Goal: Task Accomplishment & Management: Manage account settings

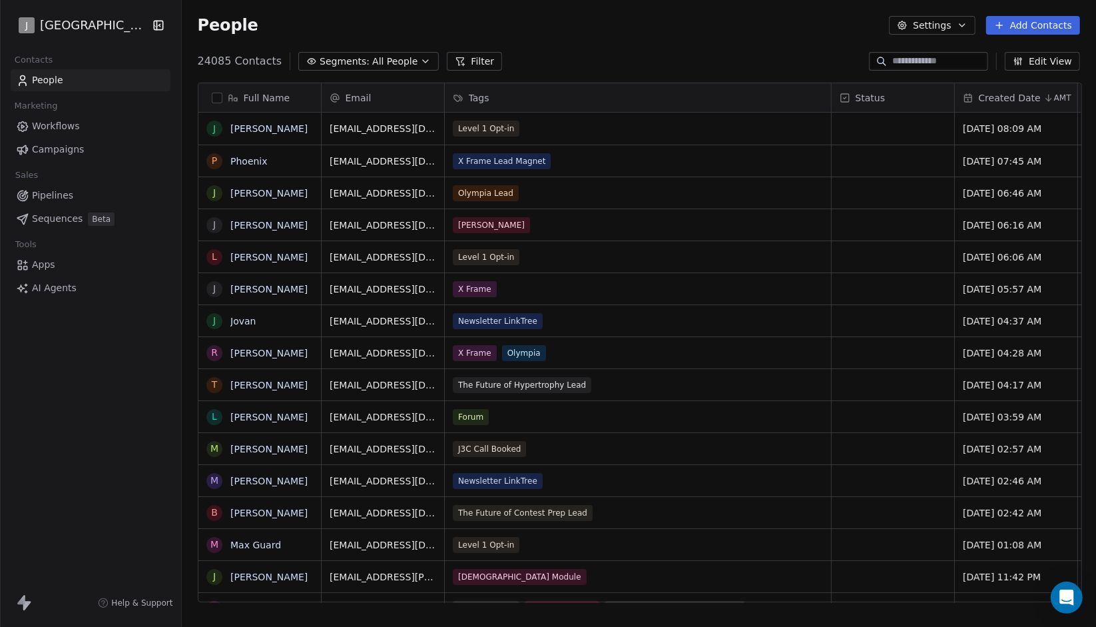
scroll to position [541, 906]
click at [97, 142] on link "Campaigns" at bounding box center [91, 150] width 160 height 22
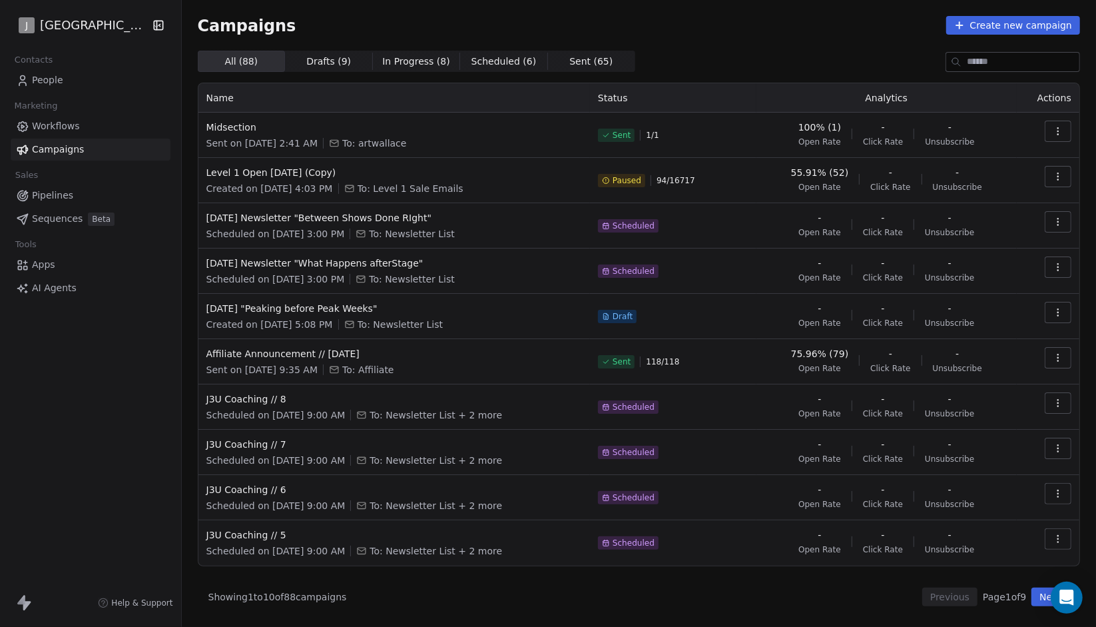
click at [1041, 595] on button "Next" at bounding box center [1050, 596] width 38 height 19
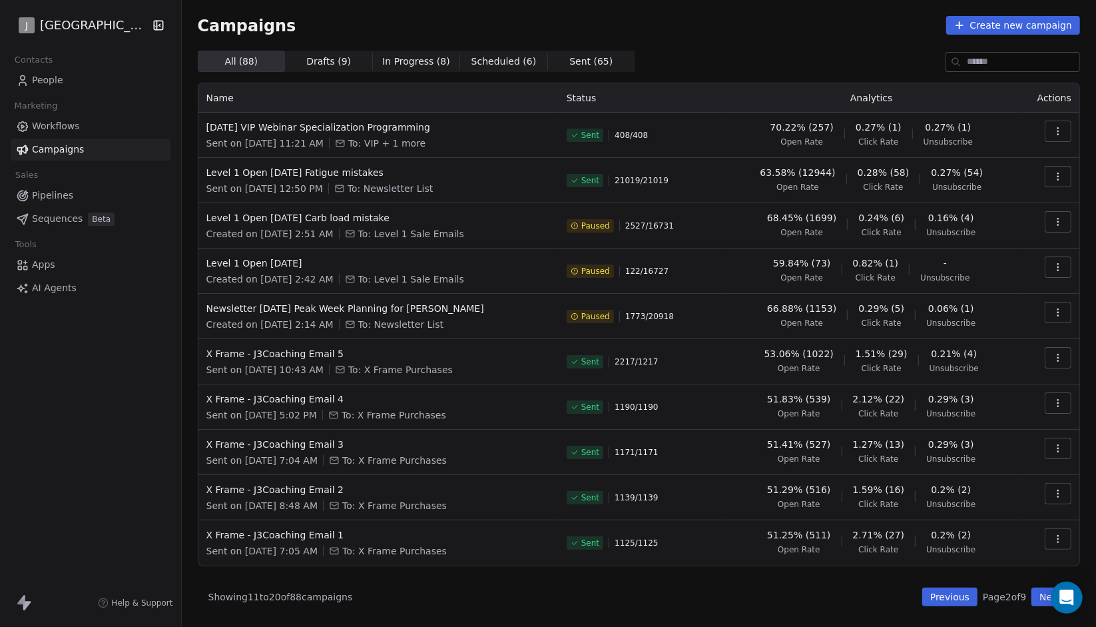
click at [1041, 595] on button "Next" at bounding box center [1050, 596] width 38 height 19
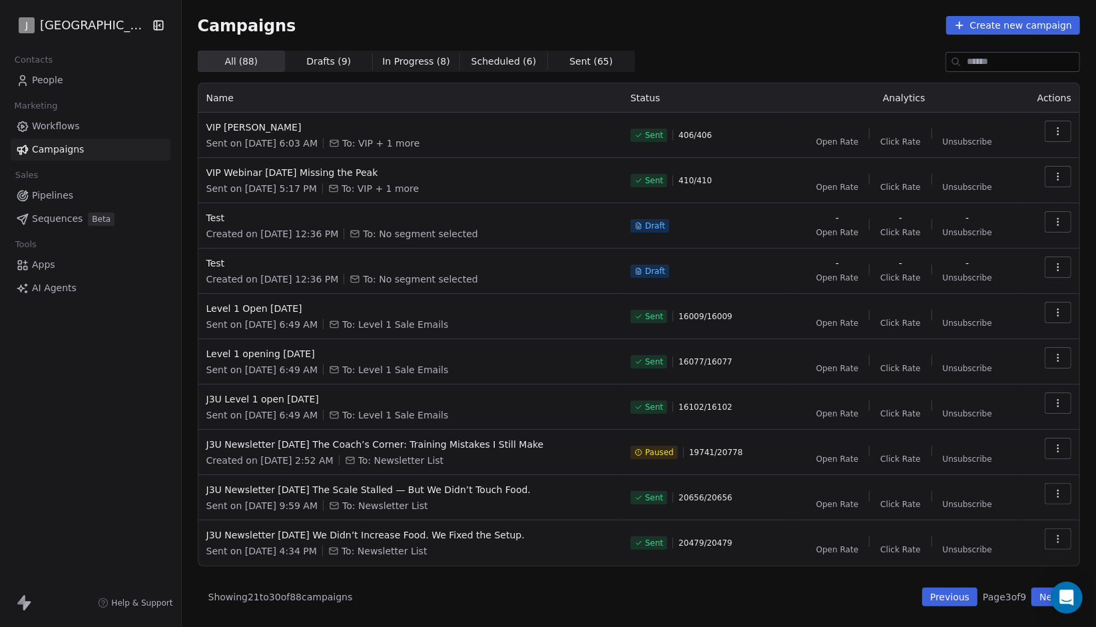
click at [956, 596] on button "Previous" at bounding box center [949, 596] width 55 height 19
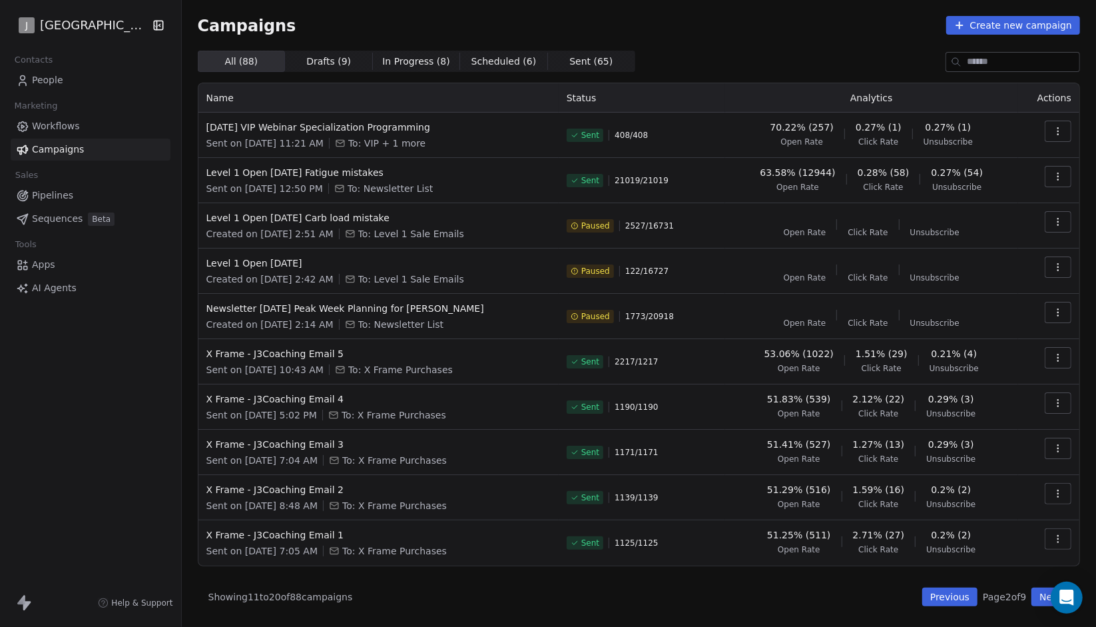
click at [956, 596] on button "Previous" at bounding box center [949, 596] width 55 height 19
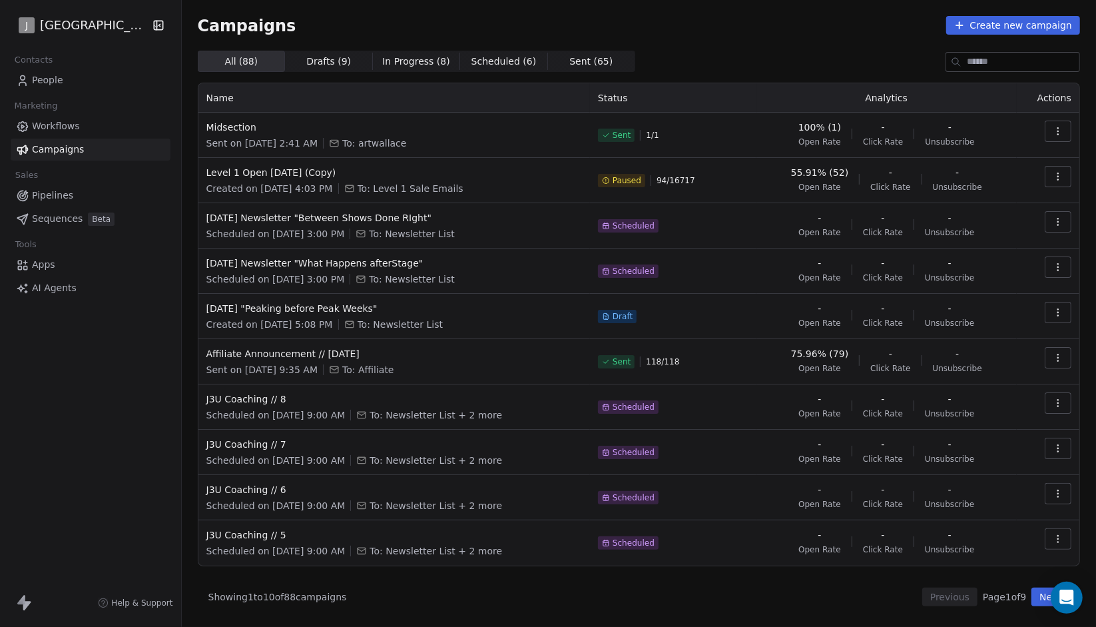
click at [344, 298] on td "august 11th "Peaking before Peak Weeks" Created on Jul 23, 2025, 5:08 PM To: Ne…" at bounding box center [394, 316] width 392 height 45
click at [332, 304] on span "august 11th "Peaking before Peak Weeks"" at bounding box center [394, 308] width 376 height 13
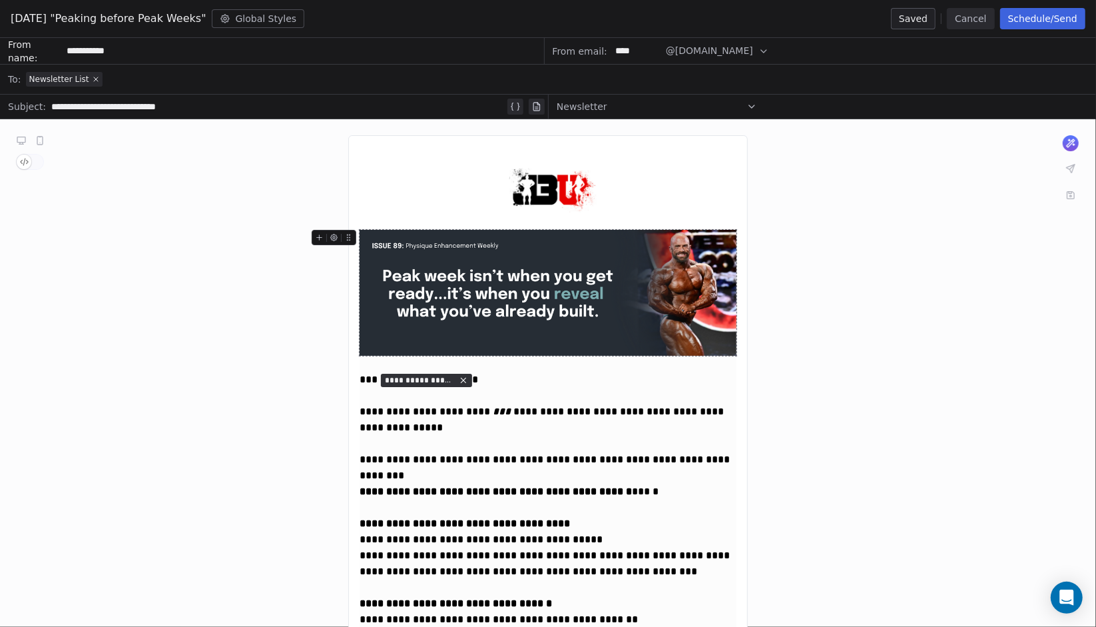
drag, startPoint x: 574, startPoint y: 283, endPoint x: 499, endPoint y: 429, distance: 164.7
click at [499, 429] on div "**********" at bounding box center [549, 428] width 378 height 48
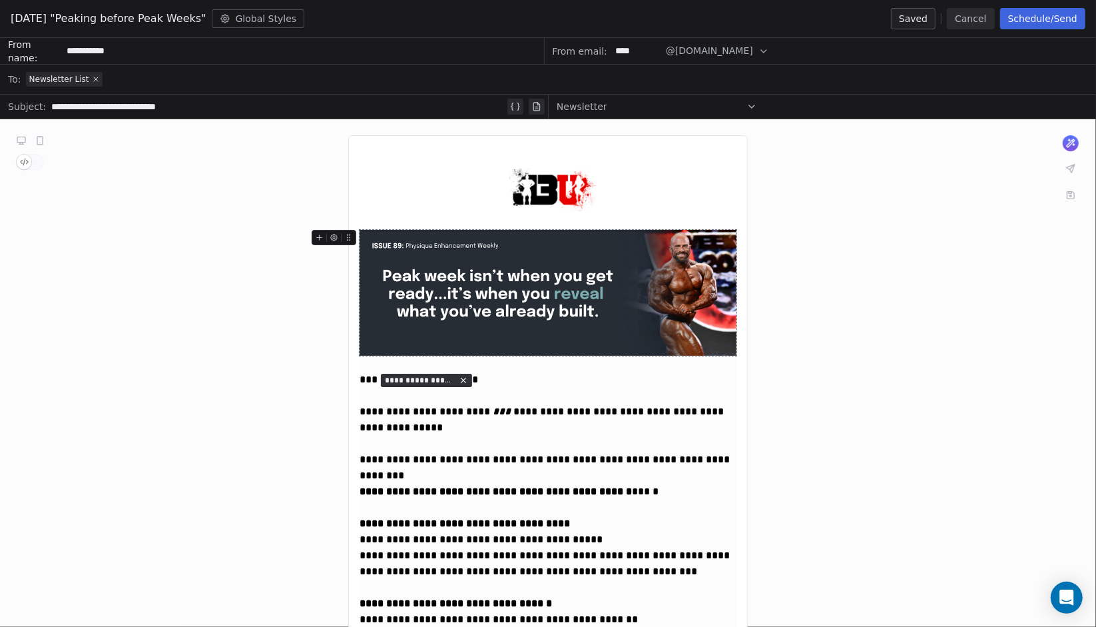
click at [979, 9] on button "Cancel" at bounding box center [970, 18] width 47 height 21
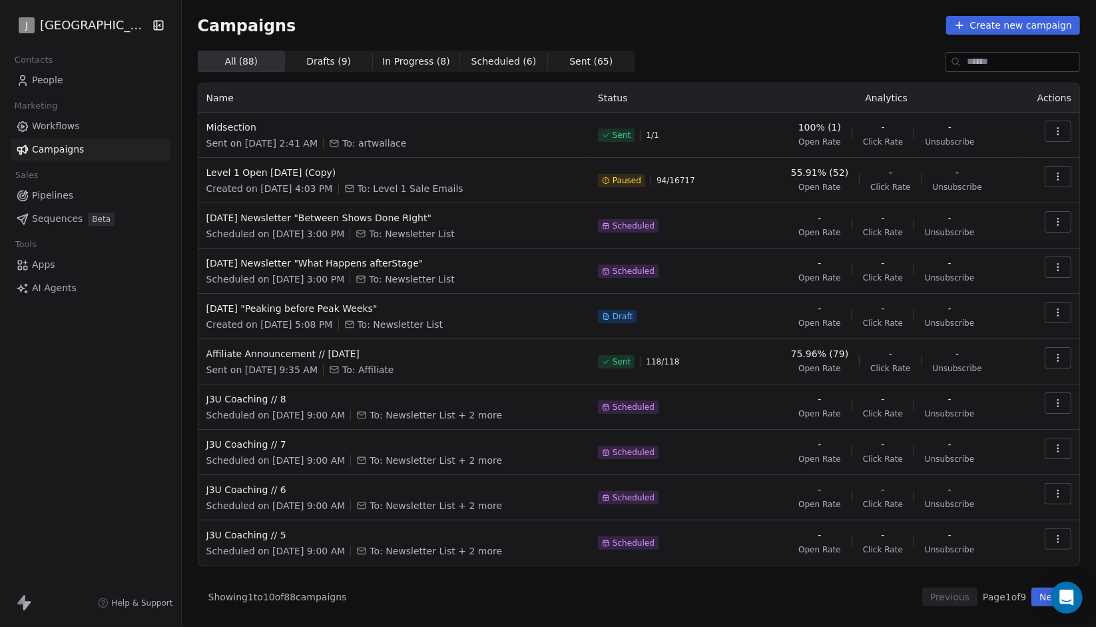
click at [146, 87] on link "People" at bounding box center [91, 80] width 160 height 22
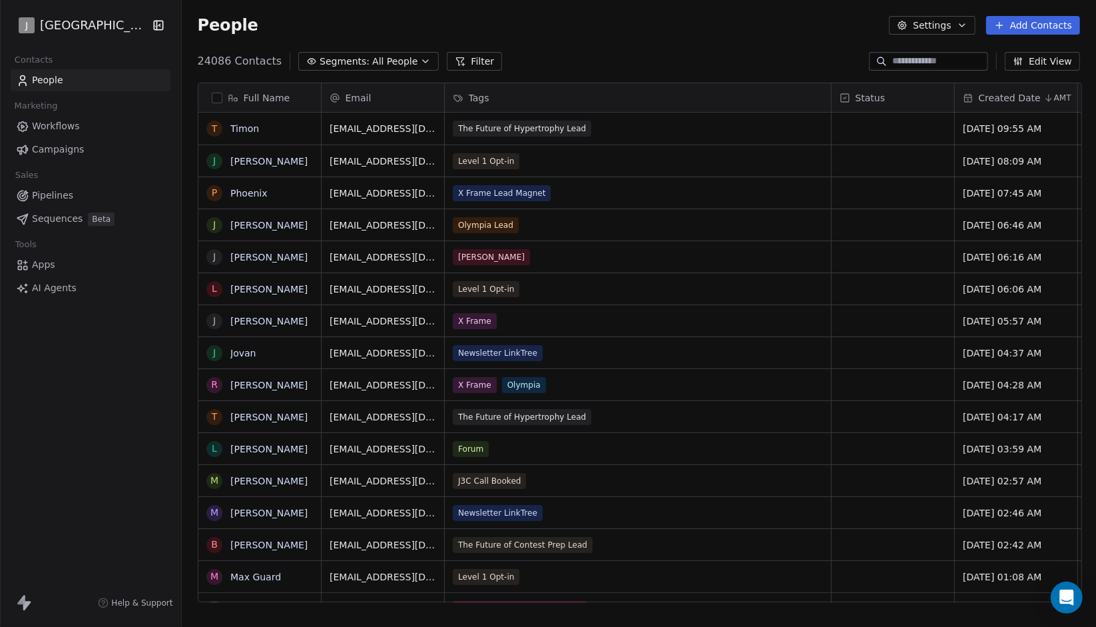
scroll to position [541, 906]
click at [358, 61] on button "Segments: All People" at bounding box center [368, 61] width 140 height 19
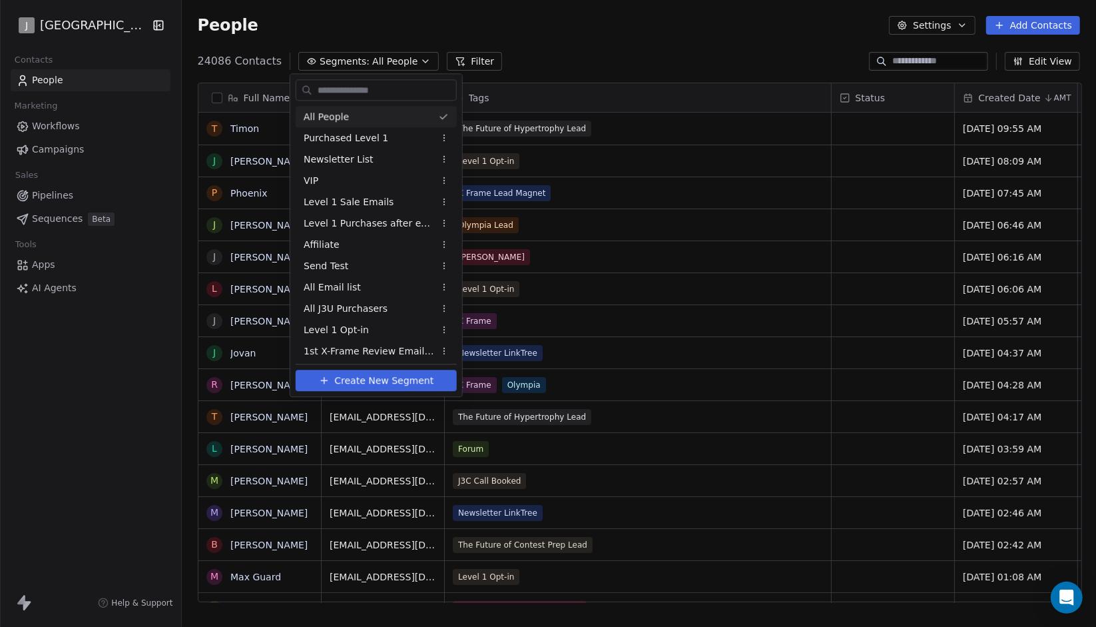
click at [435, 41] on html "J J3 University Contacts People Marketing Workflows Campaigns Sales Pipelines S…" at bounding box center [548, 313] width 1096 height 627
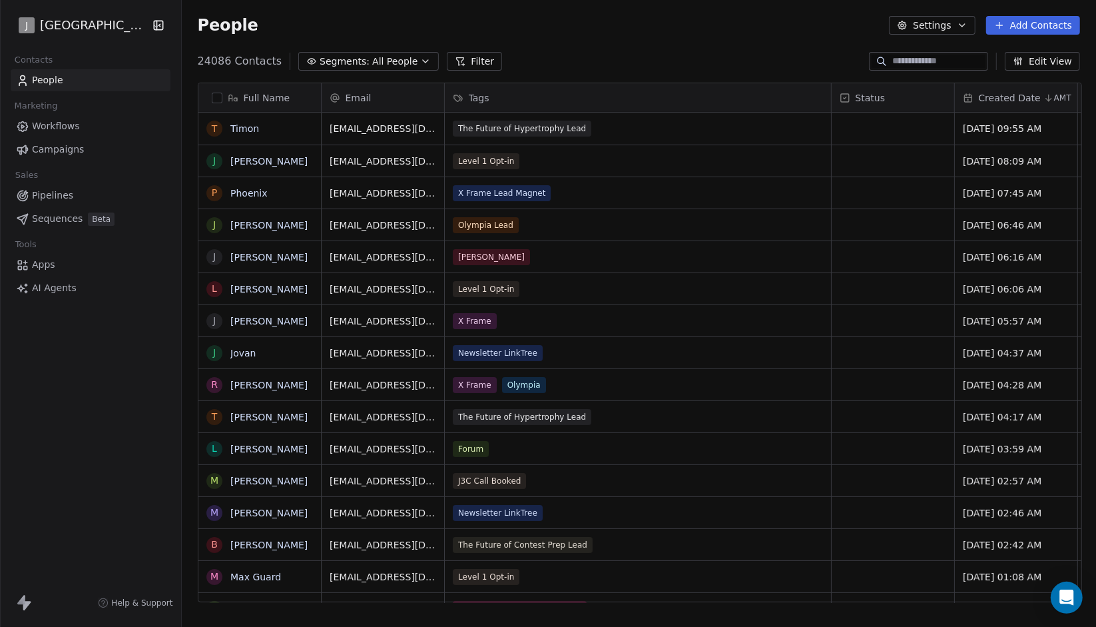
click at [383, 58] on span "All People" at bounding box center [394, 62] width 45 height 14
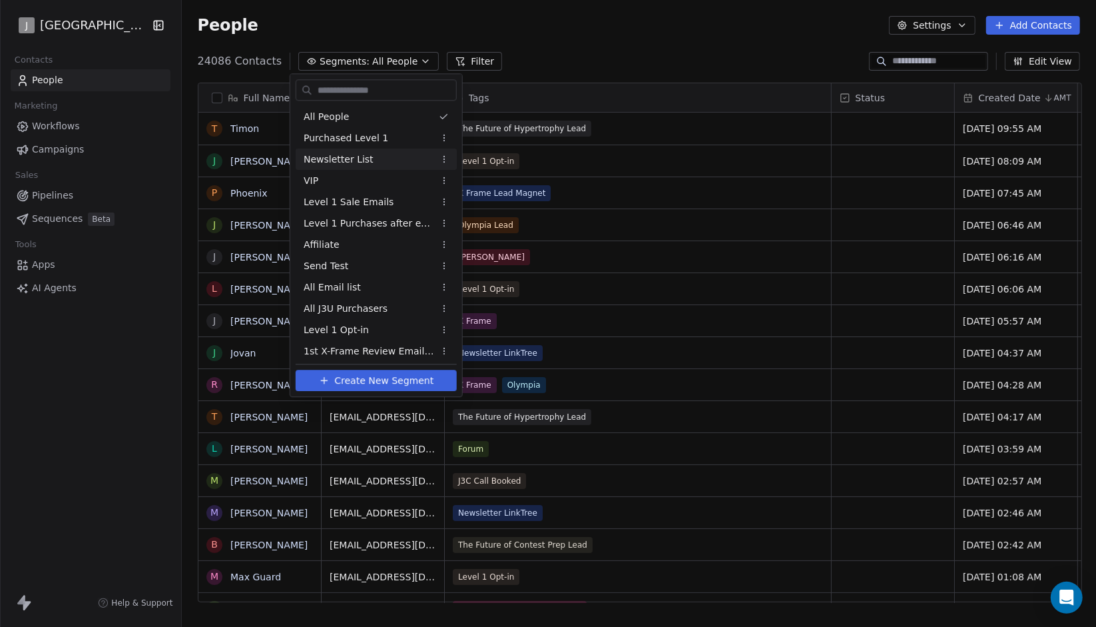
click at [450, 52] on html "J J3 University Contacts People Marketing Workflows Campaigns Sales Pipelines S…" at bounding box center [548, 313] width 1096 height 627
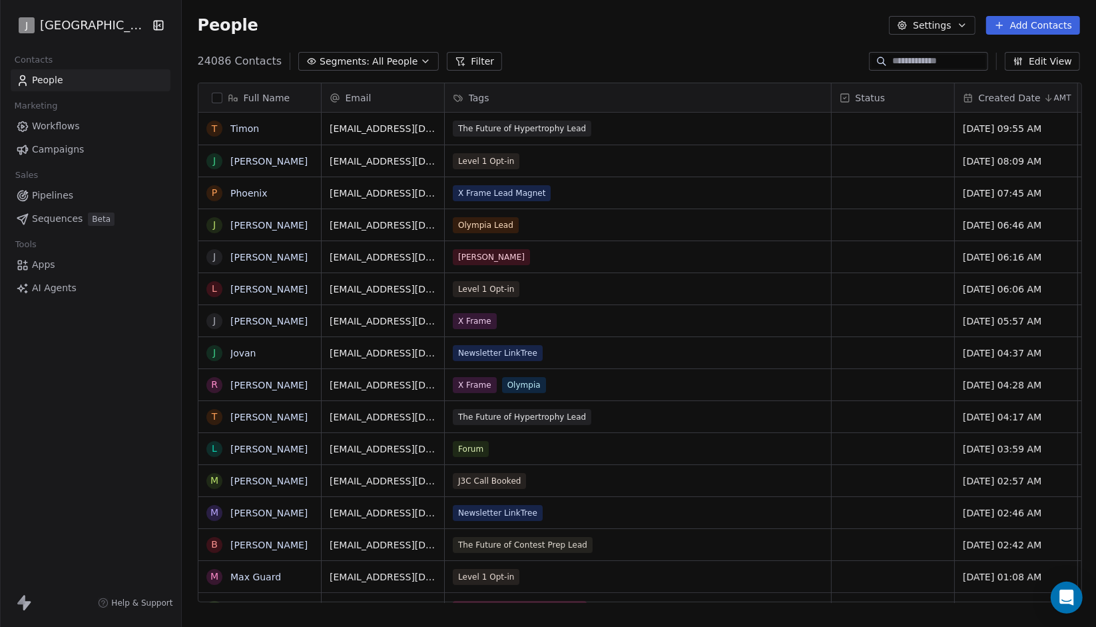
click at [450, 52] on button "Filter" at bounding box center [474, 61] width 55 height 19
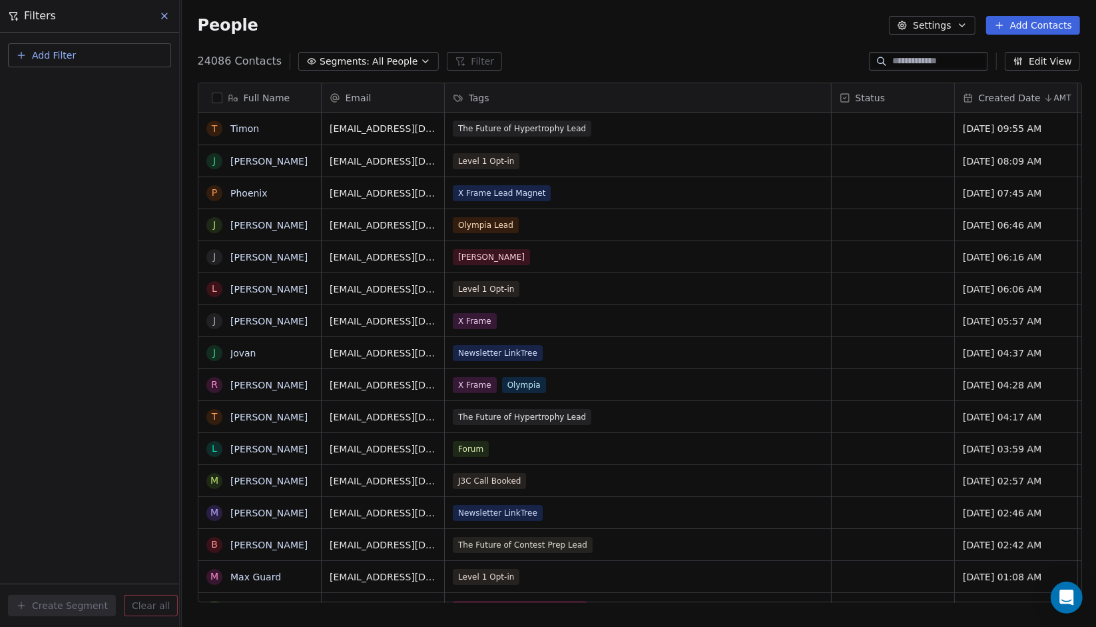
click at [92, 55] on button "Add Filter" at bounding box center [89, 55] width 163 height 24
click at [92, 91] on span "Contact properties" at bounding box center [65, 87] width 87 height 14
click at [166, 17] on html "J J3 University Contacts People Marketing Workflows Campaigns Sales Pipelines S…" at bounding box center [548, 313] width 1096 height 627
click at [166, 17] on icon at bounding box center [164, 15] width 5 height 5
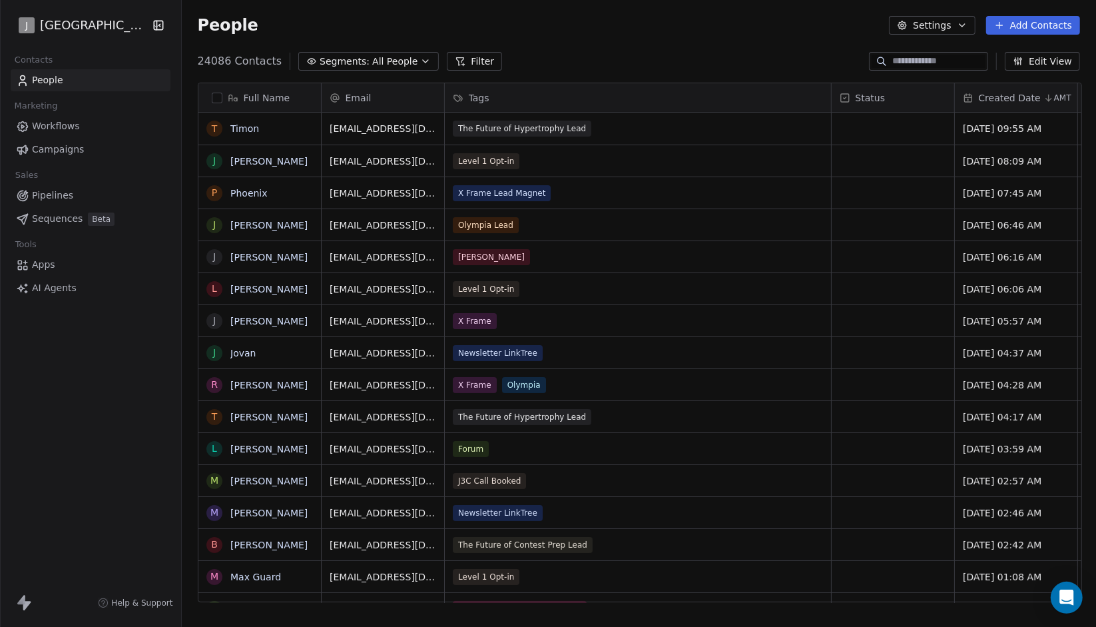
click at [320, 53] on button "Segments: All People" at bounding box center [368, 61] width 140 height 19
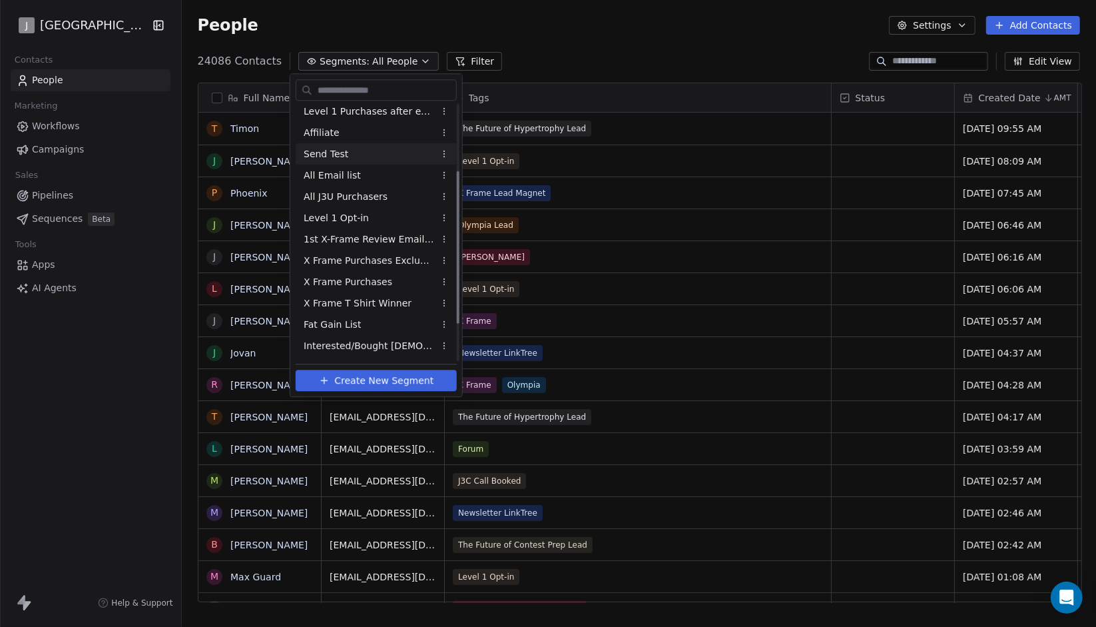
scroll to position [0, 0]
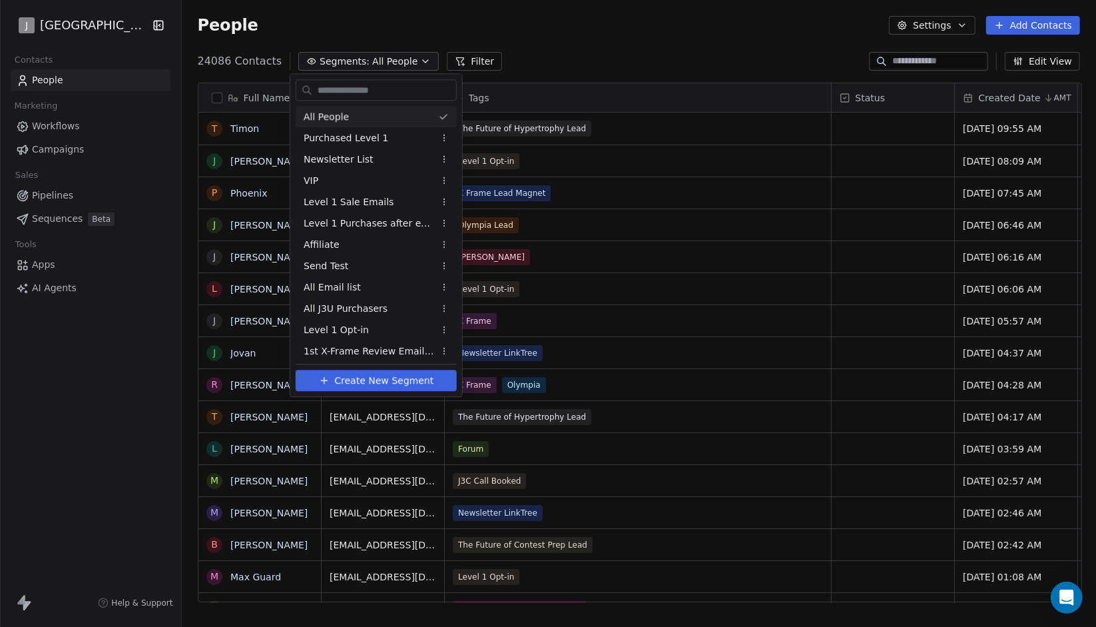
click at [470, 73] on html "J J3 University Contacts People Marketing Workflows Campaigns Sales Pipelines S…" at bounding box center [548, 313] width 1096 height 627
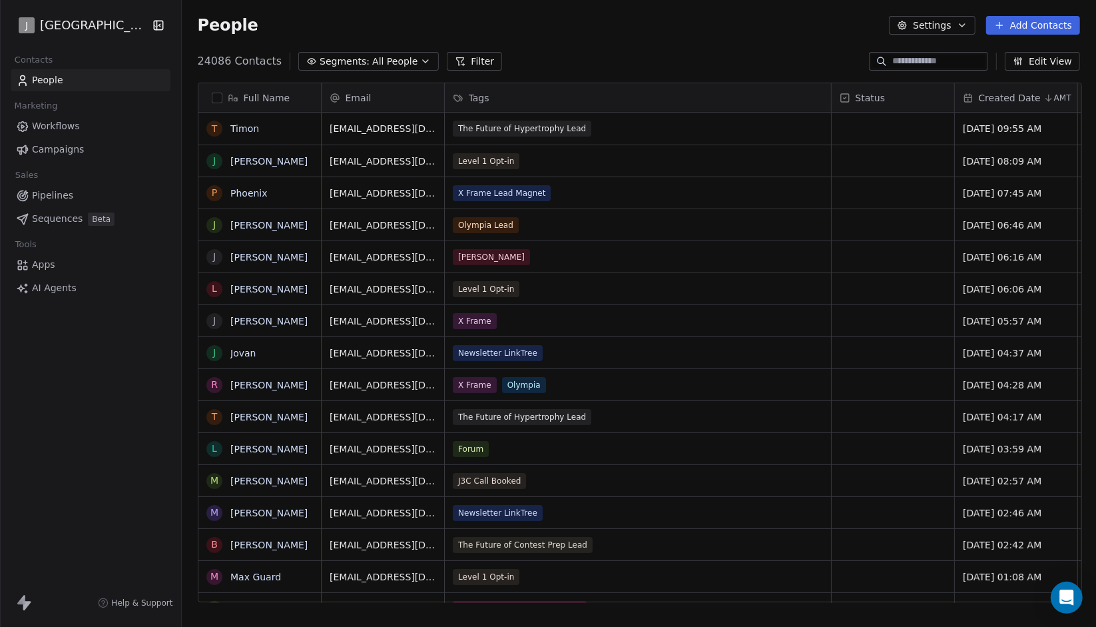
click at [473, 55] on button "Filter" at bounding box center [474, 61] width 55 height 19
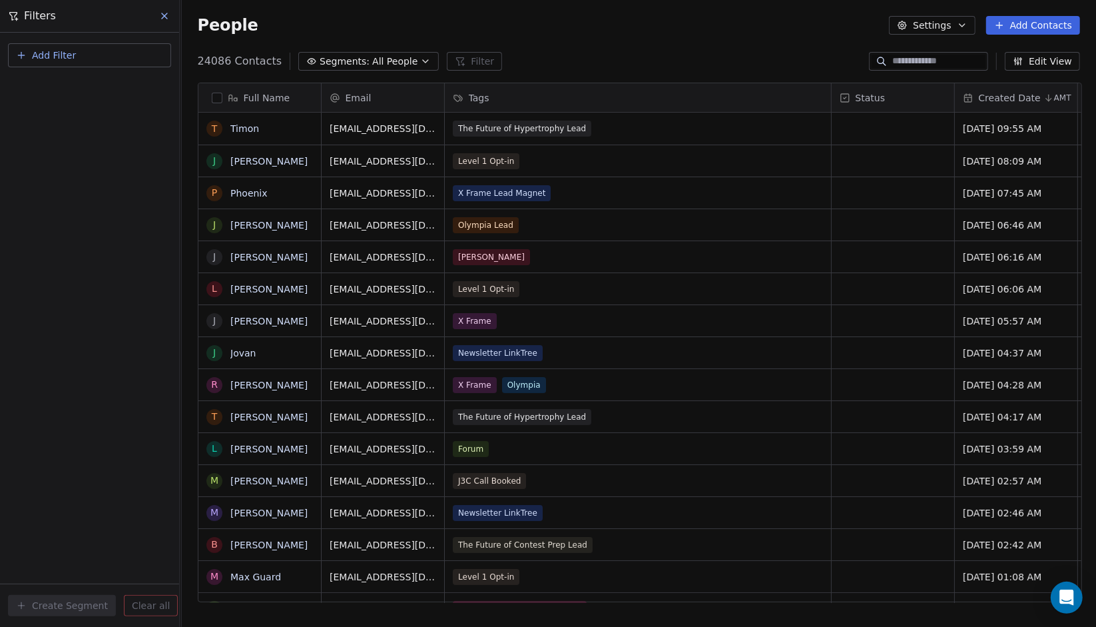
click at [84, 44] on button "Add Filter" at bounding box center [89, 55] width 163 height 24
click at [162, 25] on html "J J3 University Contacts People Marketing Workflows Campaigns Sales Pipelines S…" at bounding box center [548, 313] width 1096 height 627
click at [163, 21] on button at bounding box center [165, 16] width 20 height 19
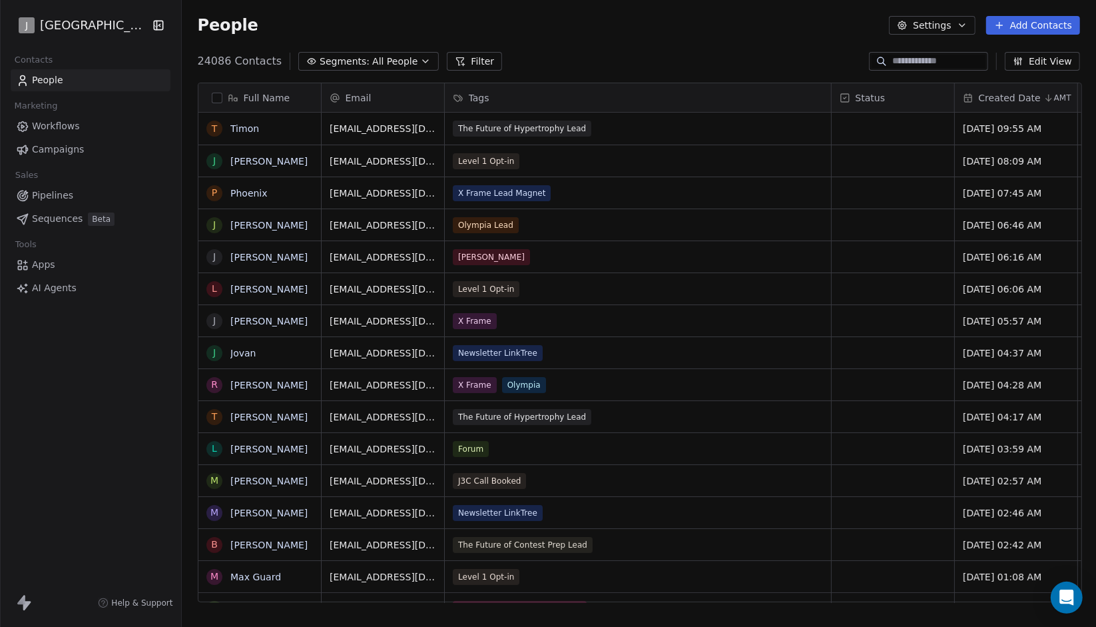
click at [220, 93] on button "button" at bounding box center [217, 98] width 11 height 11
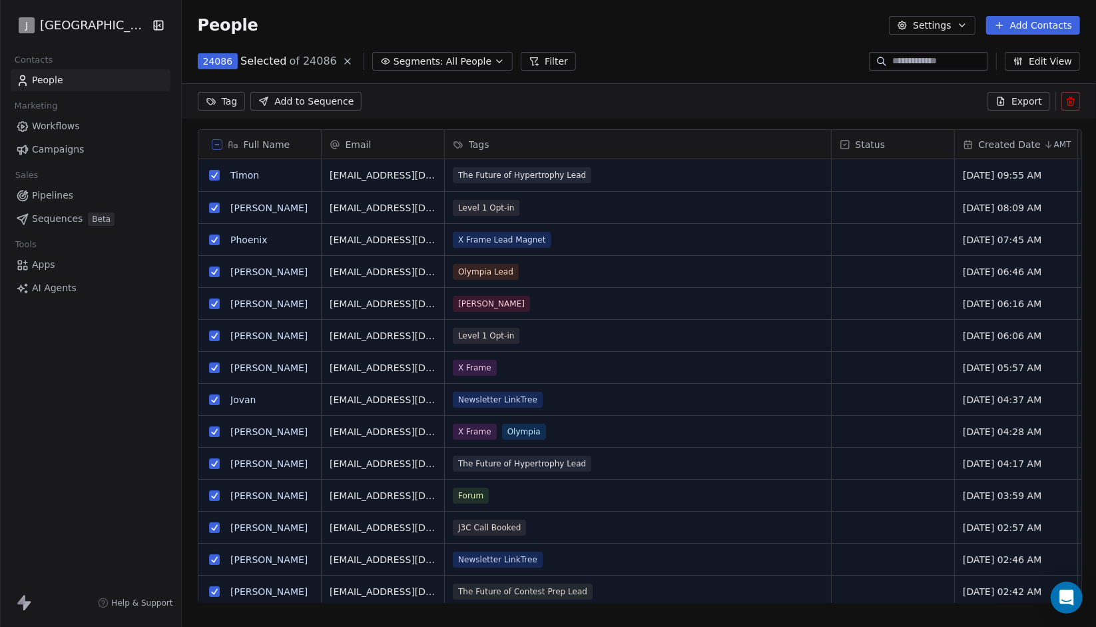
scroll to position [10, 10]
click at [1016, 99] on span "Export" at bounding box center [1026, 101] width 31 height 13
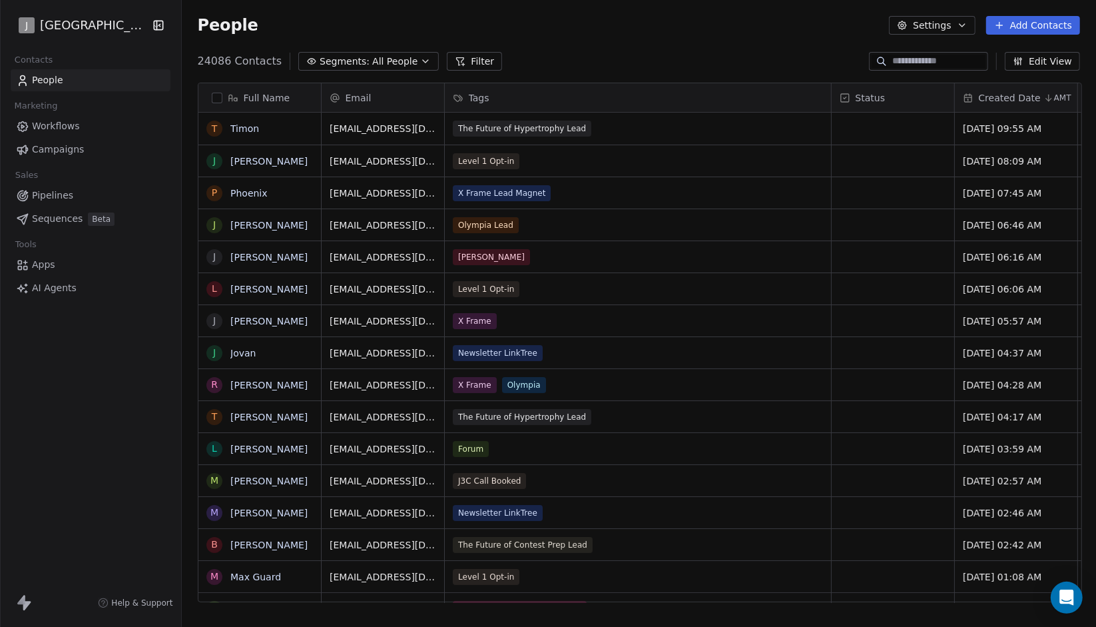
scroll to position [541, 906]
click at [387, 57] on span "All People" at bounding box center [394, 62] width 45 height 14
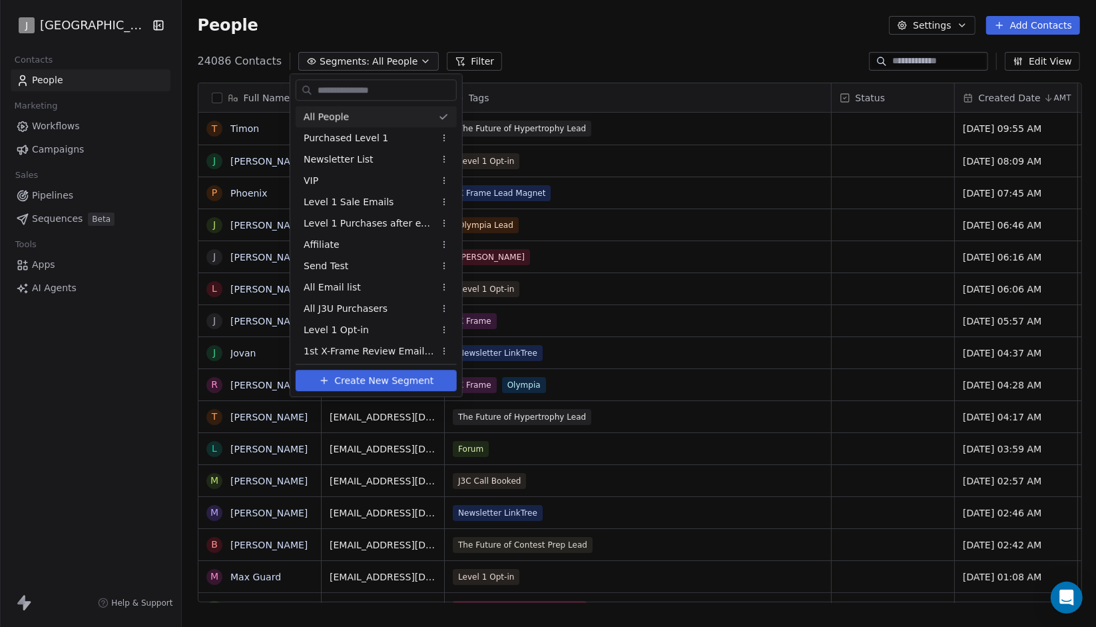
click at [338, 382] on span "Create New Segment" at bounding box center [383, 381] width 99 height 14
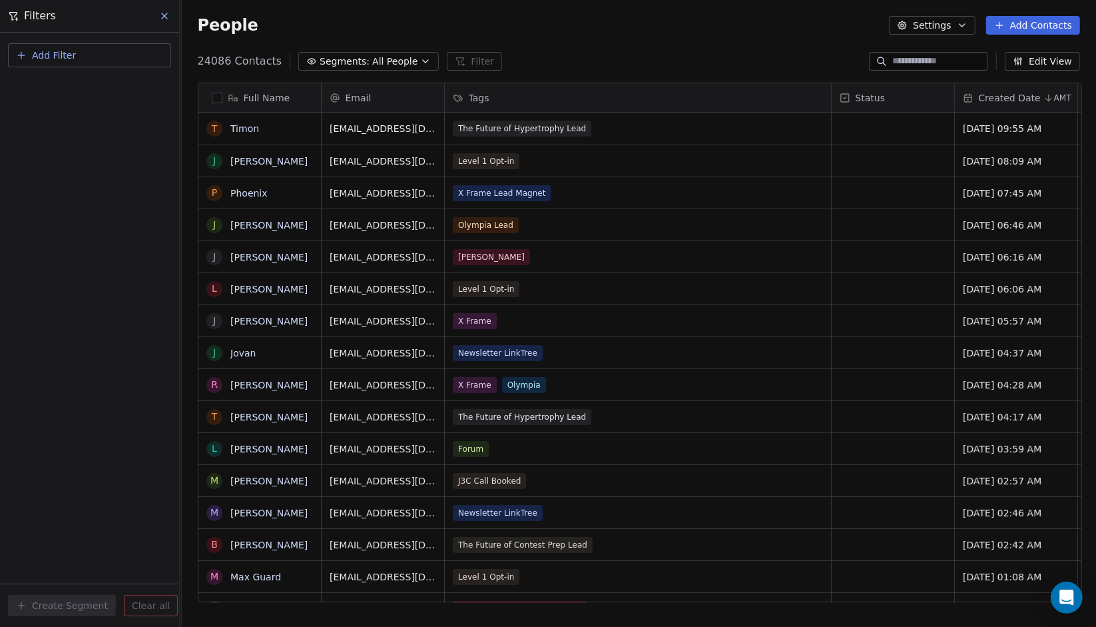
click at [65, 58] on span "Add Filter" at bounding box center [54, 56] width 44 height 14
click at [89, 87] on span "Contact properties" at bounding box center [65, 87] width 87 height 14
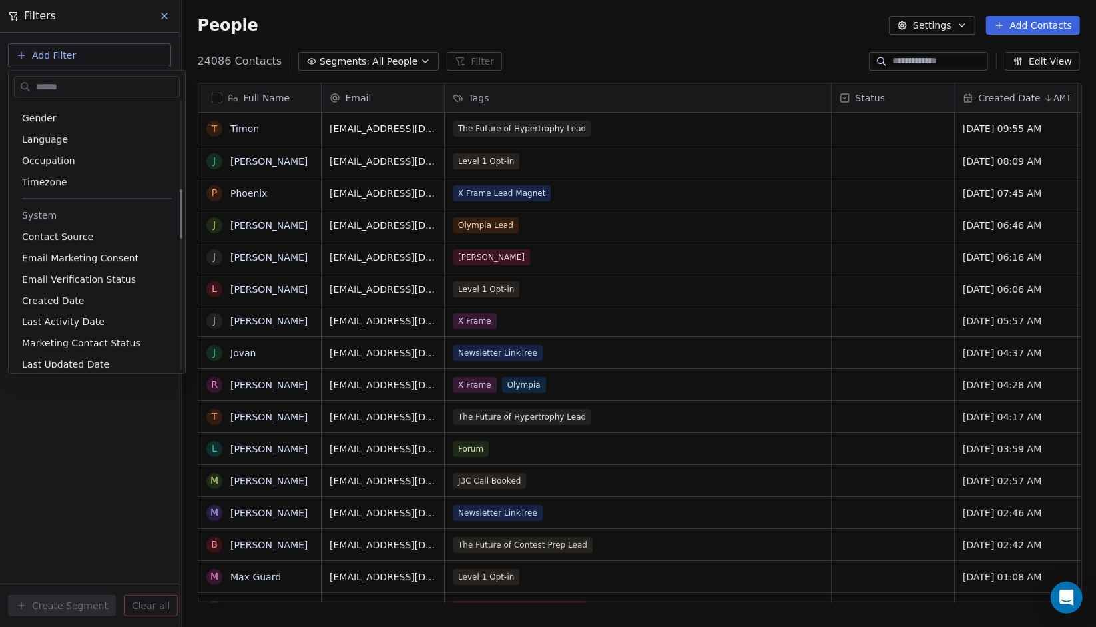
scroll to position [566, 0]
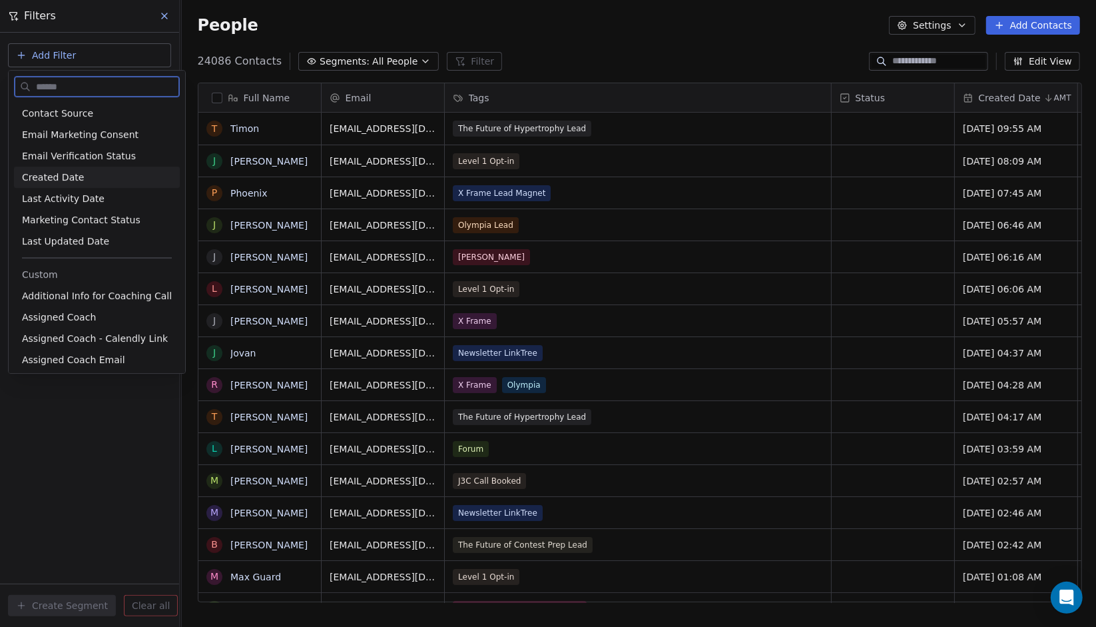
click at [99, 183] on div "Created Date" at bounding box center [97, 176] width 166 height 21
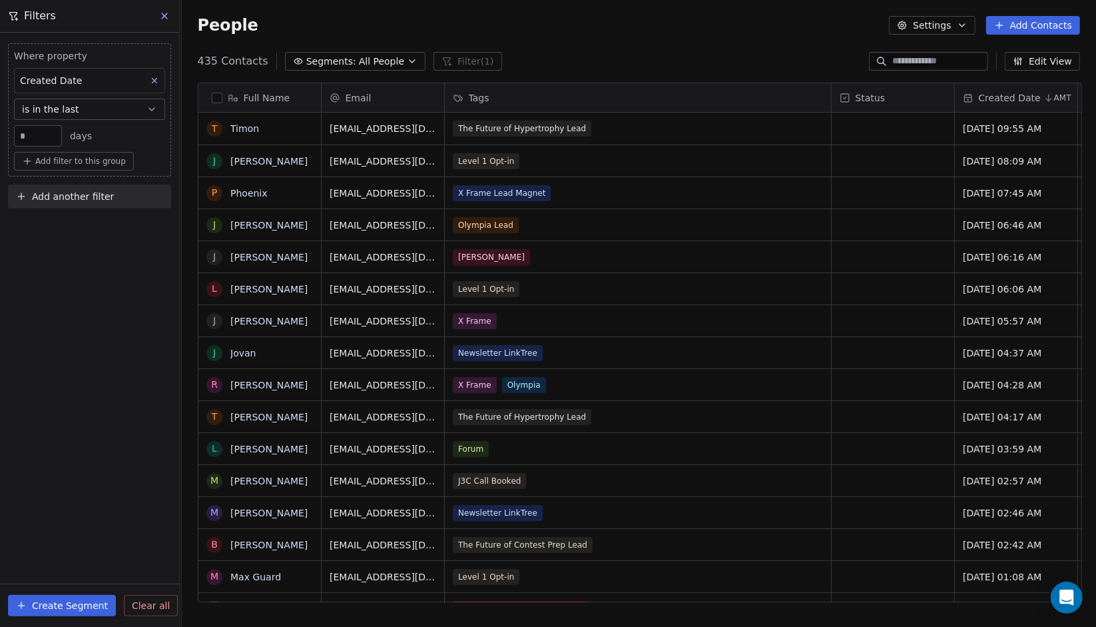
scroll to position [541, 906]
click at [39, 135] on input "**" at bounding box center [37, 136] width 41 height 10
type input "**"
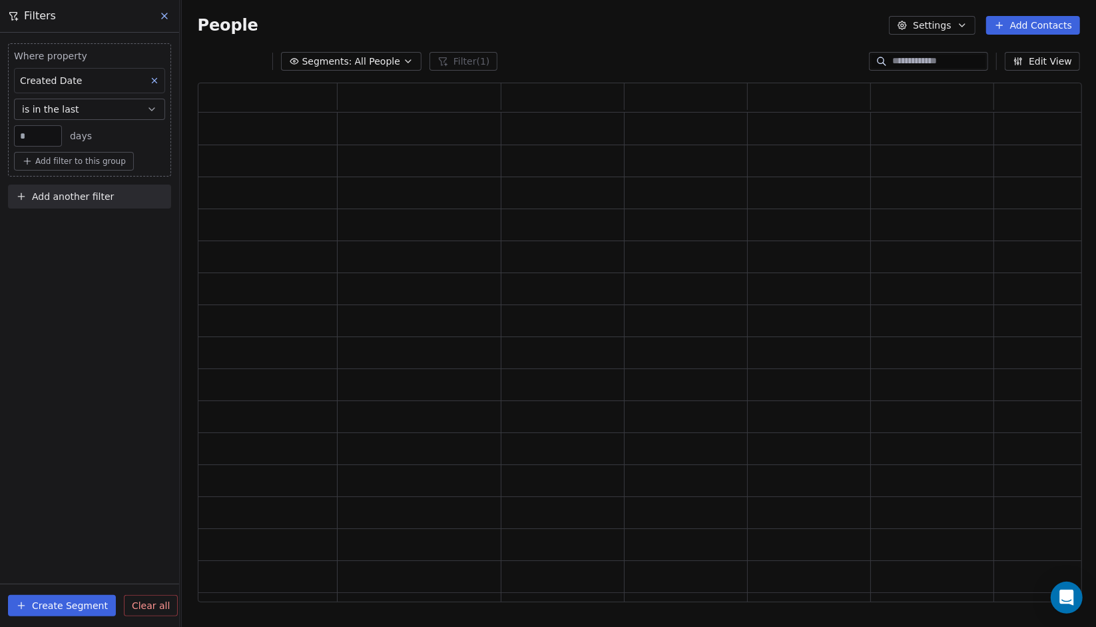
click at [87, 164] on span "Add filter to this group" at bounding box center [80, 161] width 91 height 11
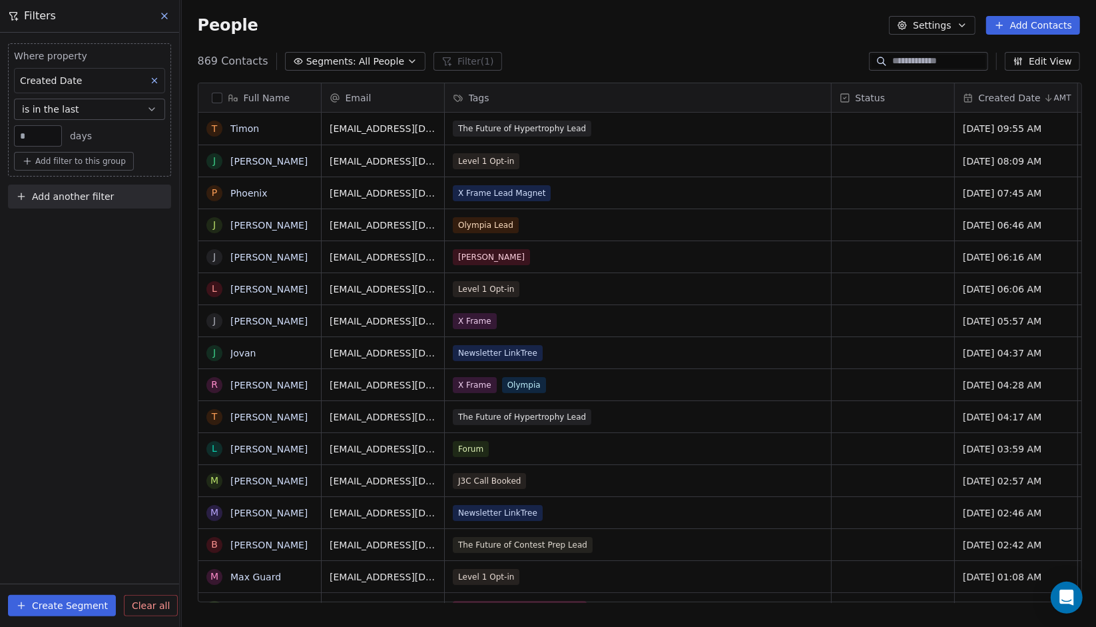
click at [25, 269] on html "J J3 University Contacts People Marketing Workflows Campaigns Sales Pipelines S…" at bounding box center [548, 313] width 1096 height 627
click at [86, 200] on span "Add another filter" at bounding box center [73, 197] width 82 height 14
click at [75, 232] on span "Contact properties" at bounding box center [65, 227] width 87 height 14
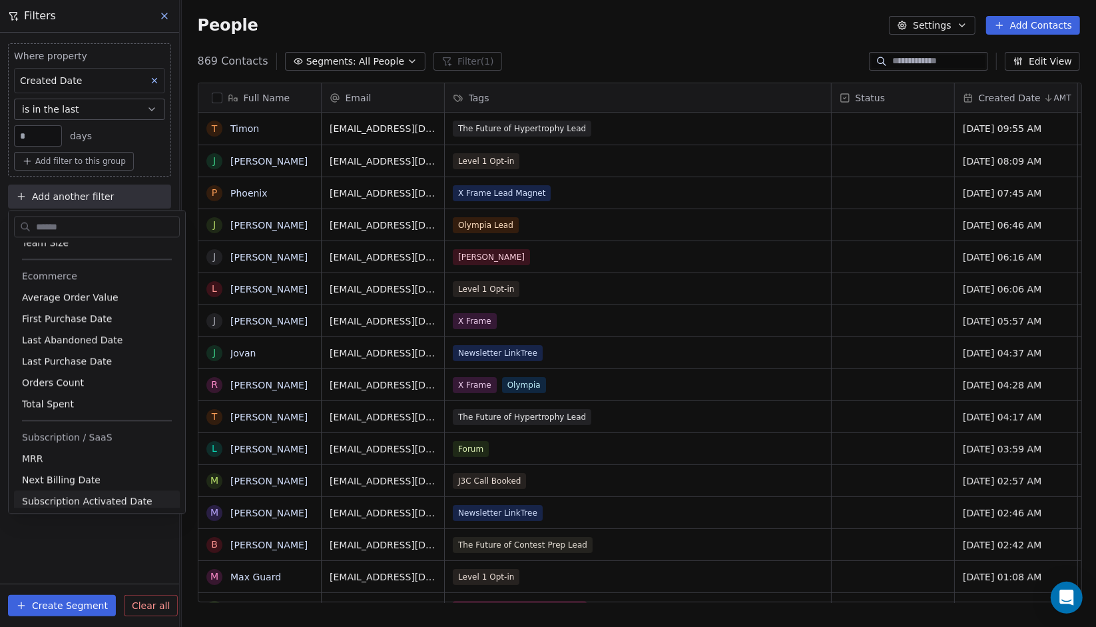
scroll to position [1198, 0]
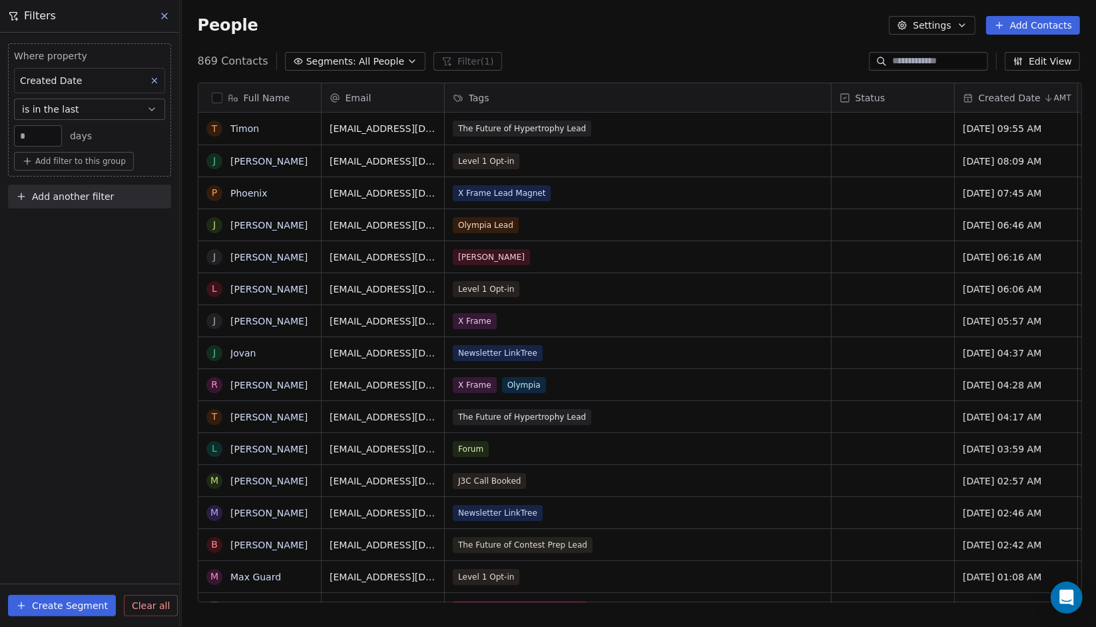
click at [95, 531] on html "J J3 University Contacts People Marketing Workflows Campaigns Sales Pipelines S…" at bounding box center [548, 313] width 1096 height 627
click at [131, 202] on button "Add another filter" at bounding box center [89, 196] width 163 height 24
click at [111, 239] on div "Contact activity" at bounding box center [89, 247] width 151 height 21
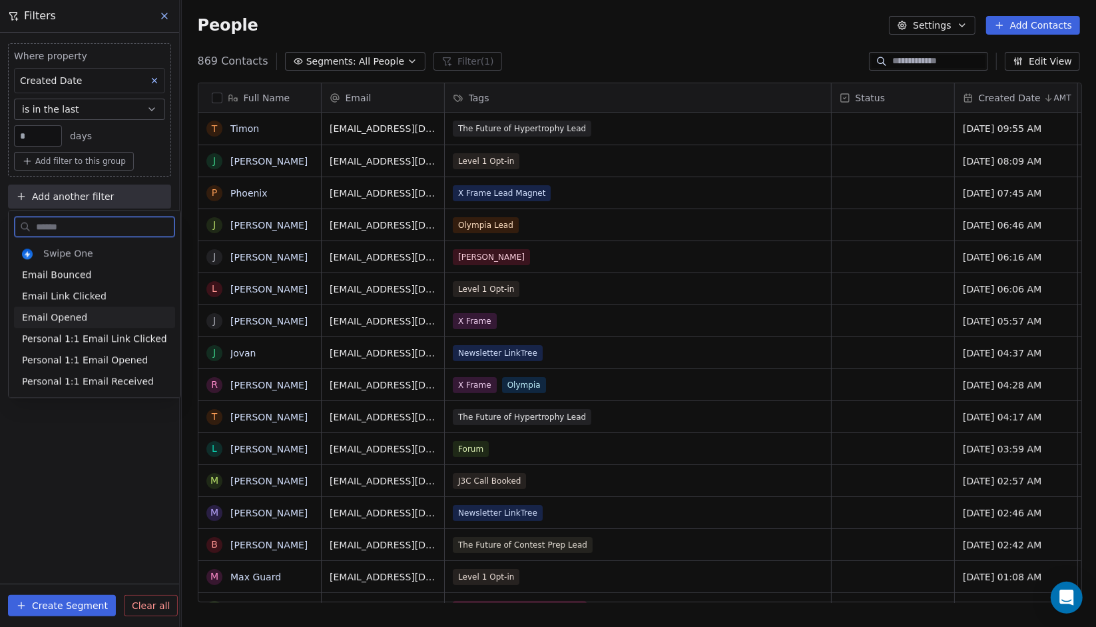
click at [102, 319] on div "Email Opened" at bounding box center [94, 316] width 145 height 13
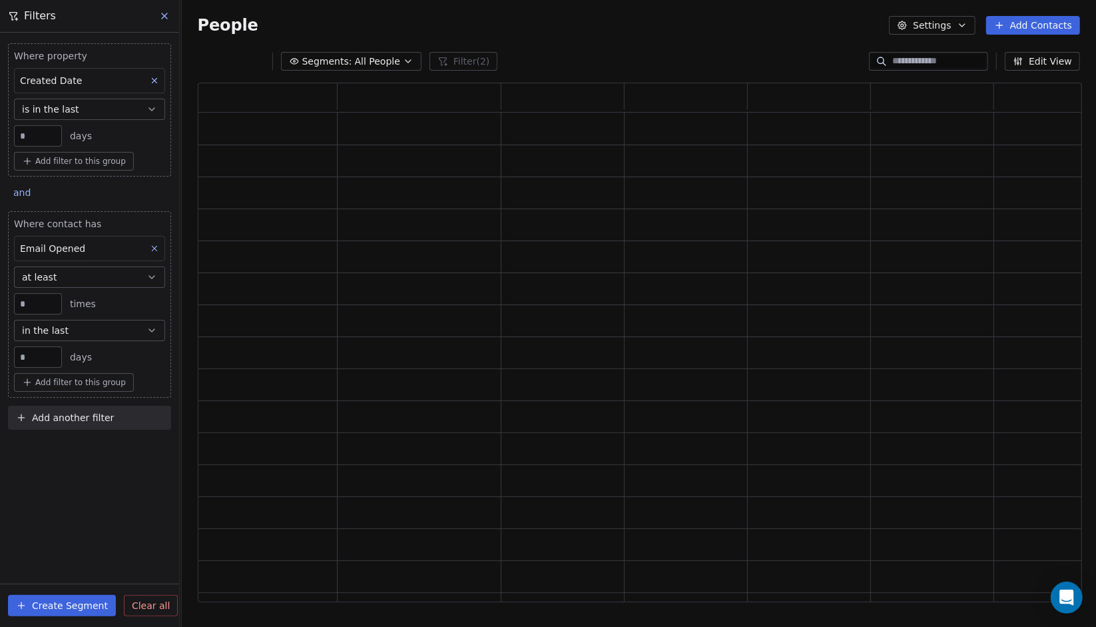
scroll to position [509, 874]
drag, startPoint x: 35, startPoint y: 363, endPoint x: 44, endPoint y: 353, distance: 13.2
click at [44, 353] on div "**" at bounding box center [38, 356] width 48 height 21
click at [44, 353] on input "**" at bounding box center [37, 357] width 41 height 10
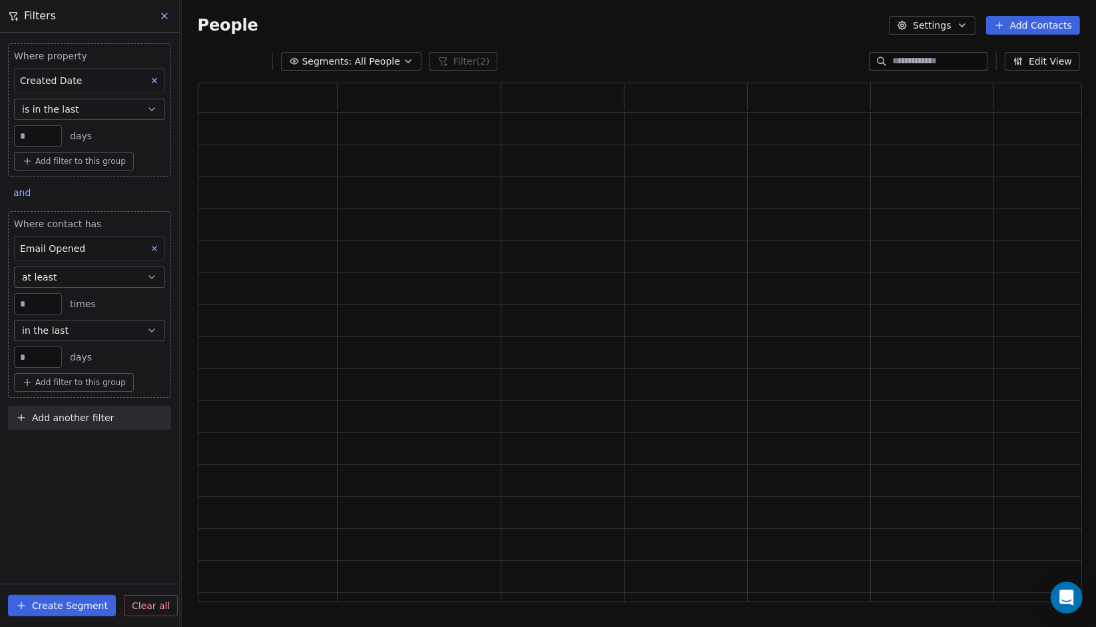
click at [44, 353] on input "**" at bounding box center [37, 357] width 41 height 10
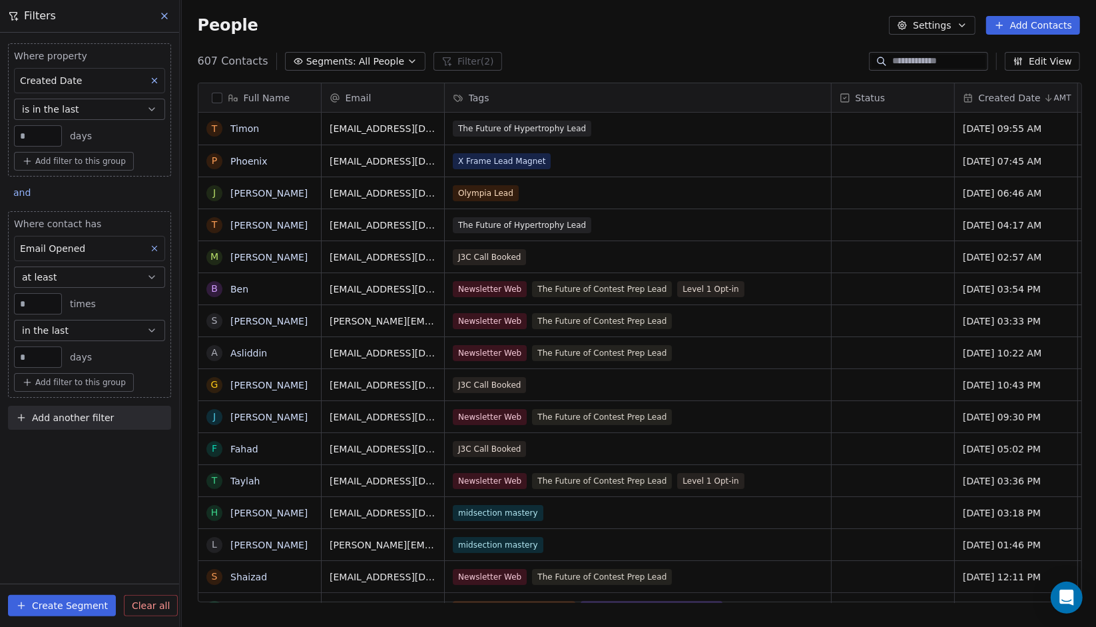
scroll to position [541, 906]
type input "**"
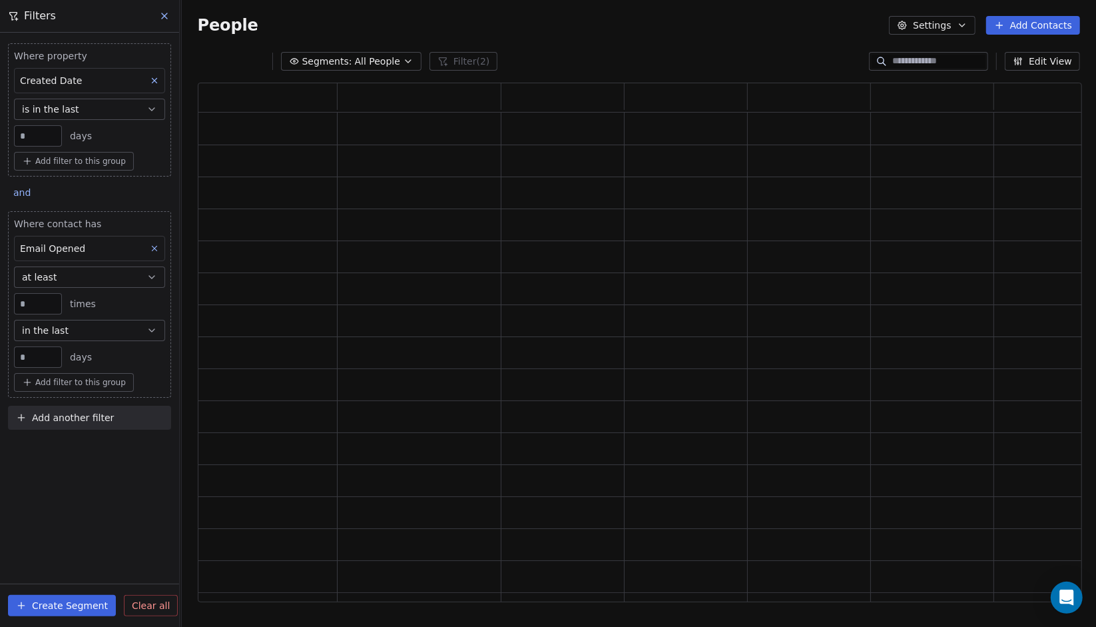
click at [121, 475] on div "Where property Created Date is in the last ** days Add filter to this group and…" at bounding box center [89, 330] width 179 height 594
click at [24, 201] on div "and" at bounding box center [24, 193] width 32 height 19
click at [40, 241] on div "or" at bounding box center [38, 243] width 33 height 14
click at [90, 482] on div "Where property Created Date is in the last ** days Add filter to this group or …" at bounding box center [89, 330] width 179 height 594
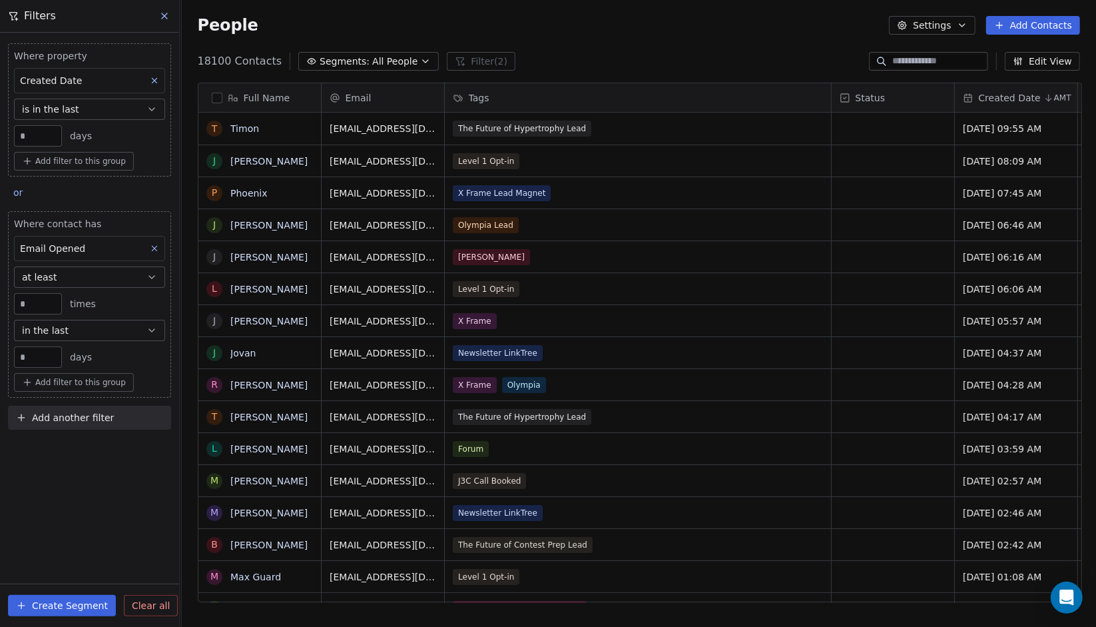
scroll to position [541, 906]
click at [83, 603] on button "Create Segment" at bounding box center [62, 605] width 108 height 21
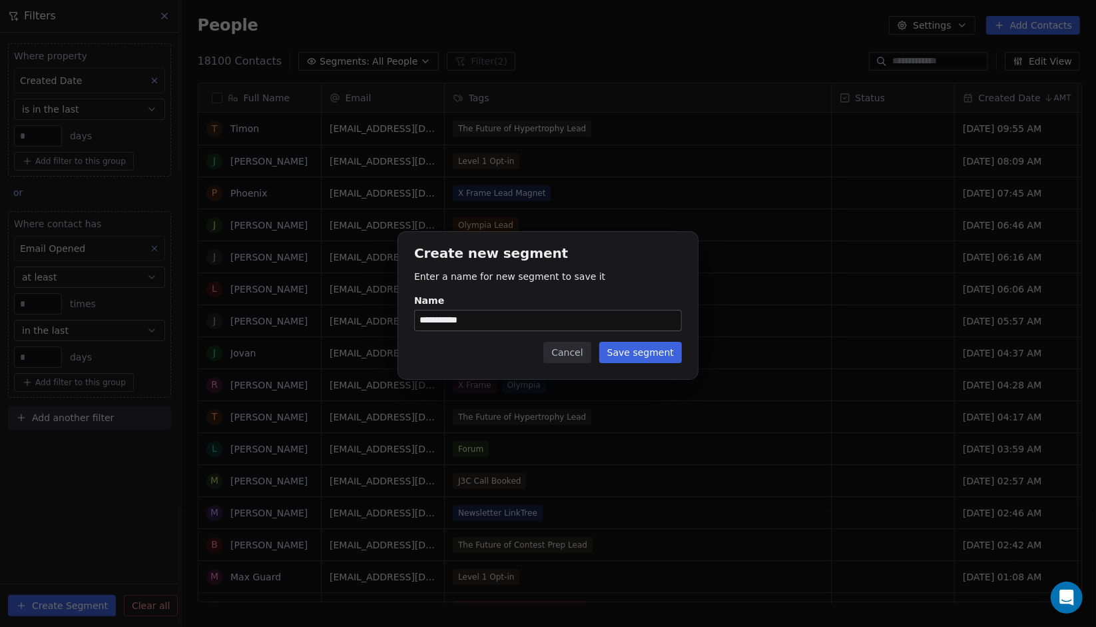
type input "**********"
click at [645, 360] on button "Save segment" at bounding box center [640, 352] width 83 height 21
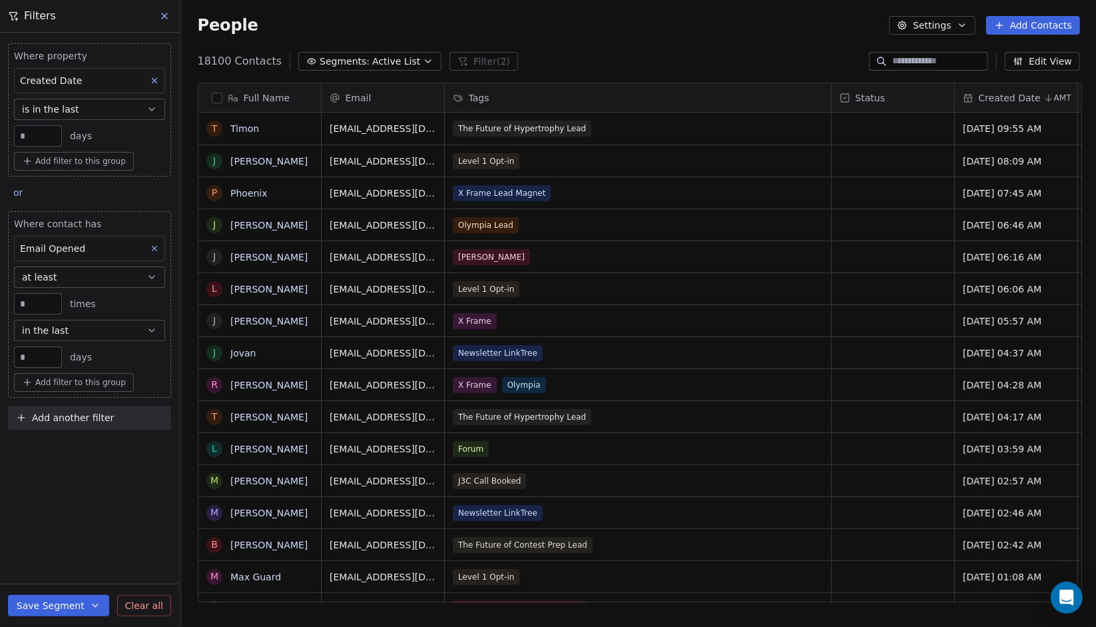
click at [220, 91] on div "Full Name" at bounding box center [258, 97] width 104 height 13
click at [216, 96] on html "J J3 University Contacts People Marketing Workflows Campaigns Sales Pipelines S…" at bounding box center [548, 313] width 1096 height 627
click at [216, 96] on button "button" at bounding box center [217, 98] width 11 height 11
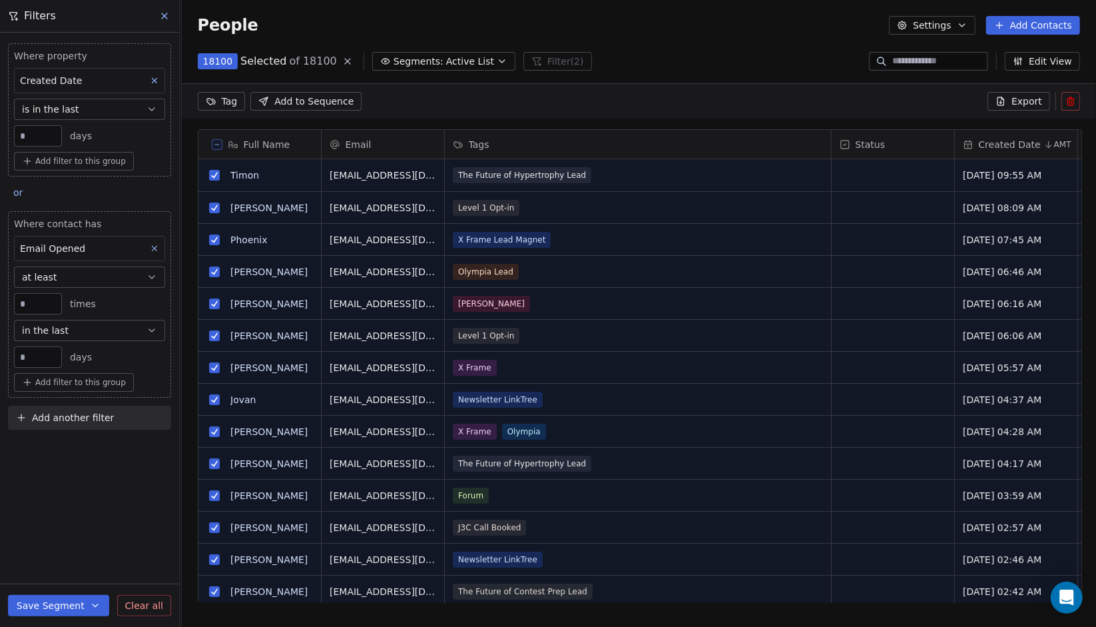
scroll to position [10, 10]
click at [1004, 99] on icon at bounding box center [1001, 101] width 6 height 8
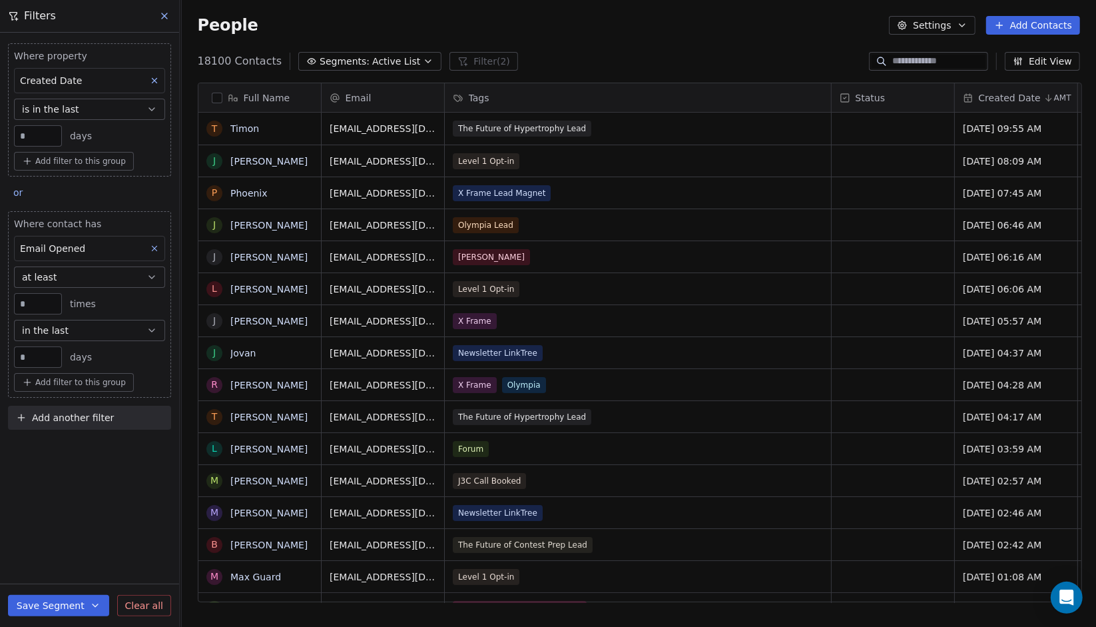
scroll to position [541, 906]
click at [156, 5] on div "Filters" at bounding box center [89, 16] width 179 height 32
click at [156, 6] on div "Filters" at bounding box center [89, 16] width 179 height 32
click at [161, 13] on icon at bounding box center [164, 16] width 11 height 11
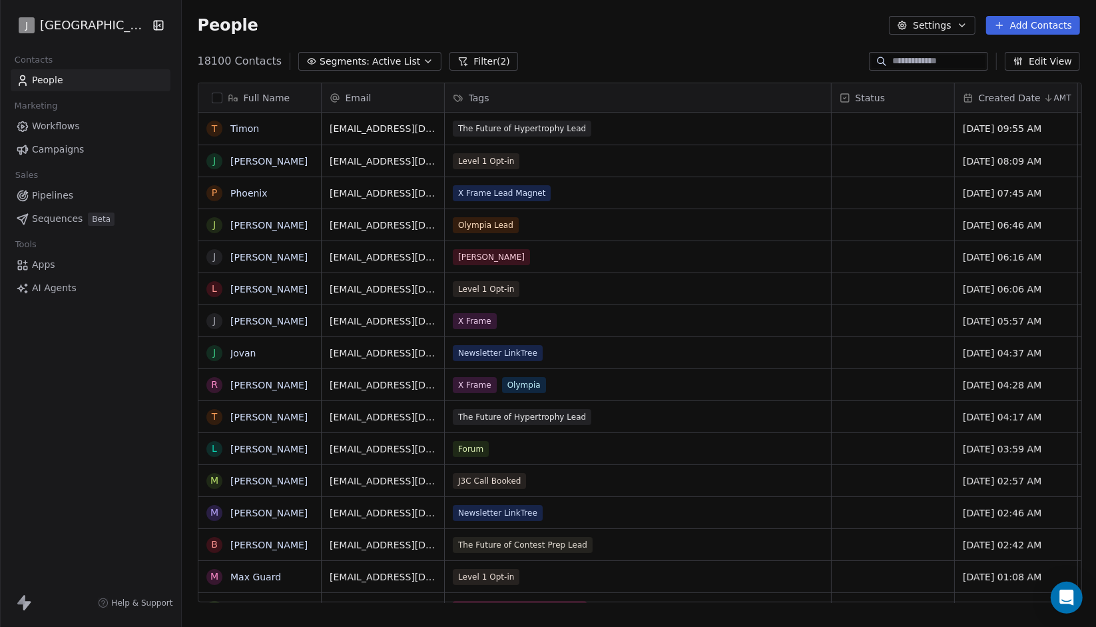
click at [126, 146] on link "Campaigns" at bounding box center [91, 150] width 160 height 22
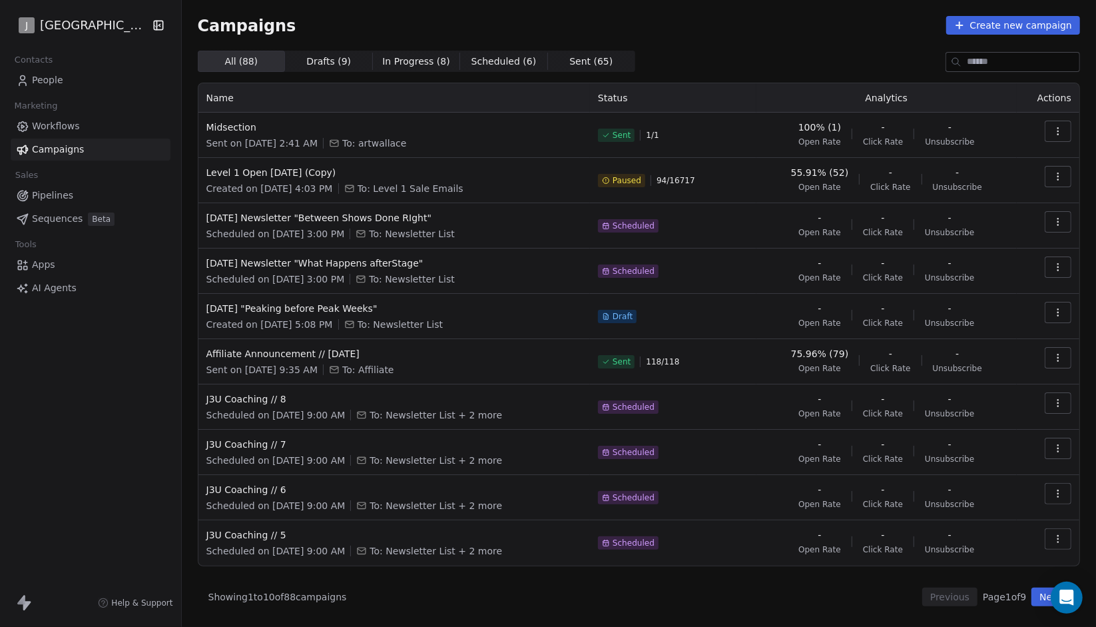
click at [1007, 582] on div "All ( 88 ) All ( 88 ) Drafts ( 9 ) Drafts ( 9 ) In Progress ( 8 ) In Progress (…" at bounding box center [639, 328] width 882 height 555
click at [1035, 600] on button "Next" at bounding box center [1050, 596] width 38 height 19
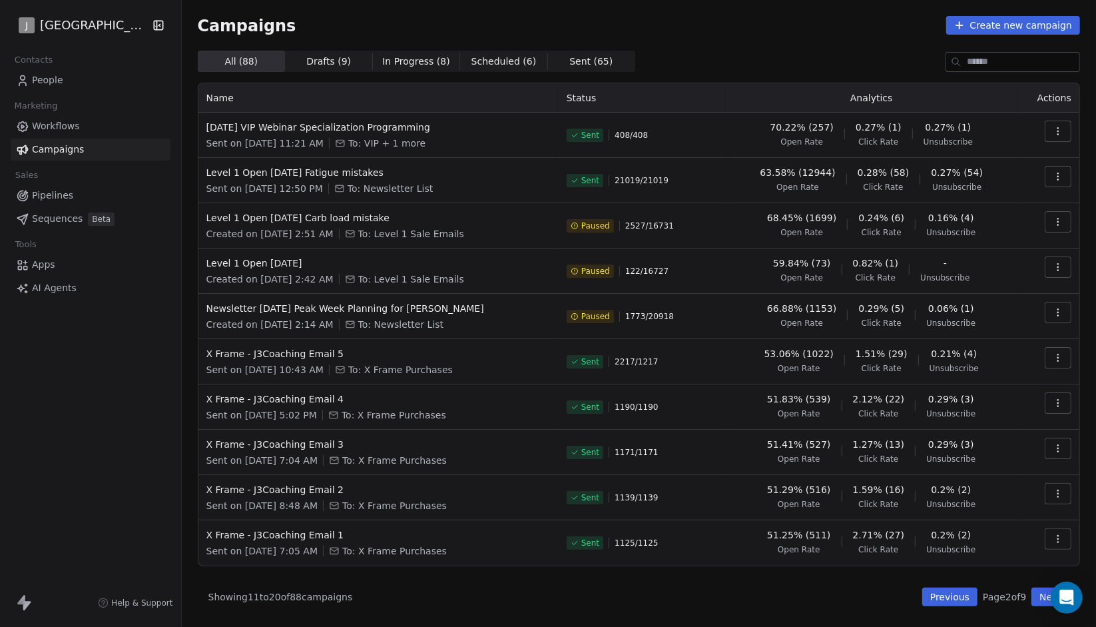
click at [1035, 600] on button "Next" at bounding box center [1050, 596] width 38 height 19
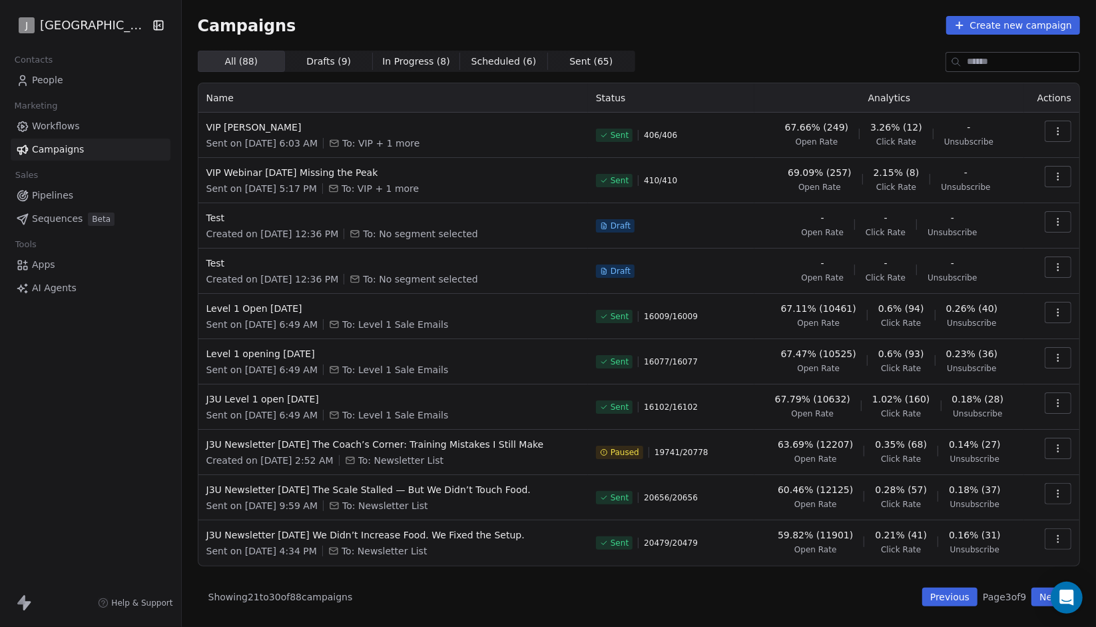
click at [1040, 594] on button "Next" at bounding box center [1050, 596] width 38 height 19
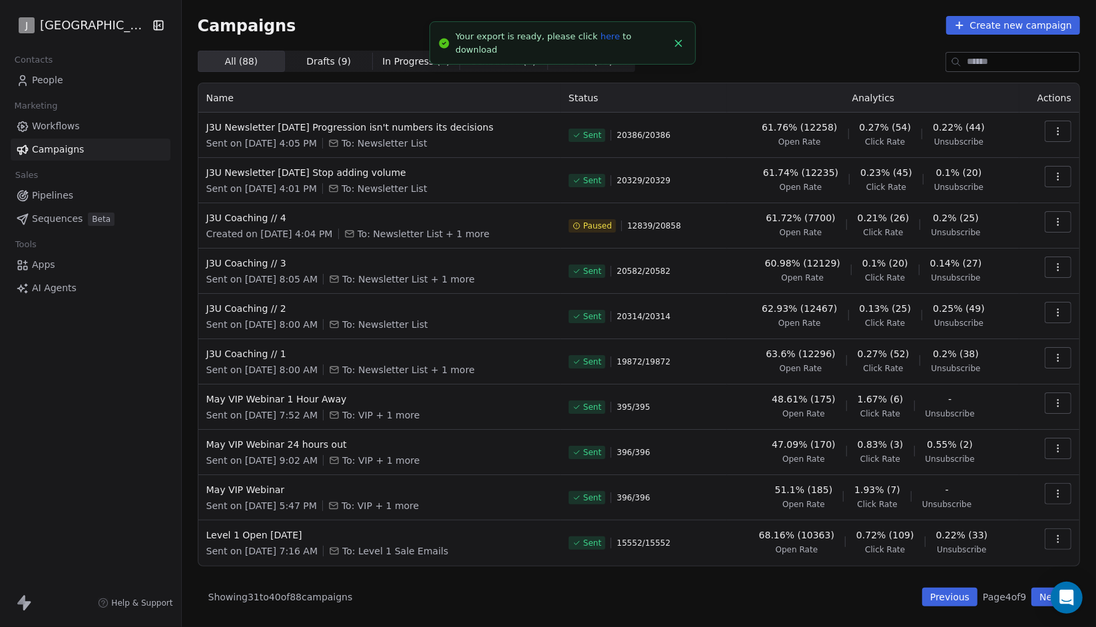
click at [117, 78] on link "People" at bounding box center [91, 80] width 160 height 22
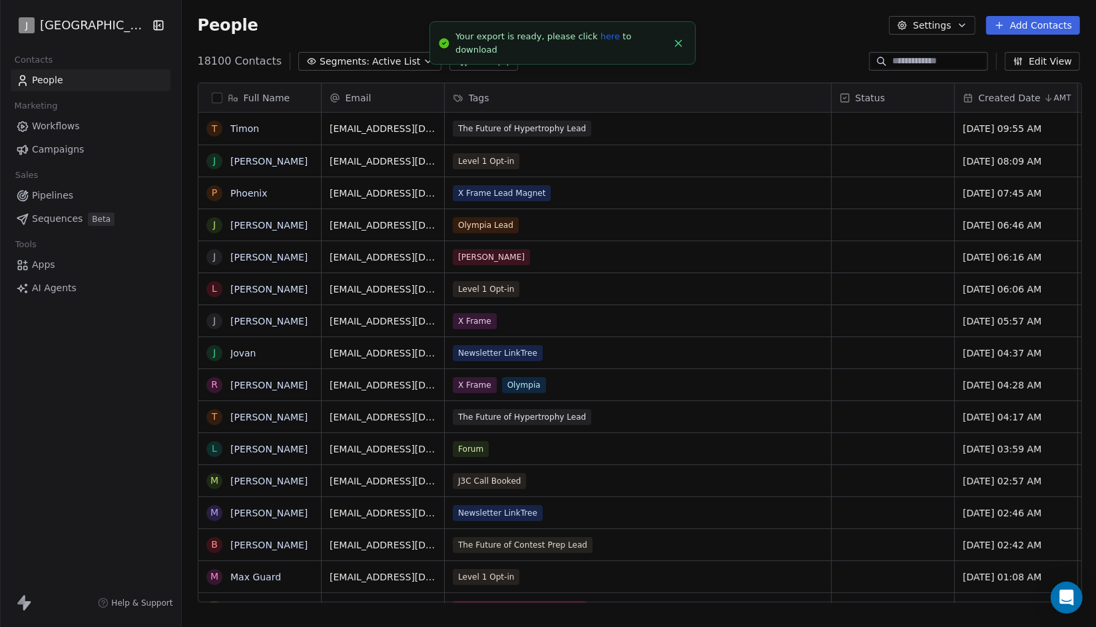
scroll to position [541, 906]
click at [601, 37] on link "here" at bounding box center [610, 32] width 19 height 10
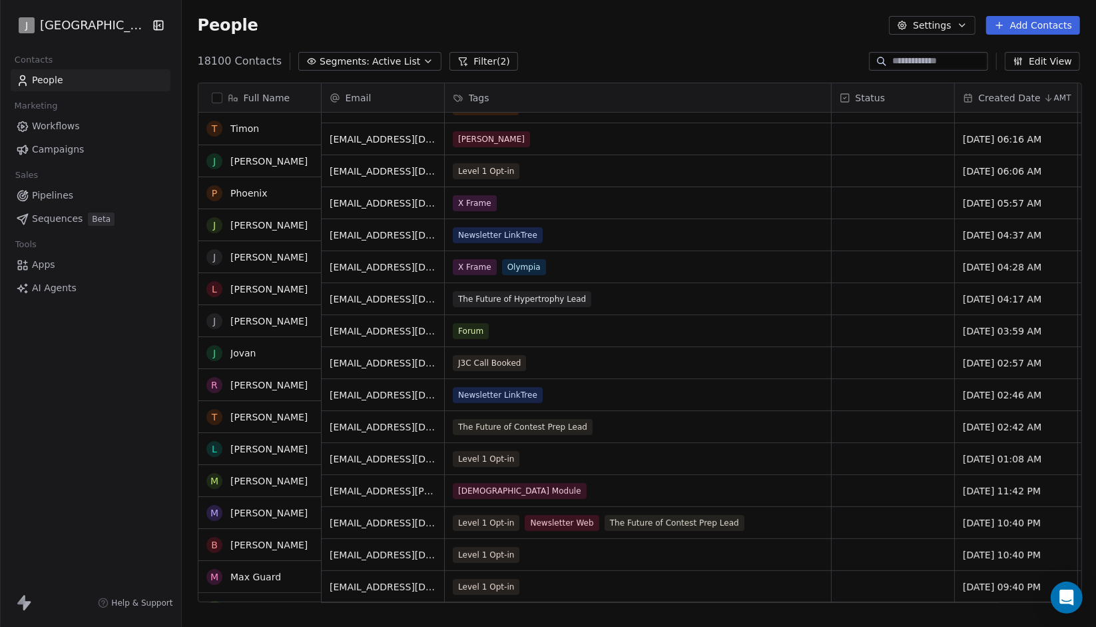
scroll to position [0, 0]
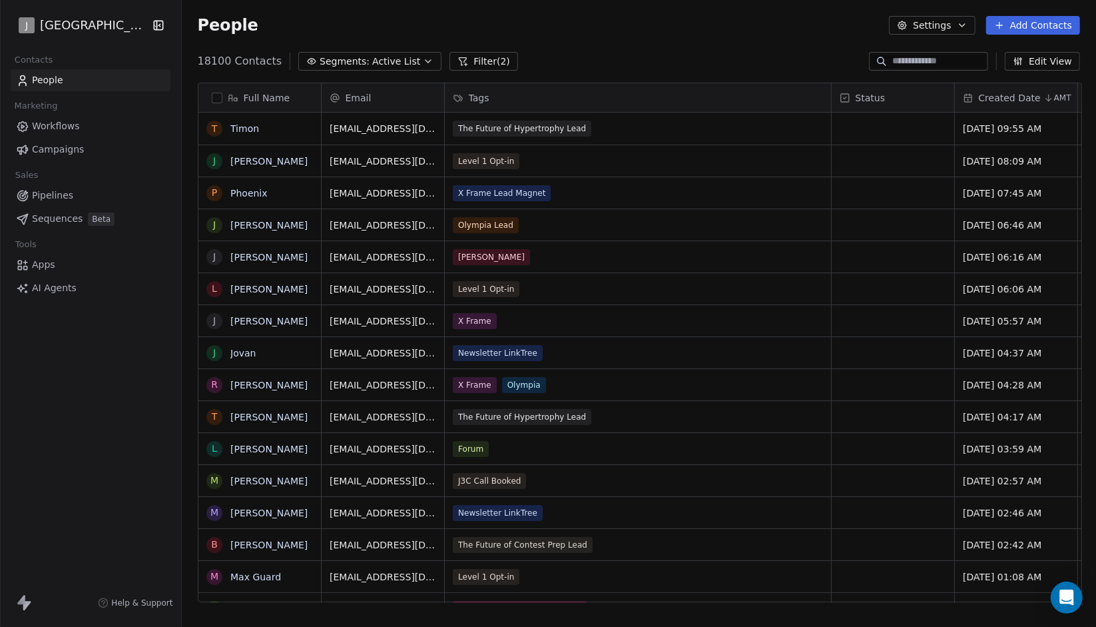
click at [96, 160] on div "Contacts People Marketing Workflows Campaigns Sales Pipelines Sequences Beta To…" at bounding box center [90, 175] width 181 height 248
click at [109, 156] on link "Campaigns" at bounding box center [91, 150] width 160 height 22
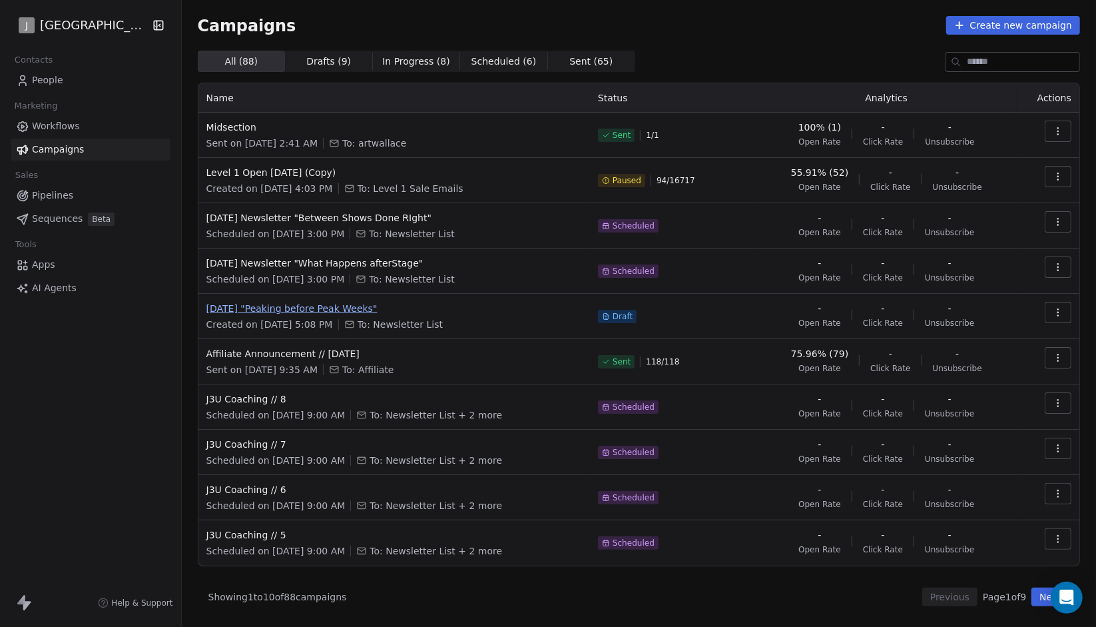
click at [298, 307] on span "august 11th "Peaking before Peak Weeks"" at bounding box center [394, 308] width 376 height 13
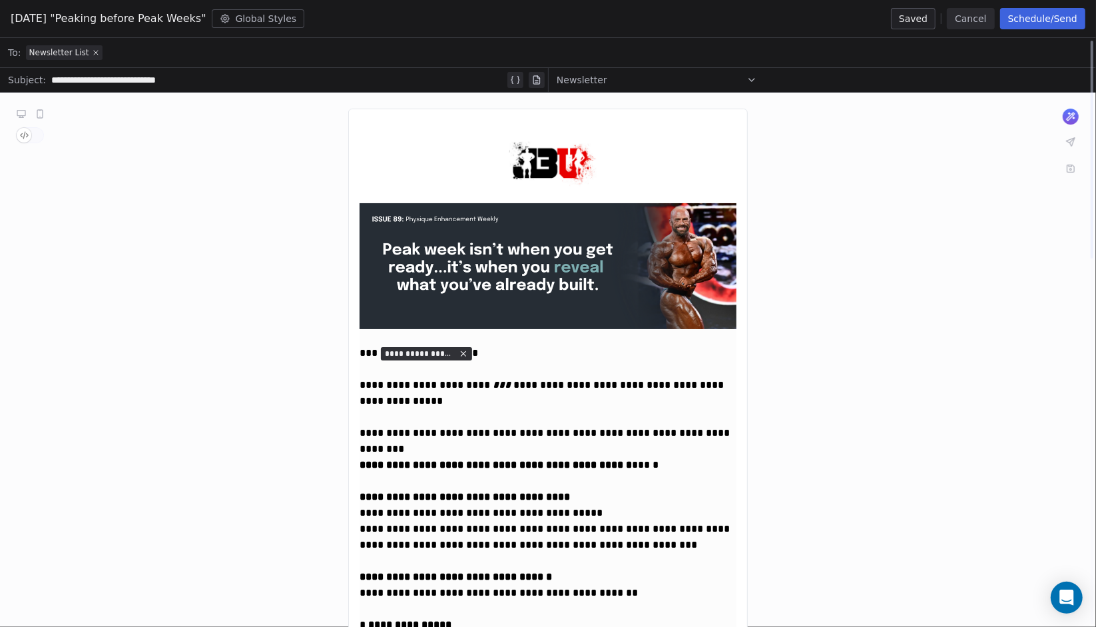
scroll to position [1, 0]
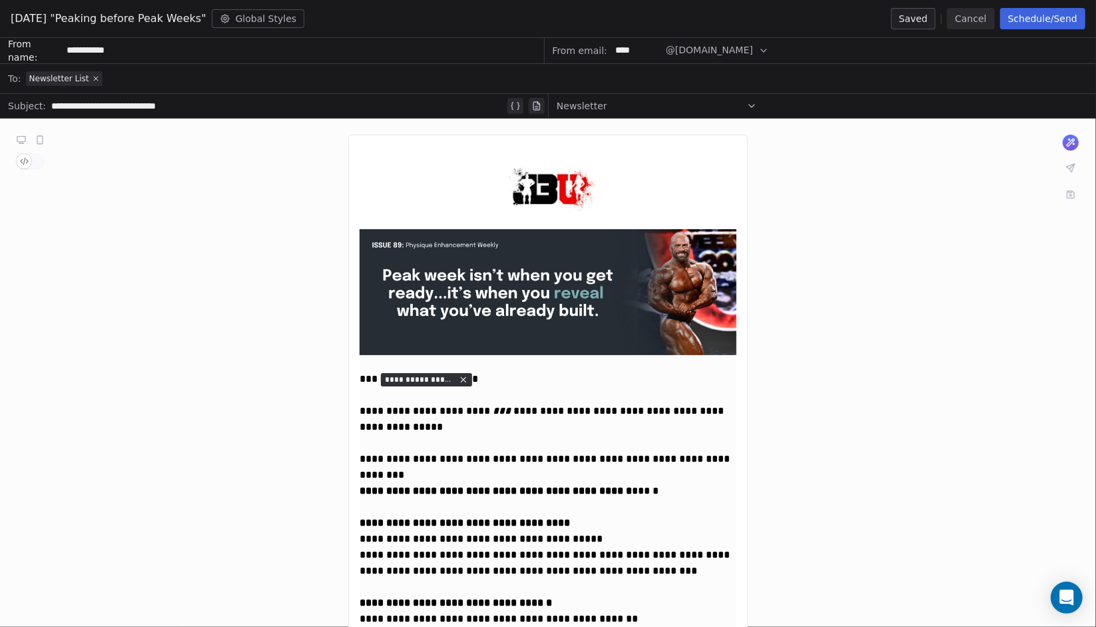
click at [984, 28] on button "Cancel" at bounding box center [970, 18] width 47 height 21
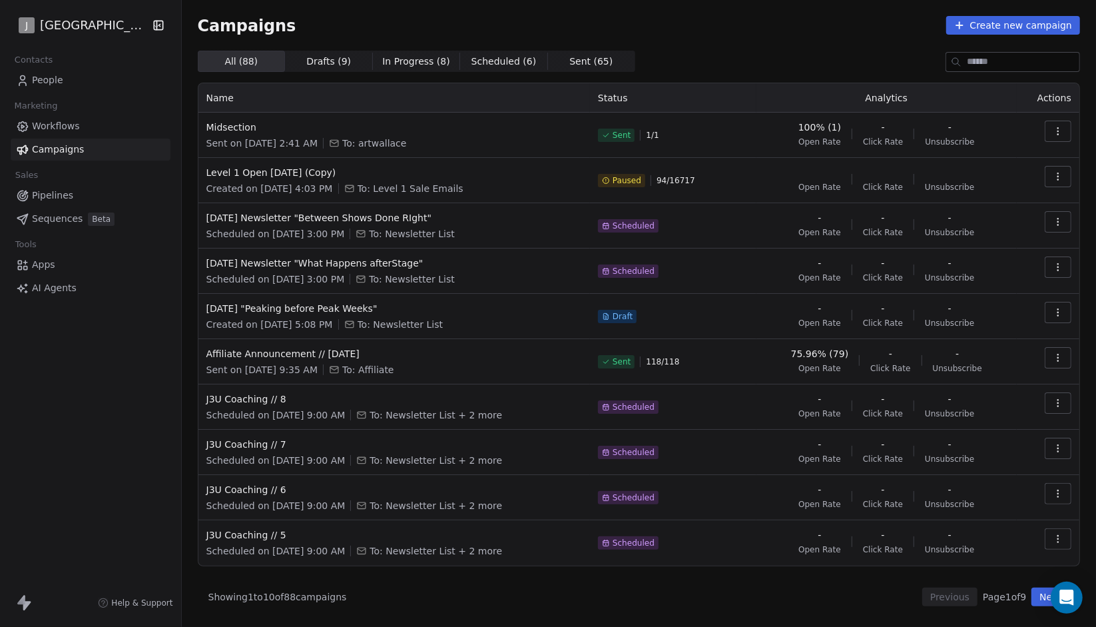
click at [148, 81] on link "People" at bounding box center [91, 80] width 160 height 22
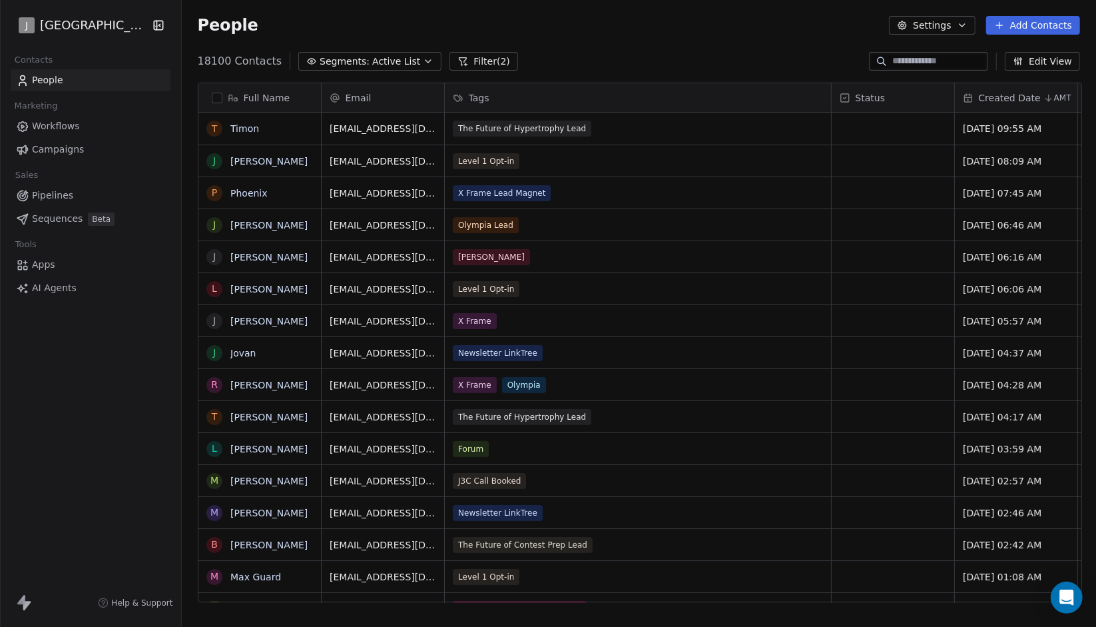
scroll to position [541, 906]
click at [372, 66] on span "Active List" at bounding box center [396, 62] width 48 height 14
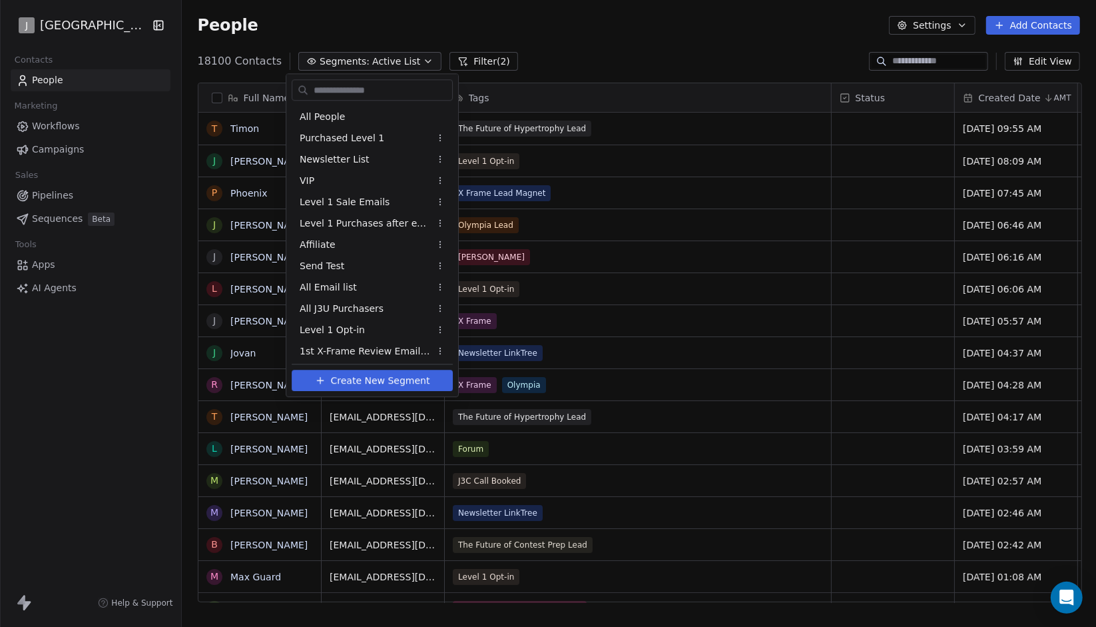
scroll to position [194, 0]
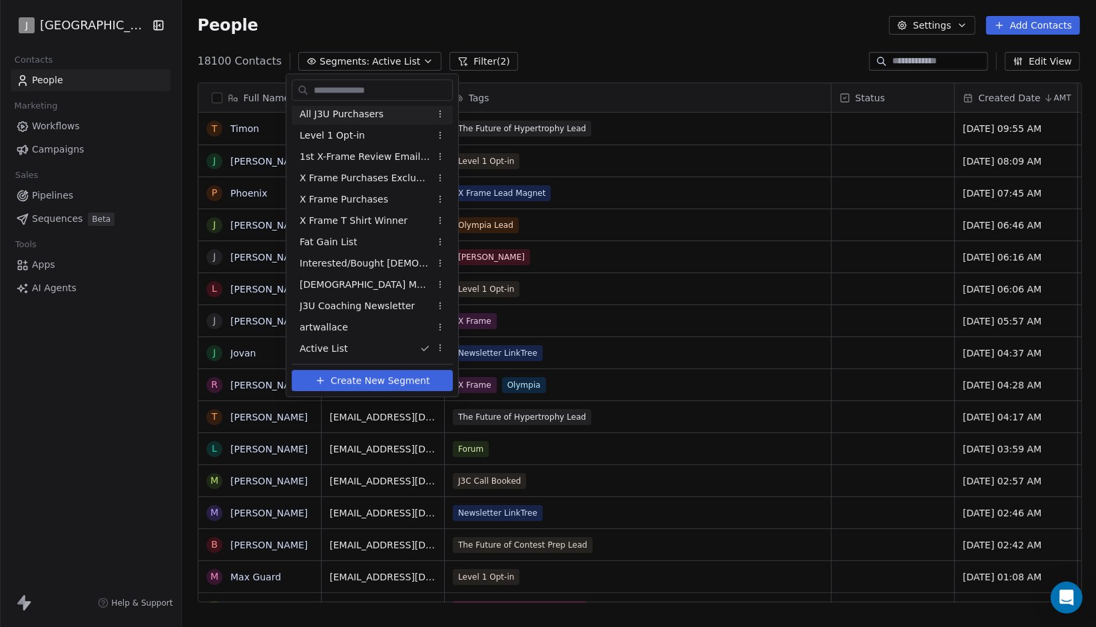
click at [450, 62] on html "J J3 University Contacts People Marketing Workflows Campaigns Sales Pipelines S…" at bounding box center [548, 313] width 1096 height 627
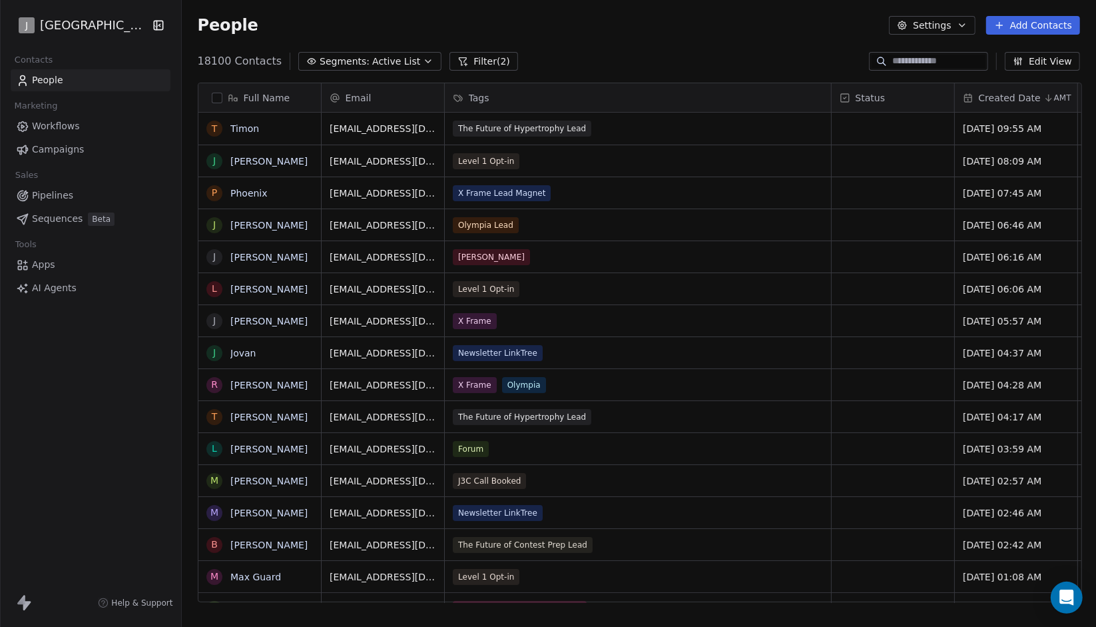
click at [450, 62] on button "Filter (2)" at bounding box center [483, 61] width 69 height 19
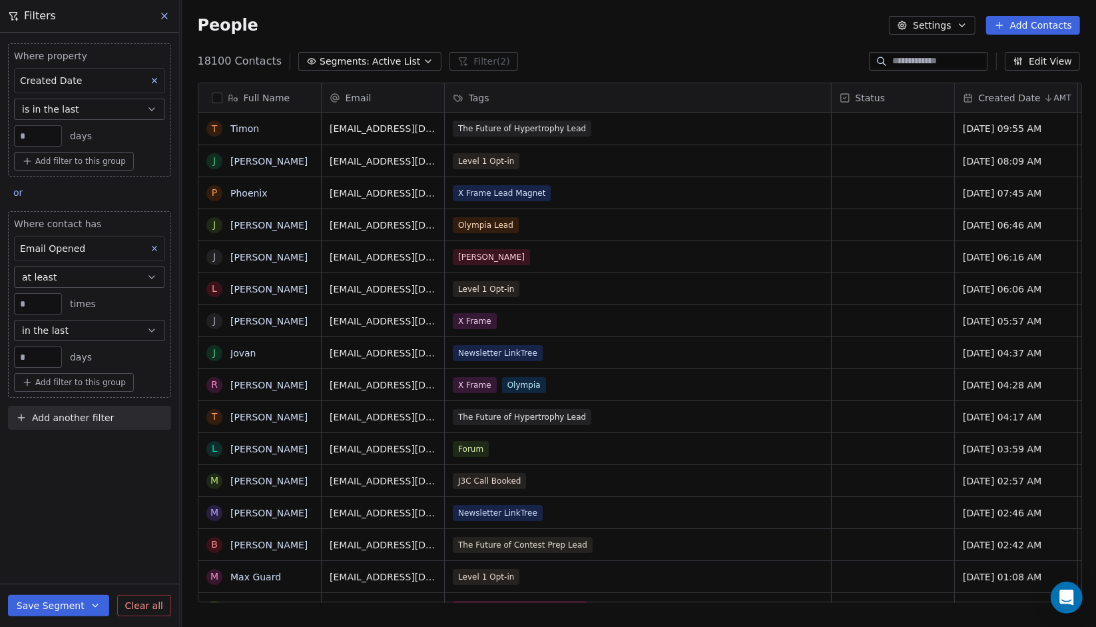
click at [131, 614] on button "Clear all" at bounding box center [144, 605] width 54 height 21
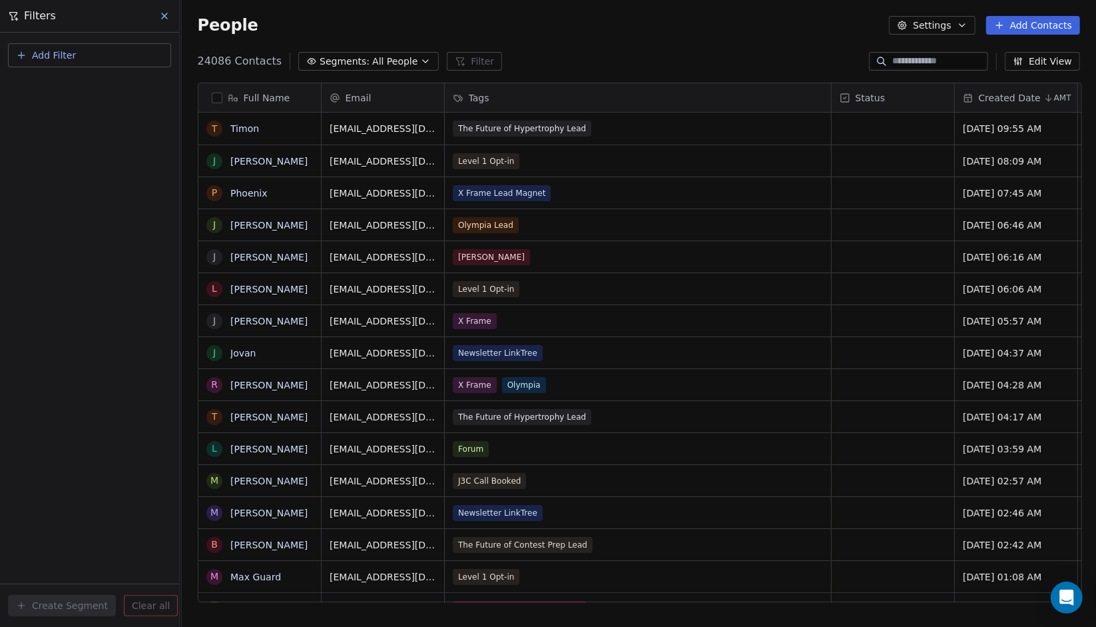
scroll to position [541, 906]
click at [137, 69] on div "Add Filter" at bounding box center [89, 57] width 163 height 29
click at [140, 61] on button "Add Filter" at bounding box center [89, 55] width 163 height 24
click at [106, 94] on div "Contact properties" at bounding box center [89, 86] width 151 height 21
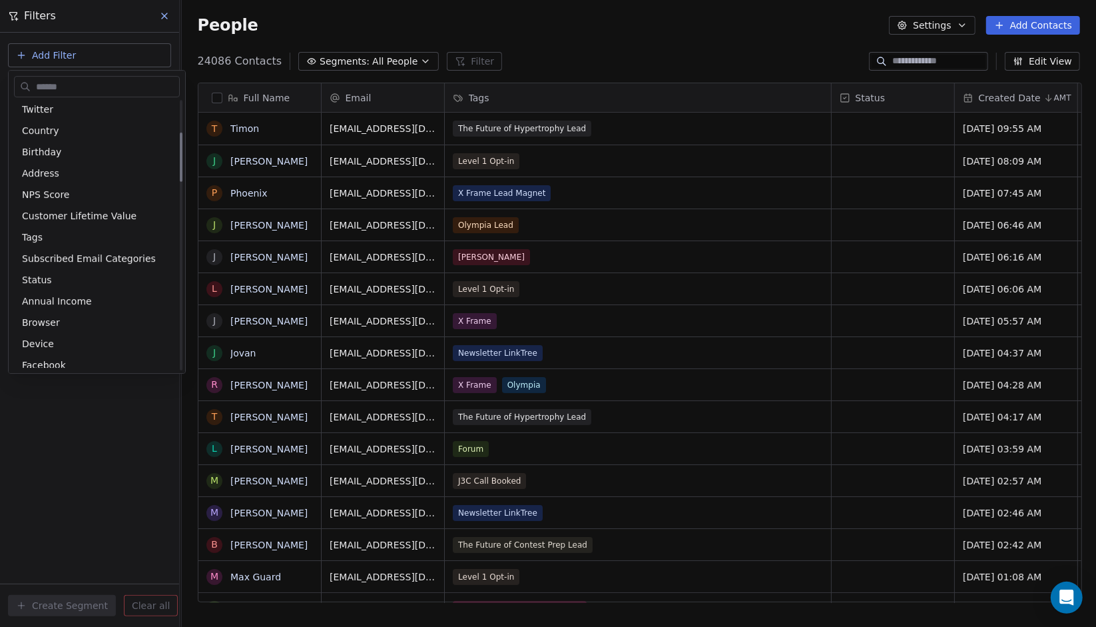
scroll to position [176, 0]
click at [59, 242] on div "Tags" at bounding box center [97, 235] width 150 height 13
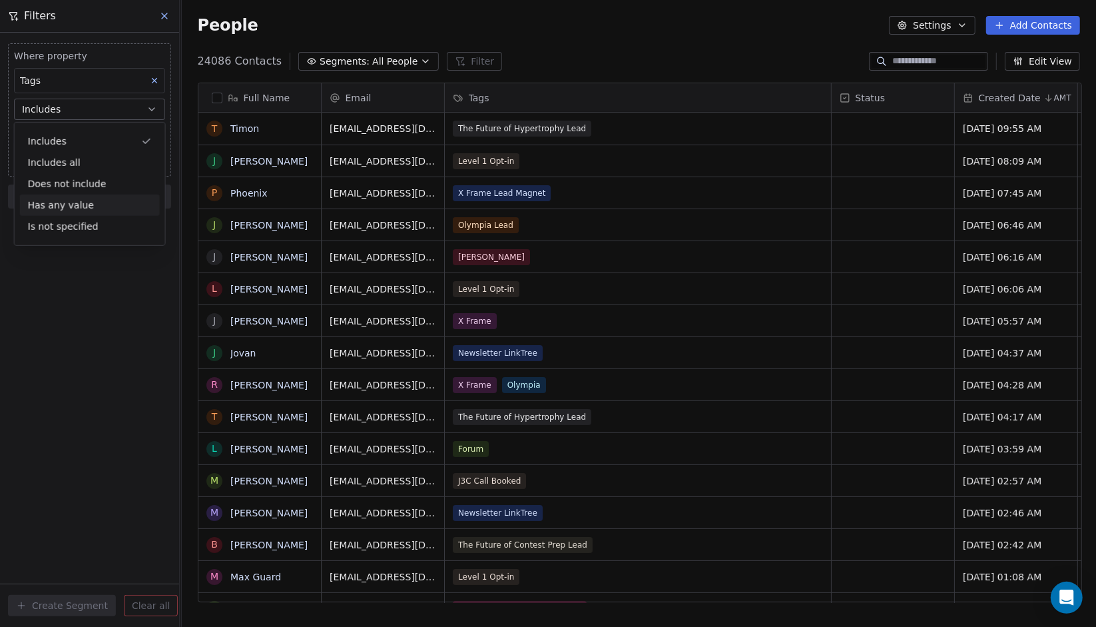
click at [40, 314] on div "Where property Tags Includes Select Tags Add filter to this group Add another f…" at bounding box center [89, 330] width 179 height 594
click at [89, 148] on div "Where property Tags Includes Select Tags Add filter to this group" at bounding box center [89, 109] width 163 height 133
click at [93, 143] on body "J J3 University Contacts People Marketing Workflows Campaigns Sales Pipelines S…" at bounding box center [548, 313] width 1096 height 627
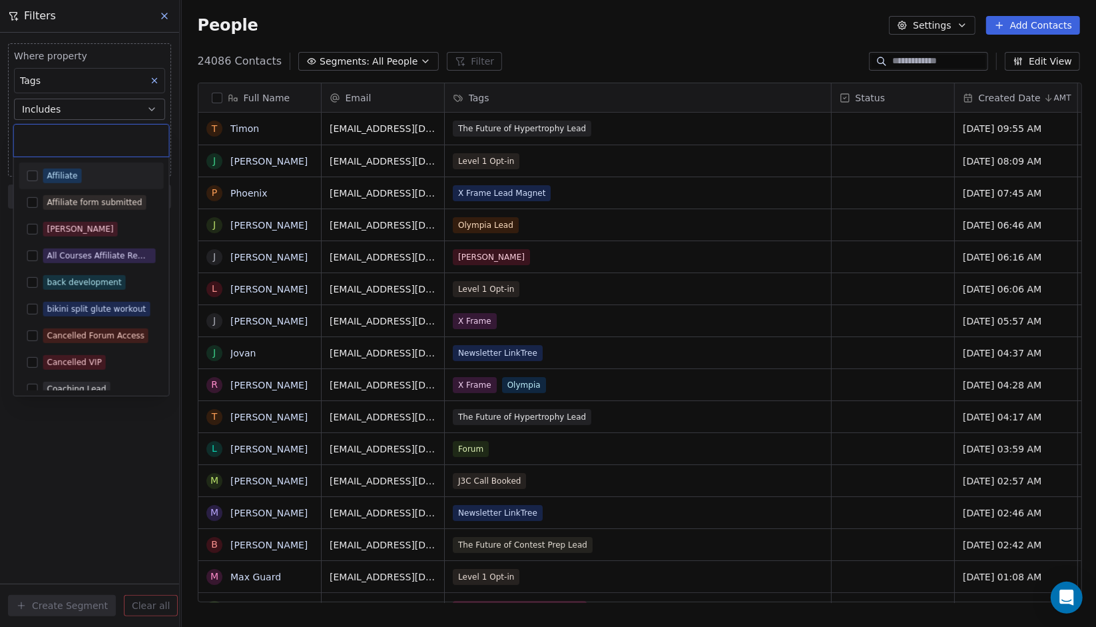
click at [83, 183] on div "Affiliate" at bounding box center [91, 175] width 144 height 21
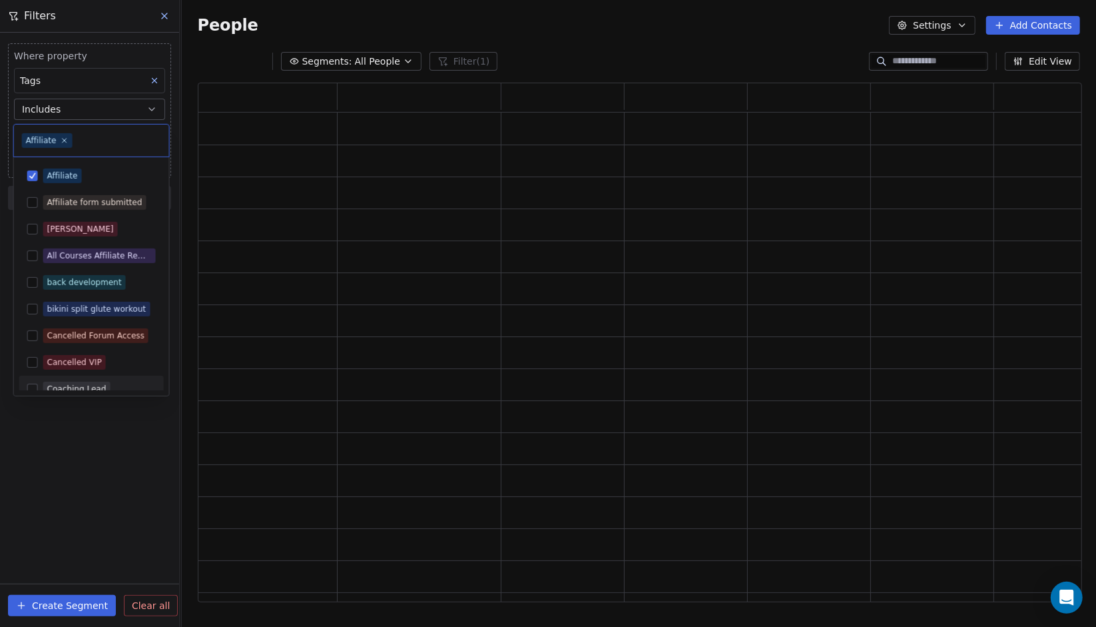
click at [48, 477] on html "J J3 University Contacts People Marketing Workflows Campaigns Sales Pipelines S…" at bounding box center [548, 313] width 1096 height 627
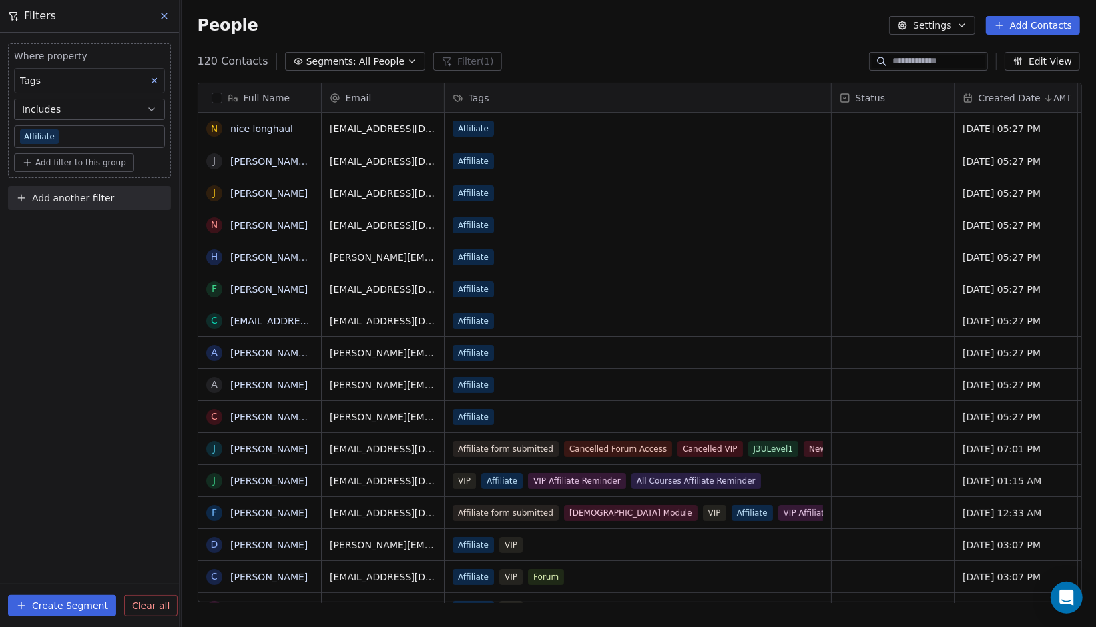
scroll to position [541, 906]
click at [88, 593] on div "Create Segment Clear all" at bounding box center [89, 605] width 179 height 43
click at [73, 603] on button "Create Segment" at bounding box center [62, 605] width 108 height 21
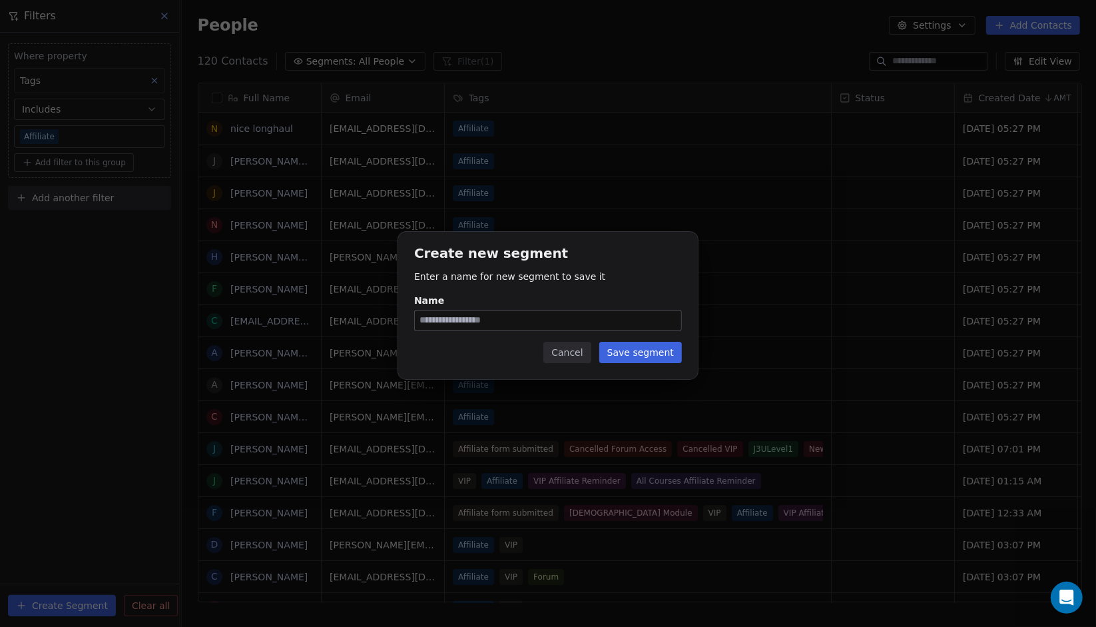
click at [576, 352] on button "Cancel" at bounding box center [566, 352] width 47 height 21
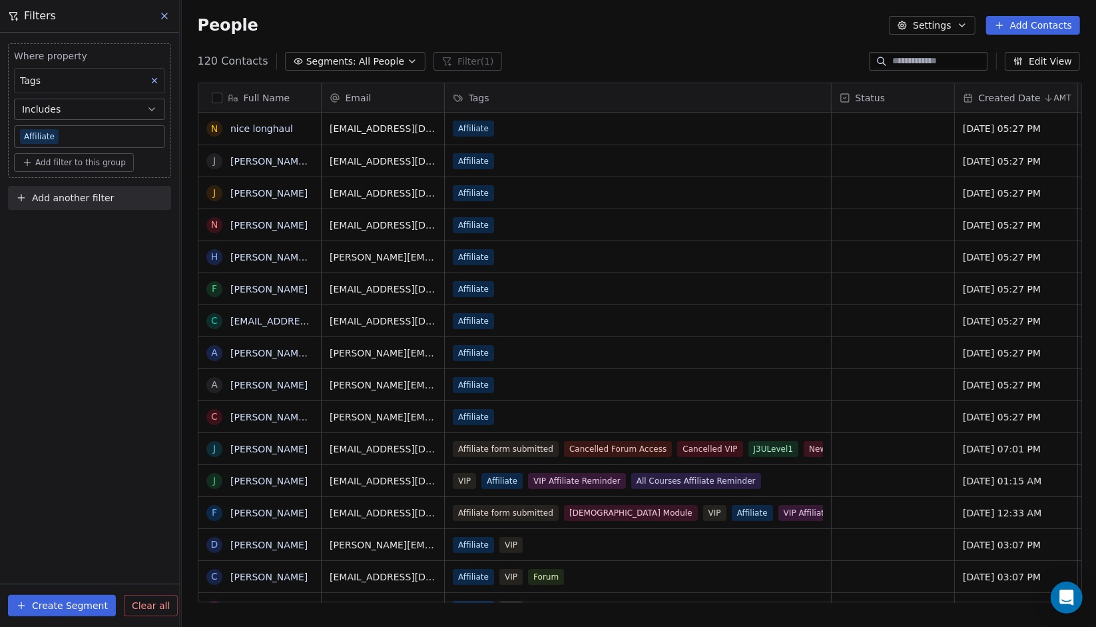
click at [177, 13] on div "Filters" at bounding box center [89, 16] width 179 height 32
click at [173, 14] on button at bounding box center [165, 16] width 20 height 19
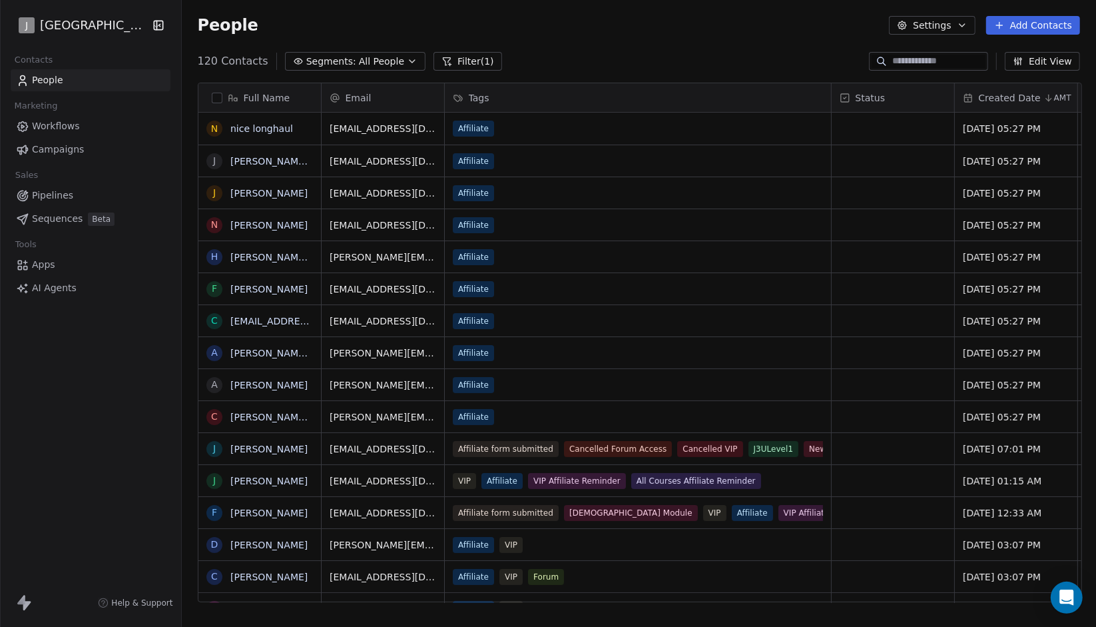
click at [127, 125] on link "Workflows" at bounding box center [91, 126] width 160 height 22
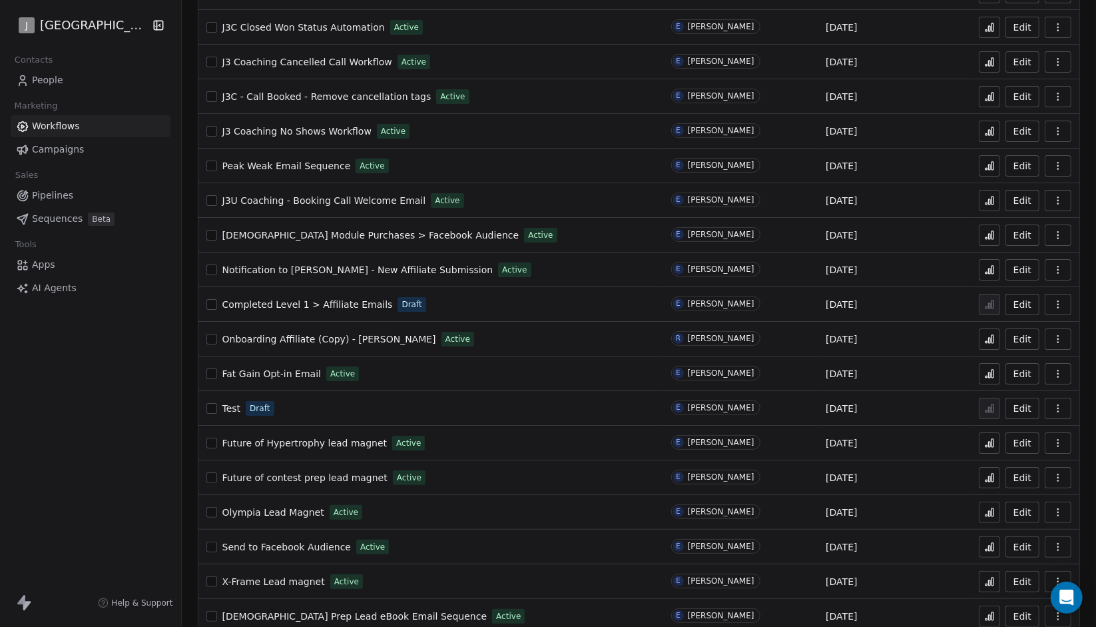
scroll to position [501, 0]
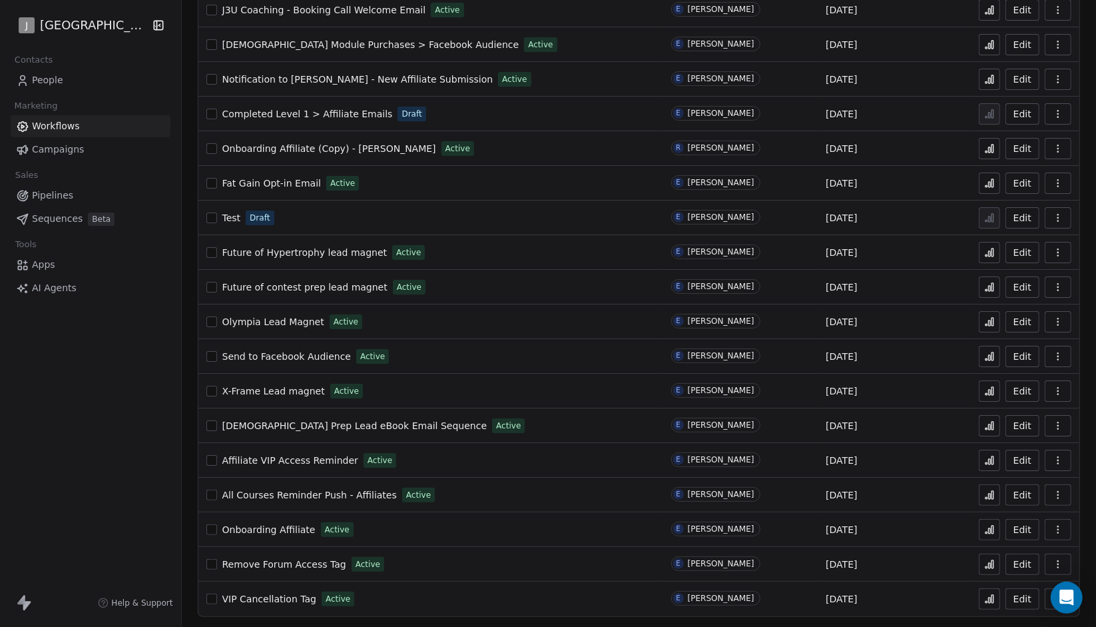
click at [277, 603] on span "VIP Cancellation Tag" at bounding box center [269, 598] width 94 height 11
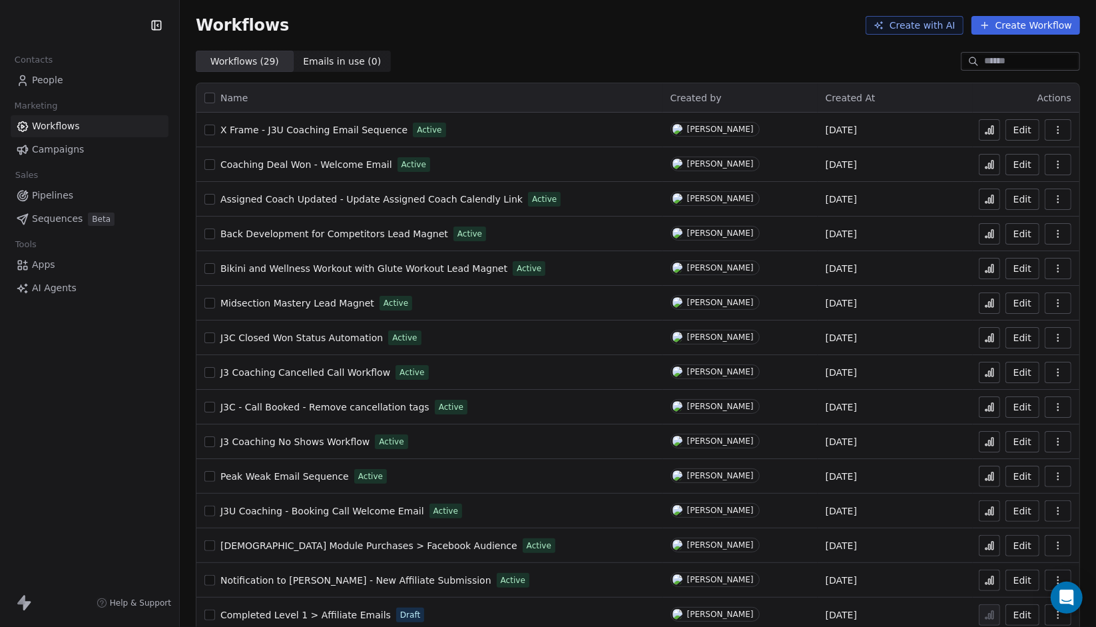
click at [139, 71] on link "People" at bounding box center [90, 80] width 158 height 22
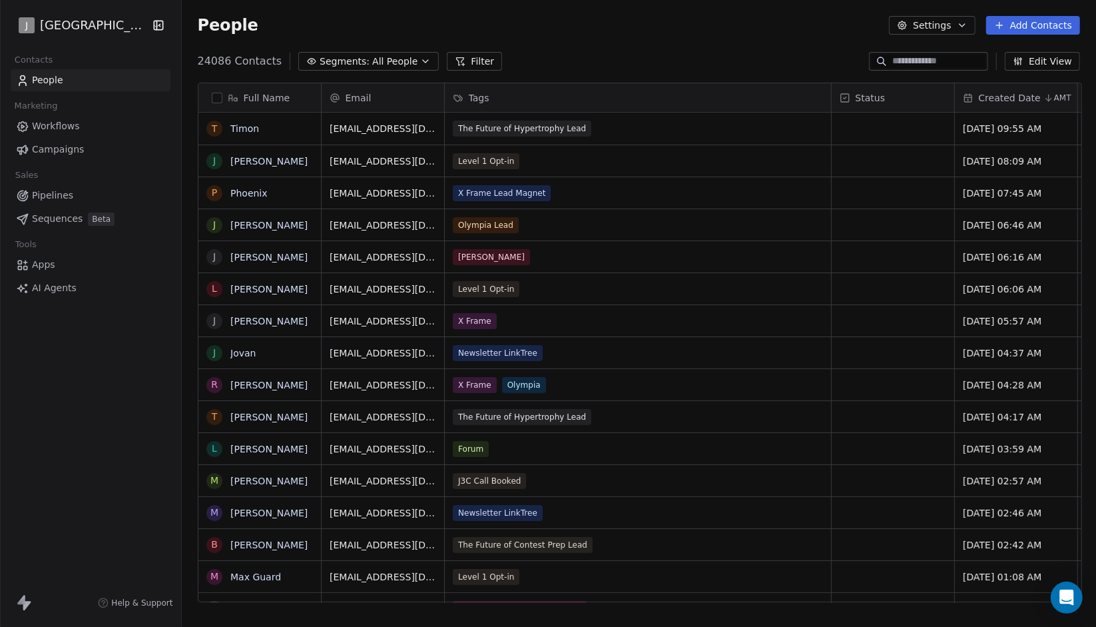
scroll to position [541, 906]
click at [372, 60] on span "All People" at bounding box center [394, 62] width 45 height 14
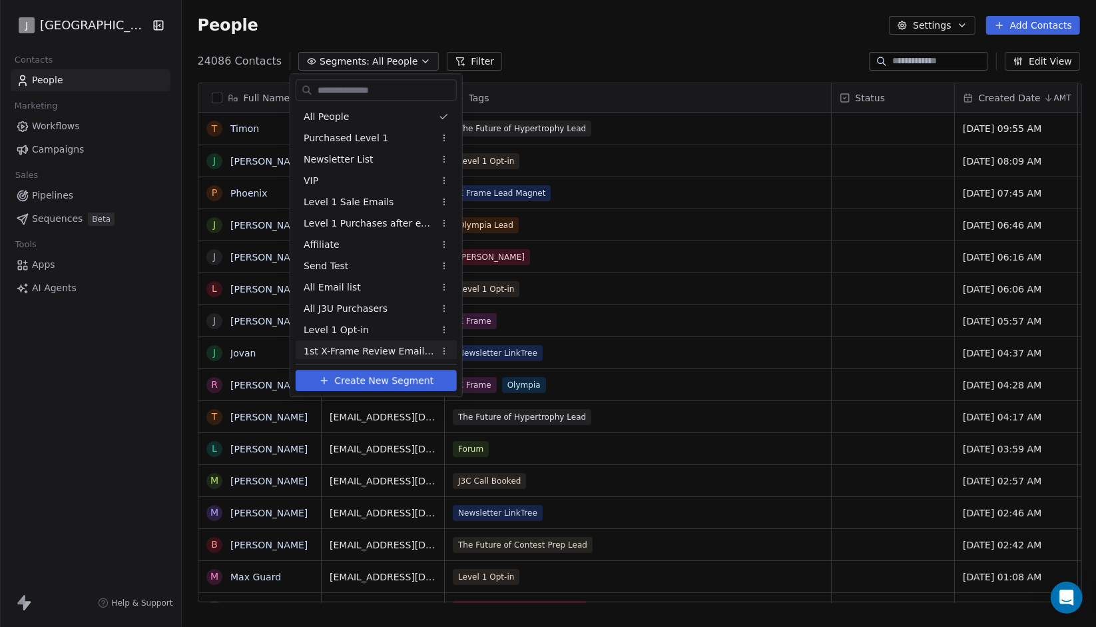
click at [367, 384] on span "Create New Segment" at bounding box center [383, 381] width 99 height 14
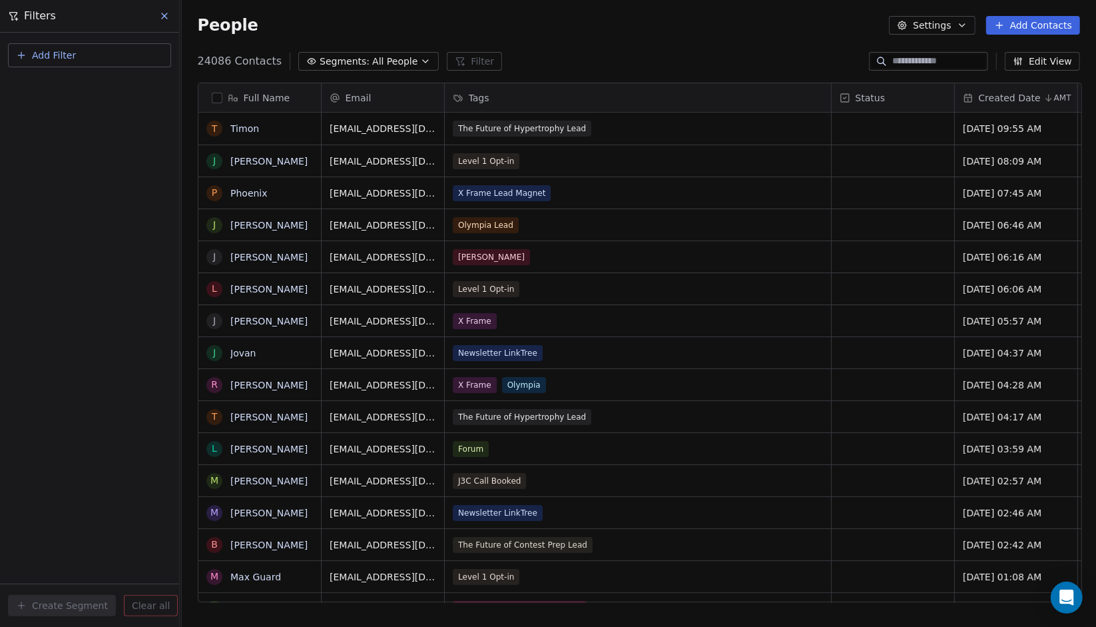
click at [51, 52] on span "Add Filter" at bounding box center [54, 56] width 44 height 14
click at [55, 84] on span "Contact properties" at bounding box center [65, 87] width 87 height 14
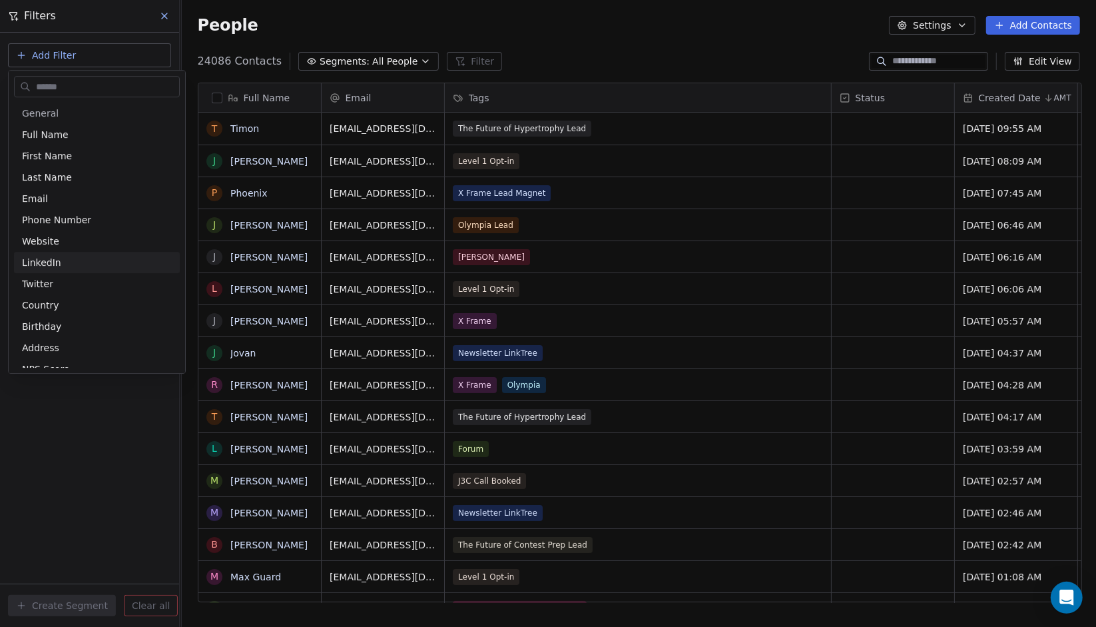
type input "*"
type input "**"
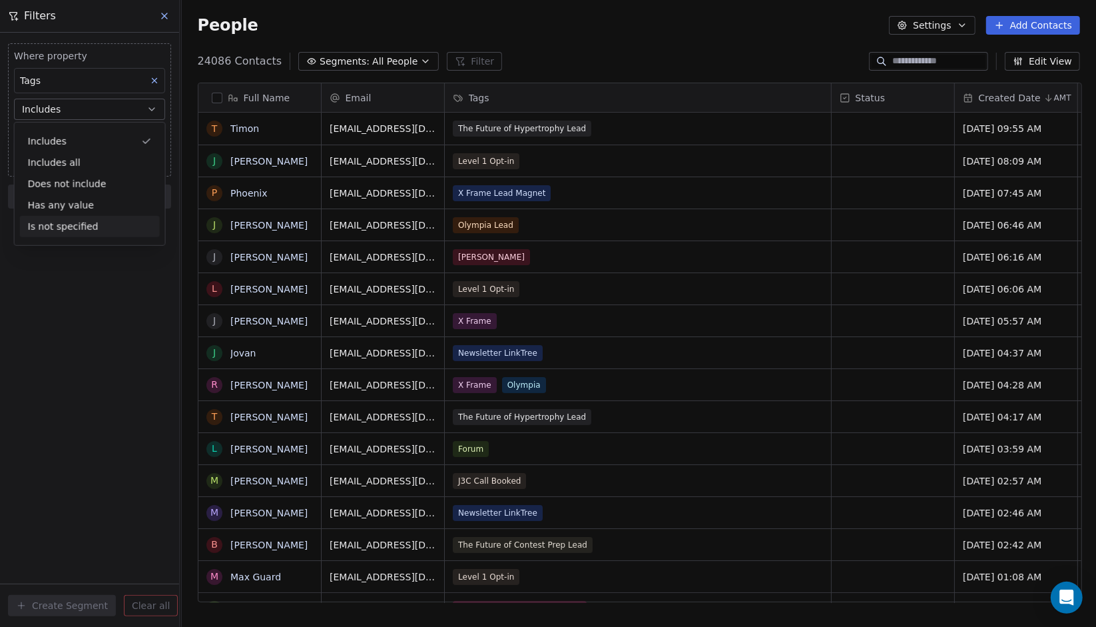
click at [80, 311] on div "Where property Tags Includes Select Tags Add filter to this group Add another f…" at bounding box center [89, 330] width 179 height 594
click at [103, 127] on body "J J3 University Contacts People Marketing Workflows Campaigns Sales Pipelines S…" at bounding box center [548, 313] width 1096 height 627
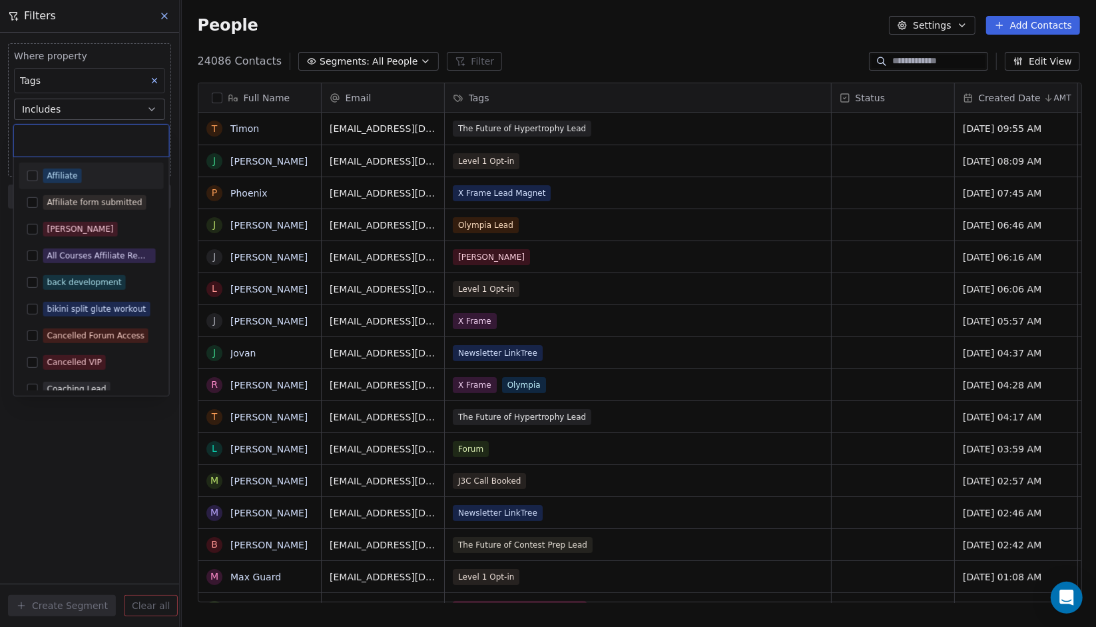
click at [103, 142] on input "text" at bounding box center [91, 140] width 139 height 15
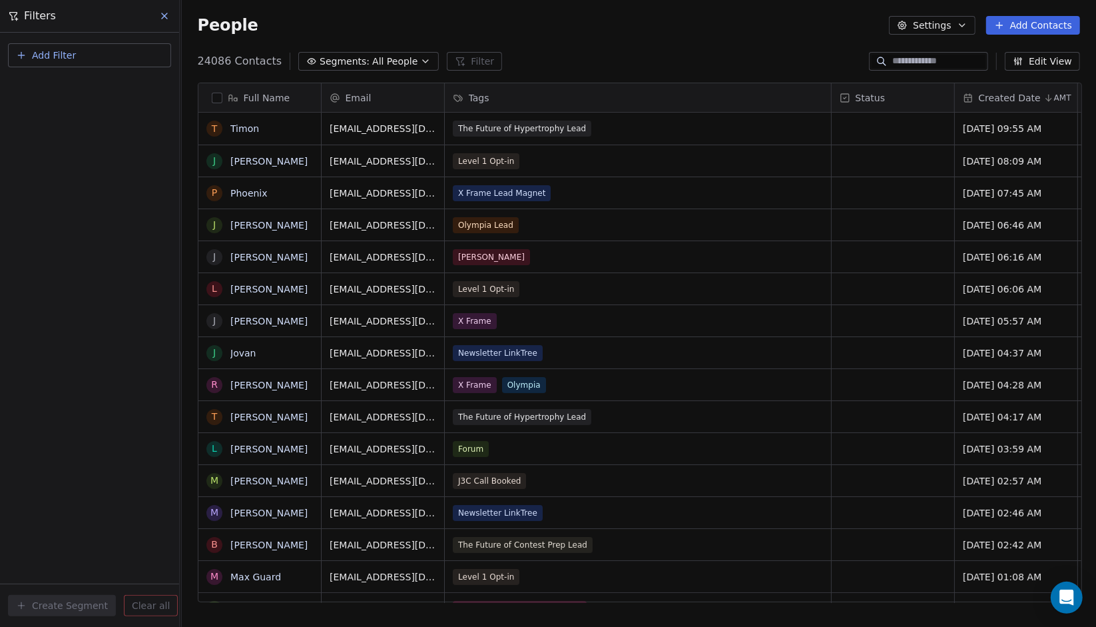
click at [328, 61] on span "Segments:" at bounding box center [345, 62] width 50 height 14
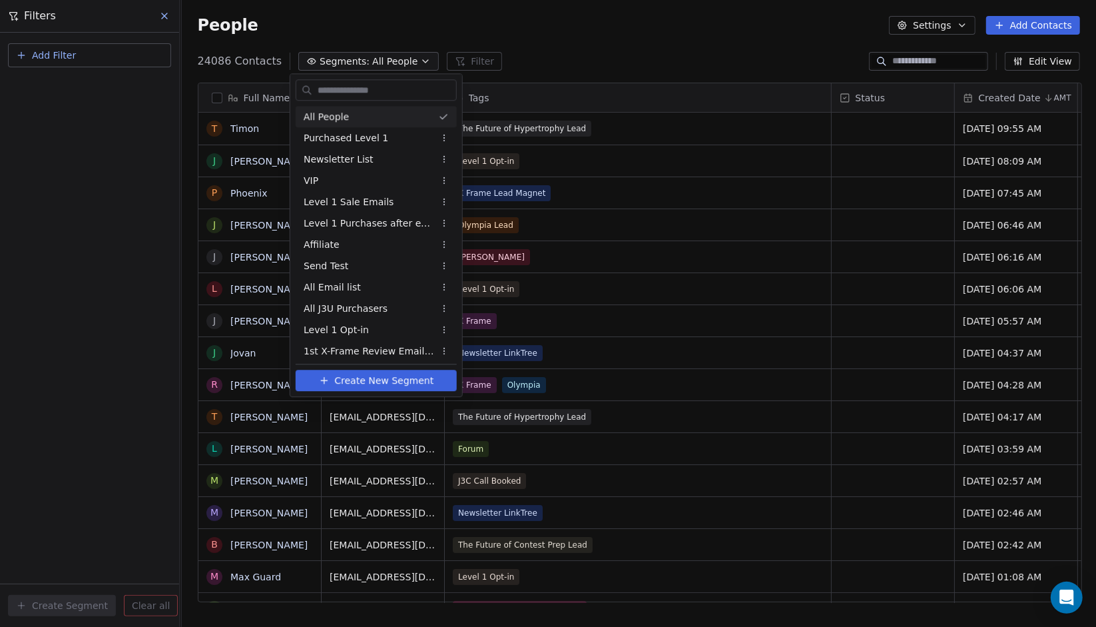
click at [93, 47] on html "J J3 University Contacts People Marketing Workflows Campaigns Sales Pipelines S…" at bounding box center [548, 313] width 1096 height 627
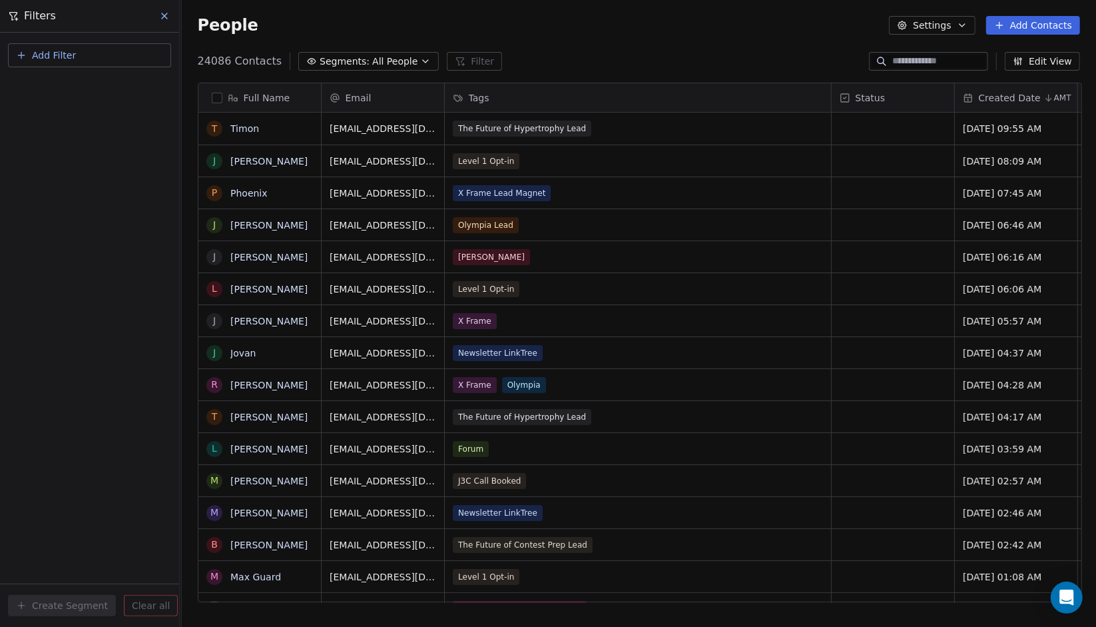
click at [95, 50] on button "Add Filter" at bounding box center [89, 55] width 163 height 24
click at [101, 77] on div "Contact properties" at bounding box center [89, 86] width 151 height 21
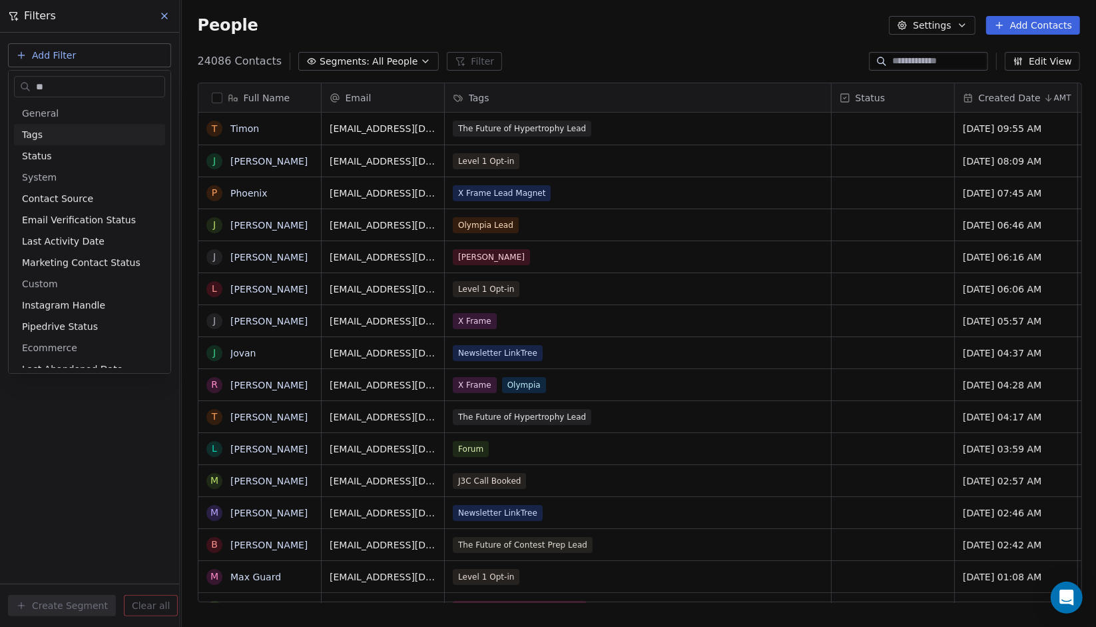
type input "***"
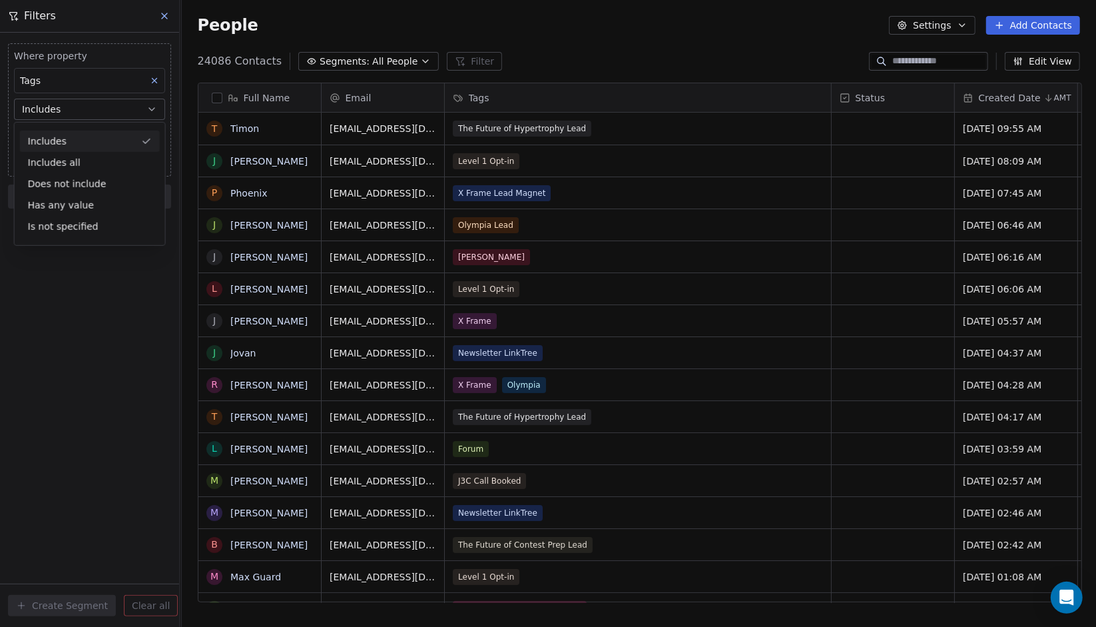
click at [103, 135] on div "Includes" at bounding box center [90, 141] width 140 height 21
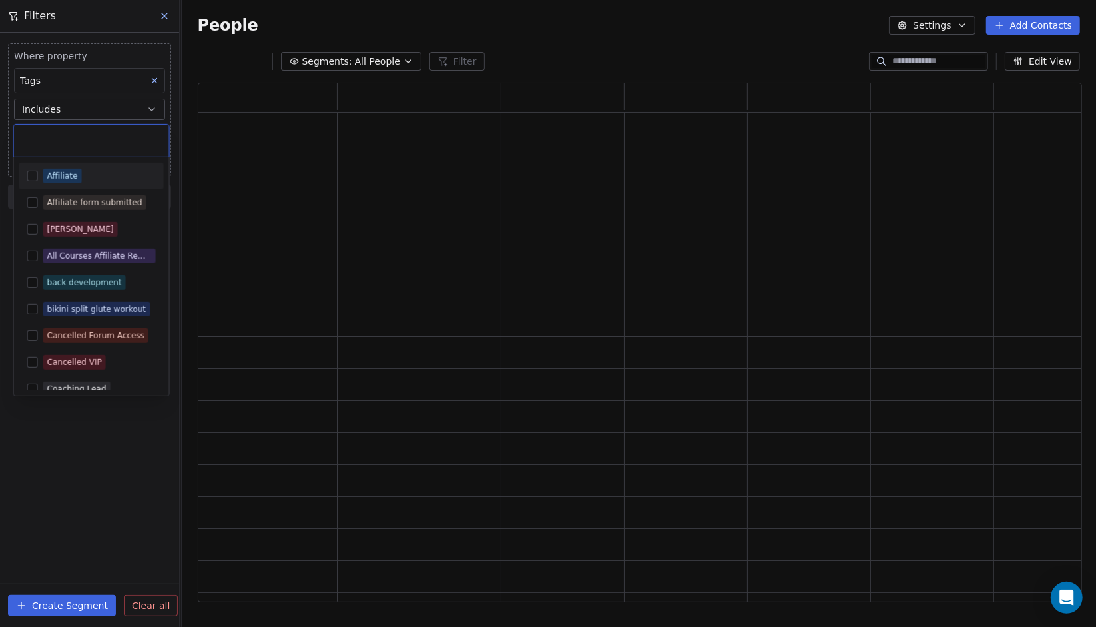
click at [103, 135] on body "J J3 University Contacts People Marketing Workflows Campaigns Sales Pipelines S…" at bounding box center [548, 313] width 1096 height 627
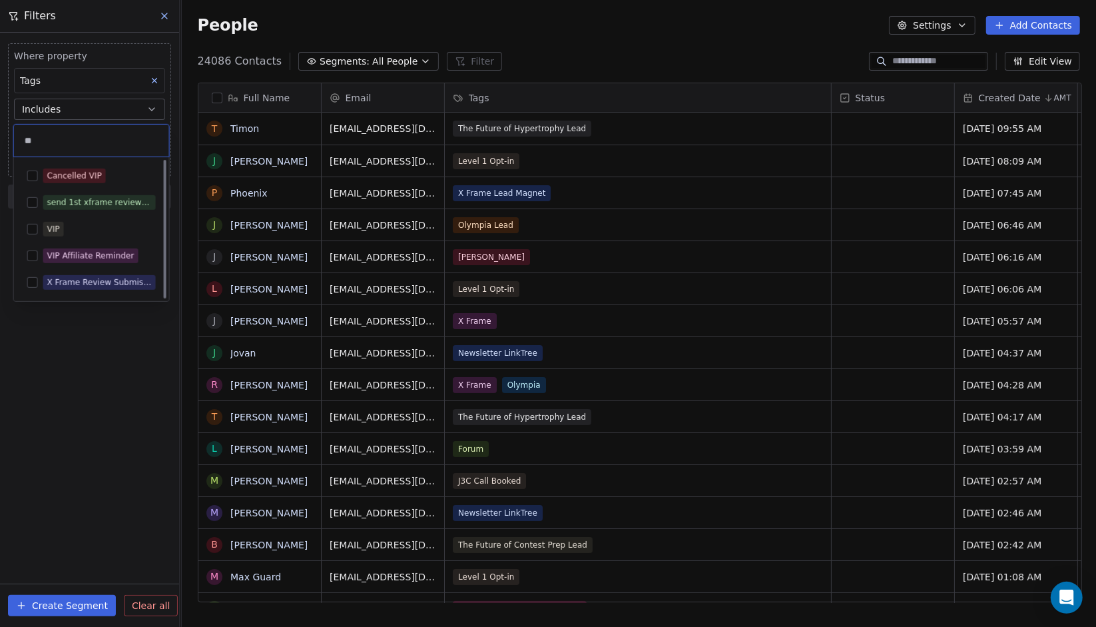
scroll to position [0, 0]
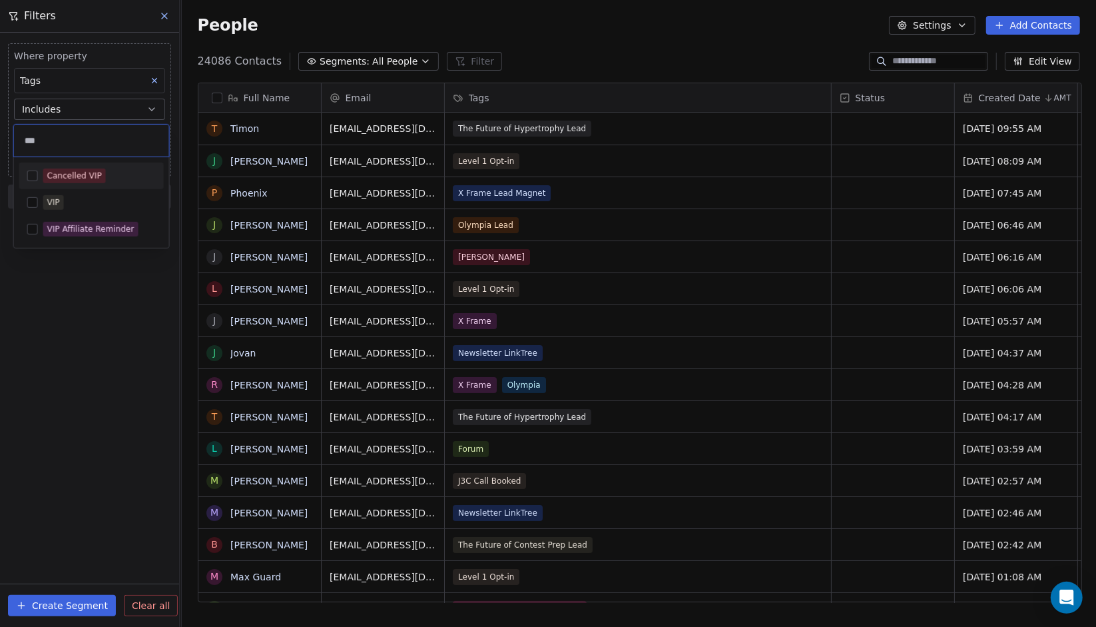
type input "***"
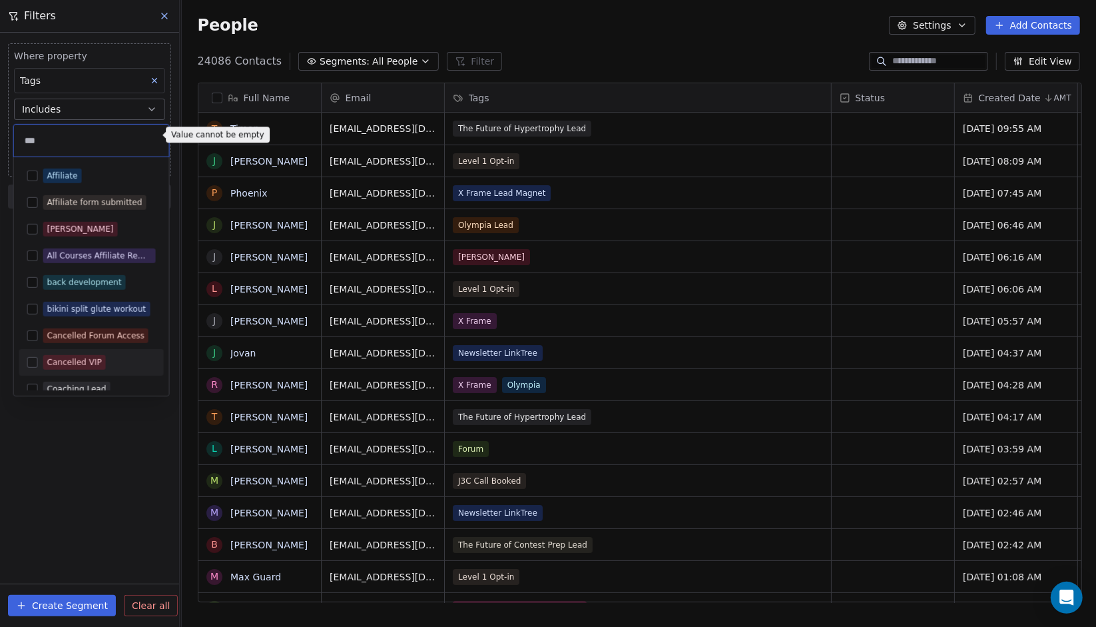
click at [134, 398] on html "J J3 University Contacts People Marketing Workflows Campaigns Sales Pipelines S…" at bounding box center [548, 313] width 1096 height 627
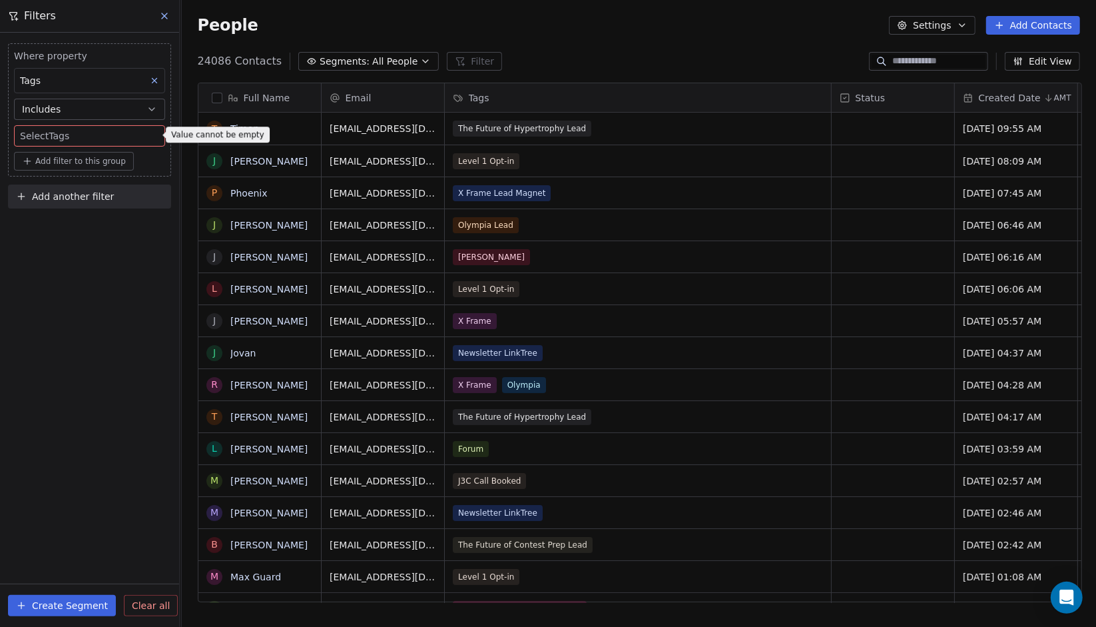
click at [80, 140] on body "J J3 University Contacts People Marketing Workflows Campaigns Sales Pipelines S…" at bounding box center [548, 313] width 1096 height 627
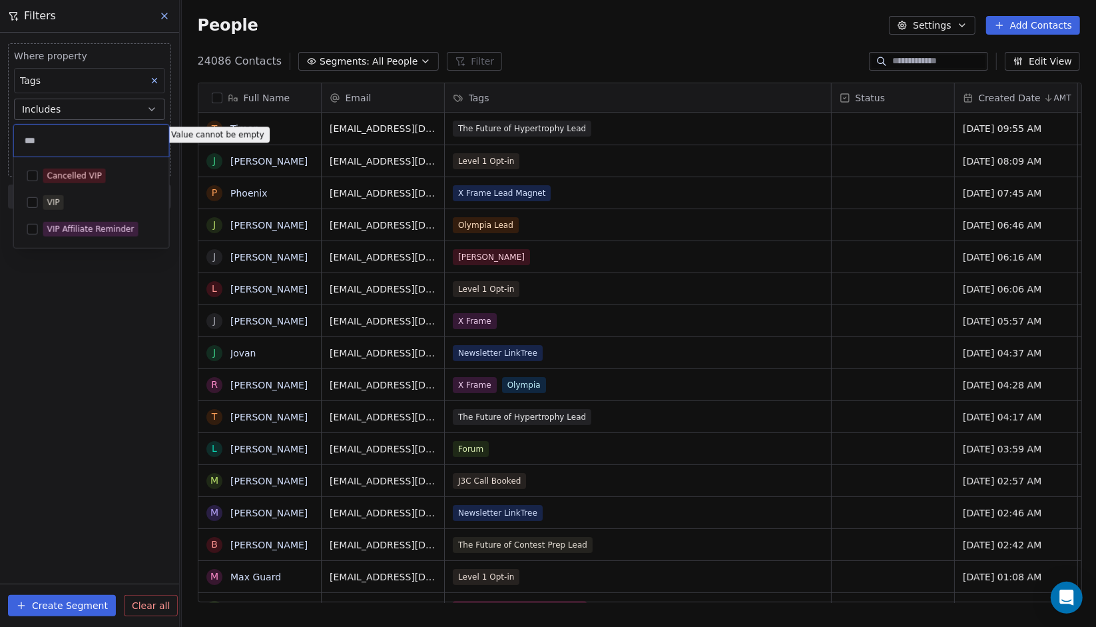
click at [164, 15] on html "J J3 University Contacts People Marketing Workflows Campaigns Sales Pipelines S…" at bounding box center [548, 313] width 1096 height 627
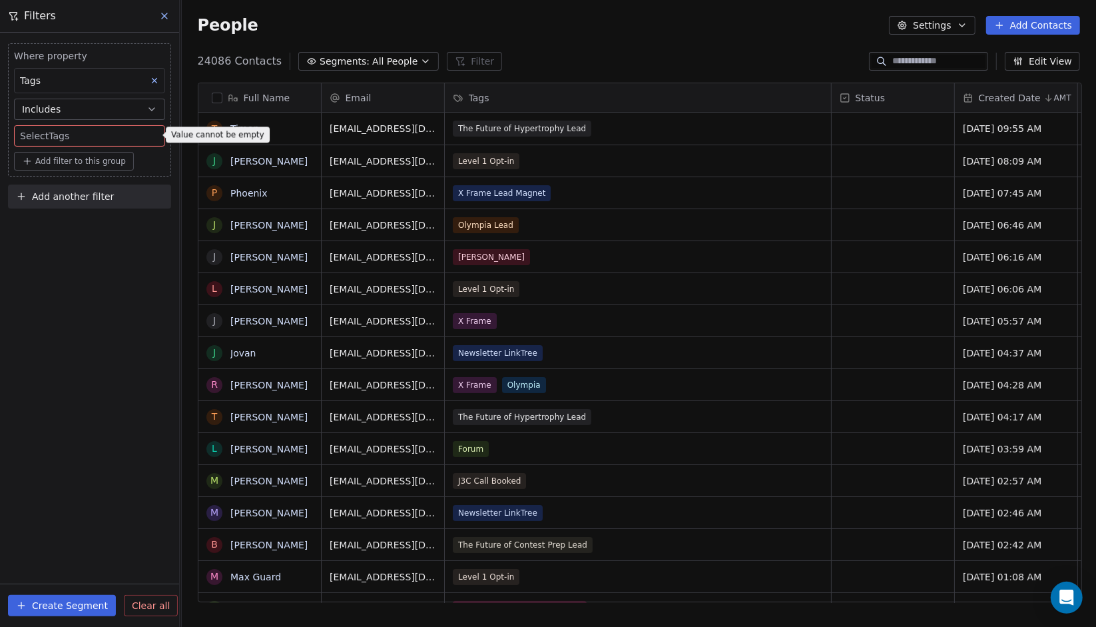
click at [164, 15] on icon at bounding box center [164, 15] width 5 height 5
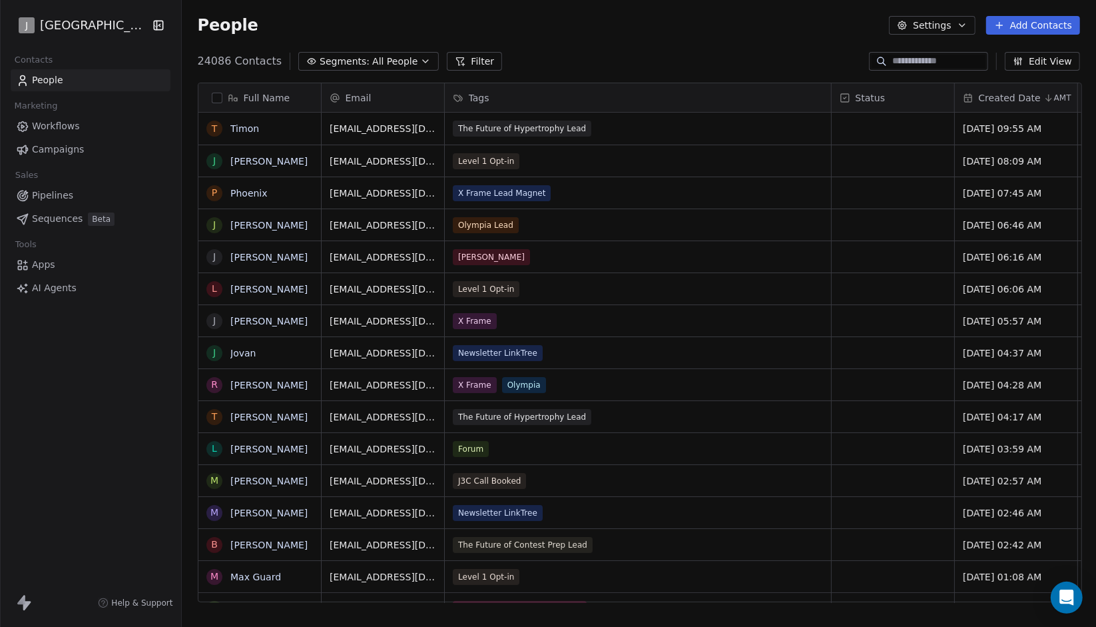
click at [120, 131] on link "Workflows" at bounding box center [91, 126] width 160 height 22
click at [117, 115] on link "Workflows" at bounding box center [91, 126] width 160 height 22
click at [53, 123] on span "Workflows" at bounding box center [56, 126] width 48 height 14
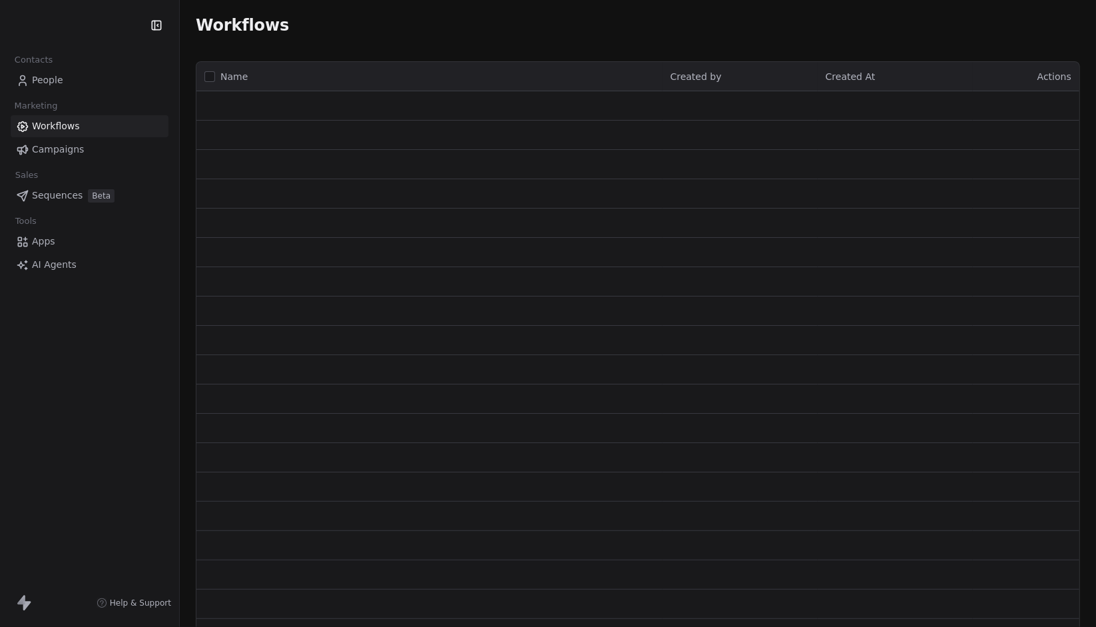
click at [97, 61] on div "Contacts" at bounding box center [90, 60] width 158 height 19
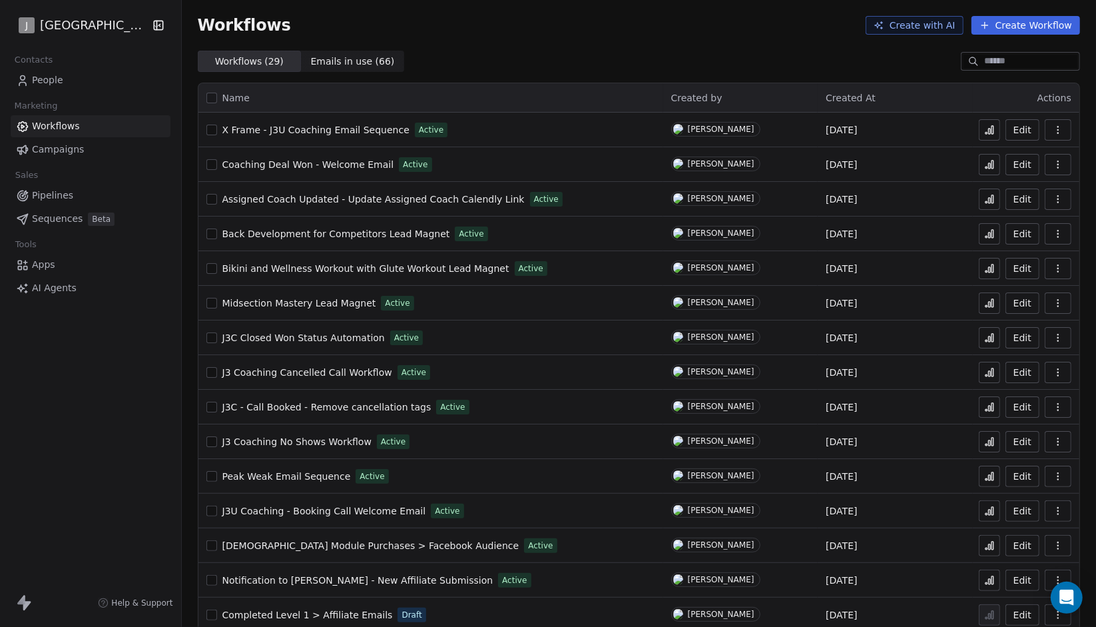
click at [91, 84] on link "People" at bounding box center [91, 80] width 160 height 22
click at [107, 81] on link "People" at bounding box center [91, 80] width 160 height 22
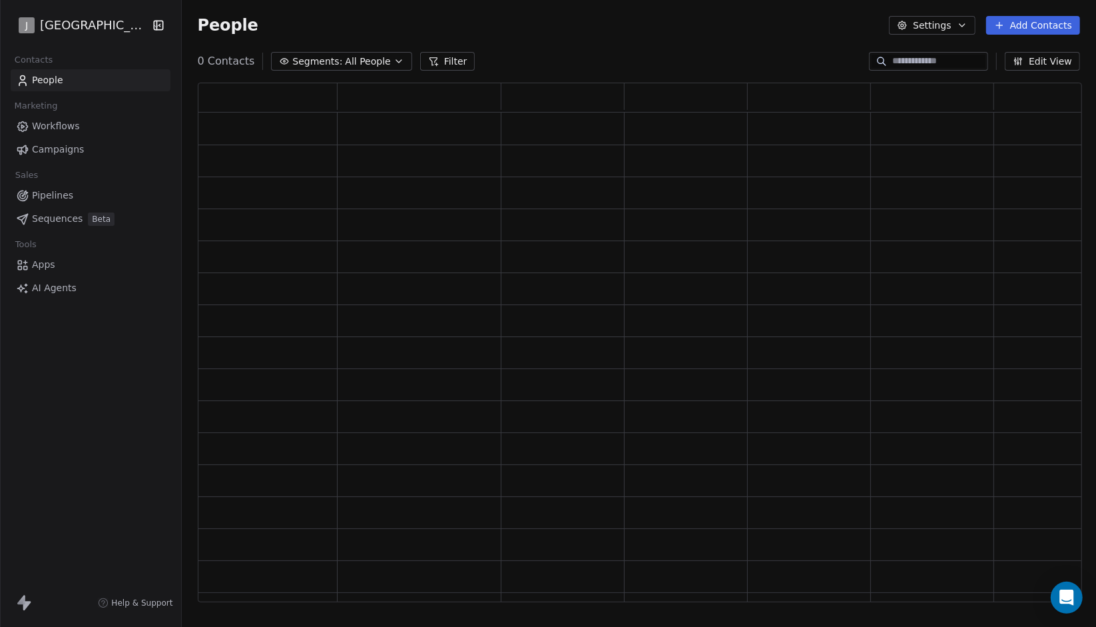
scroll to position [11, 10]
click at [87, 128] on link "Workflows" at bounding box center [91, 126] width 160 height 22
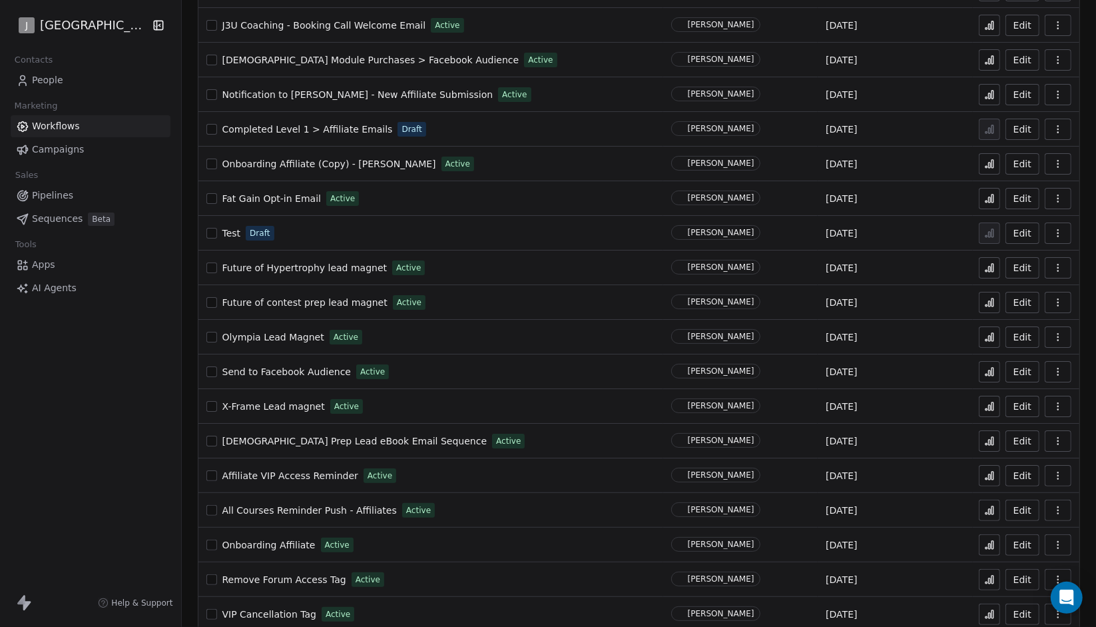
scroll to position [501, 0]
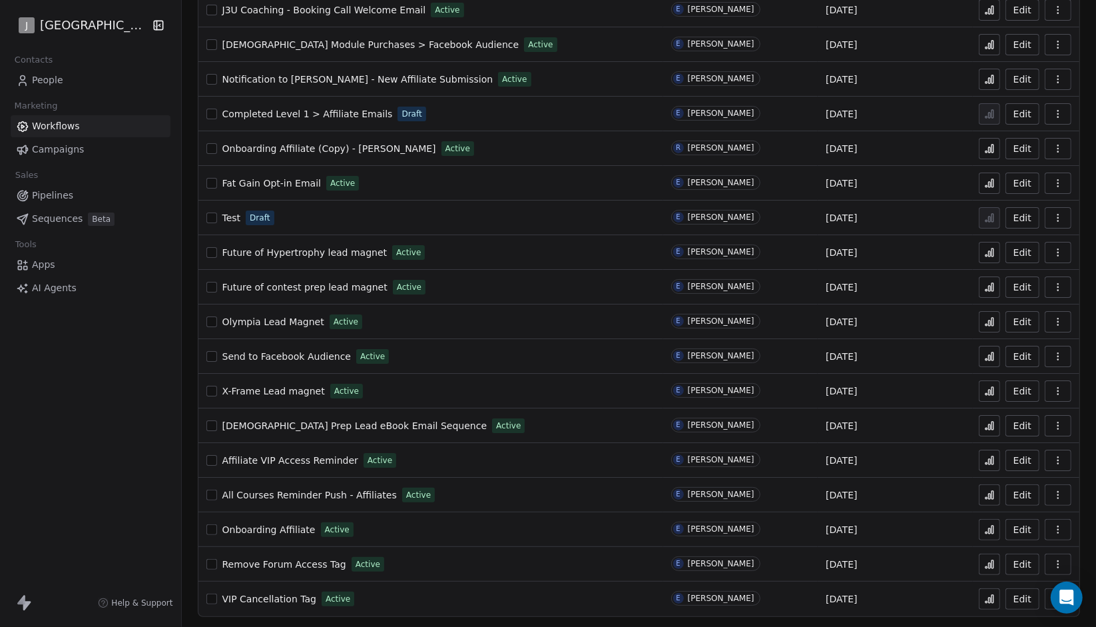
click at [325, 284] on span "Future of contest prep lead magnet" at bounding box center [304, 287] width 165 height 11
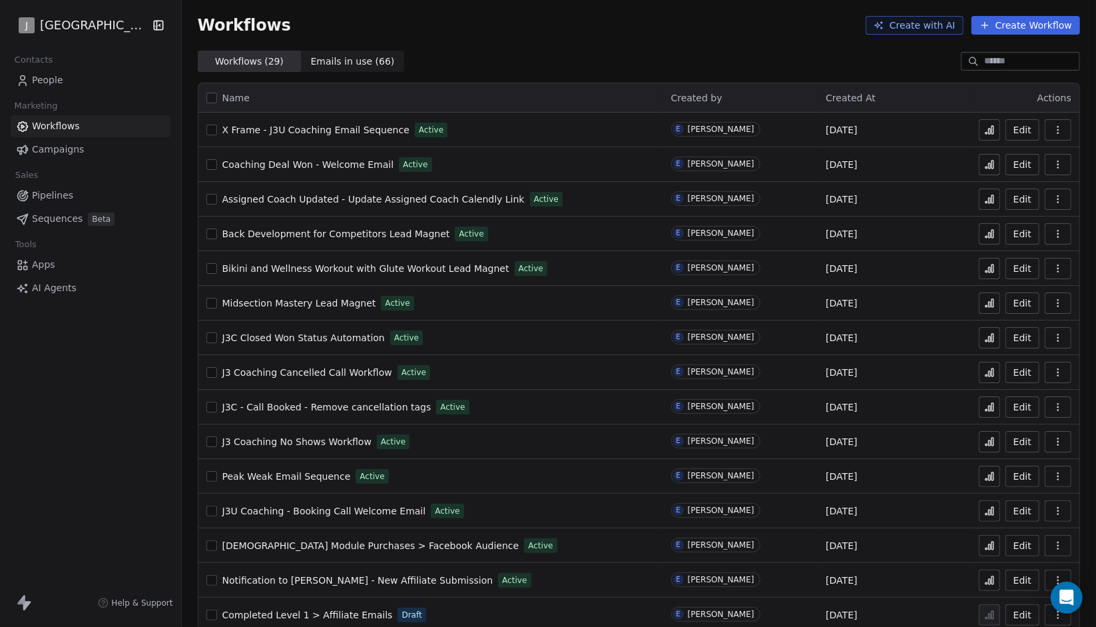
click at [86, 201] on link "Pipelines" at bounding box center [91, 195] width 160 height 22
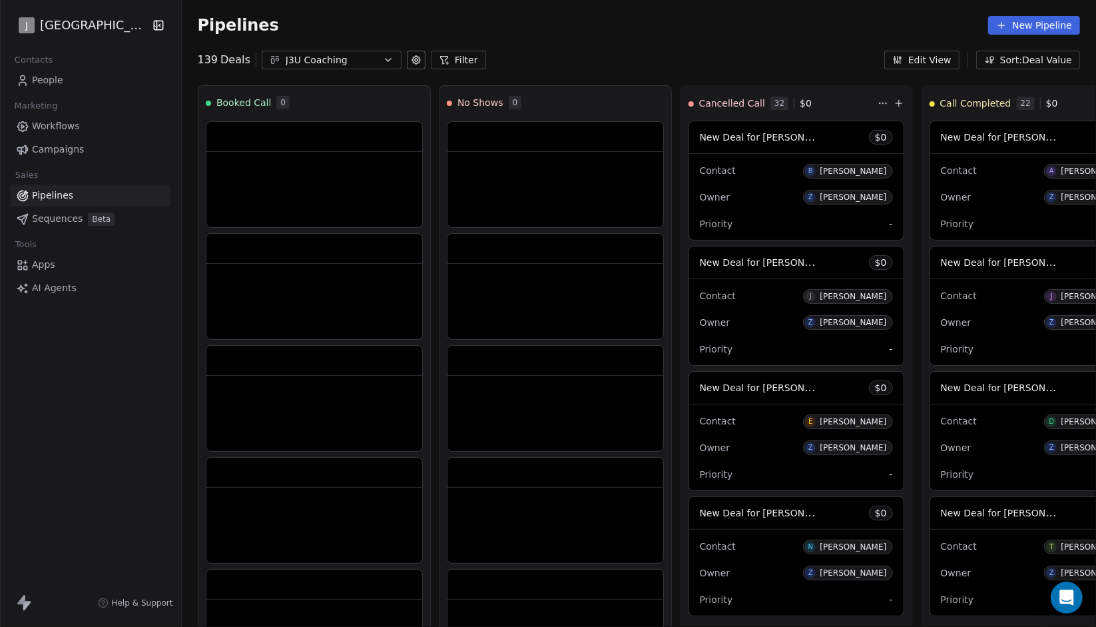
click at [96, 127] on link "Workflows" at bounding box center [91, 126] width 160 height 22
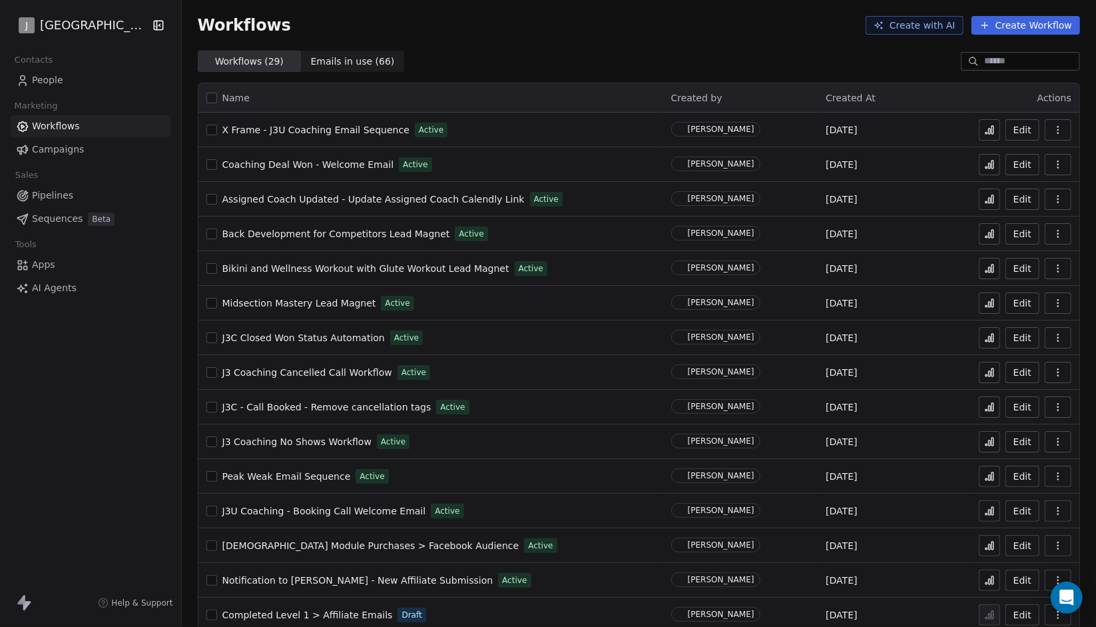
scroll to position [501, 0]
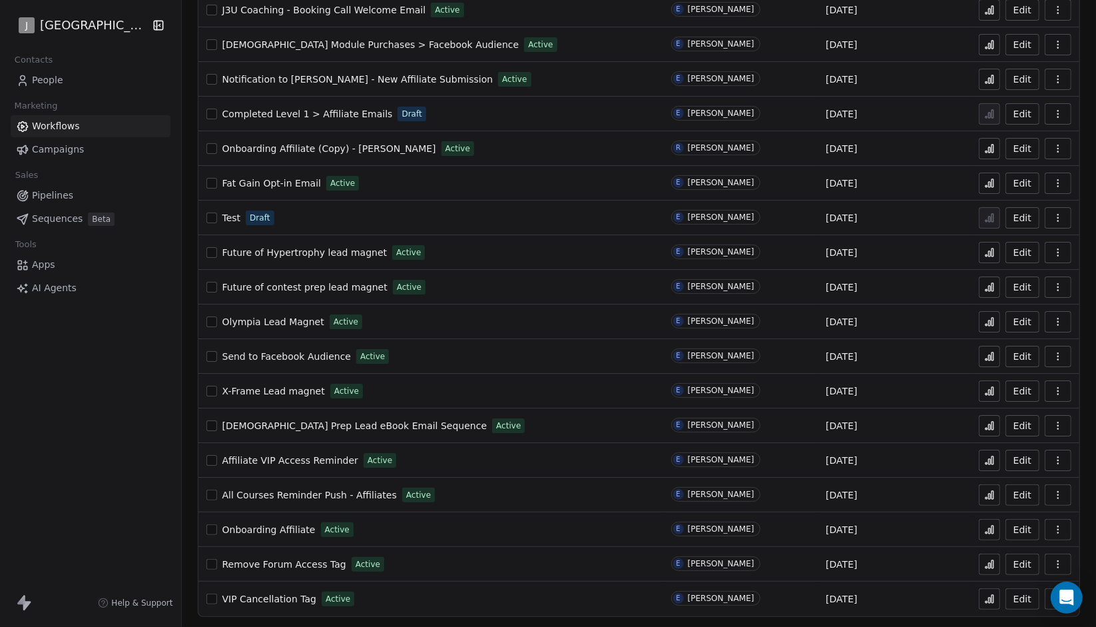
click at [288, 174] on div "Fat Gain Opt-in Email Active" at bounding box center [430, 183] width 449 height 19
click at [278, 180] on span "Fat Gain Opt-in Email" at bounding box center [271, 183] width 99 height 11
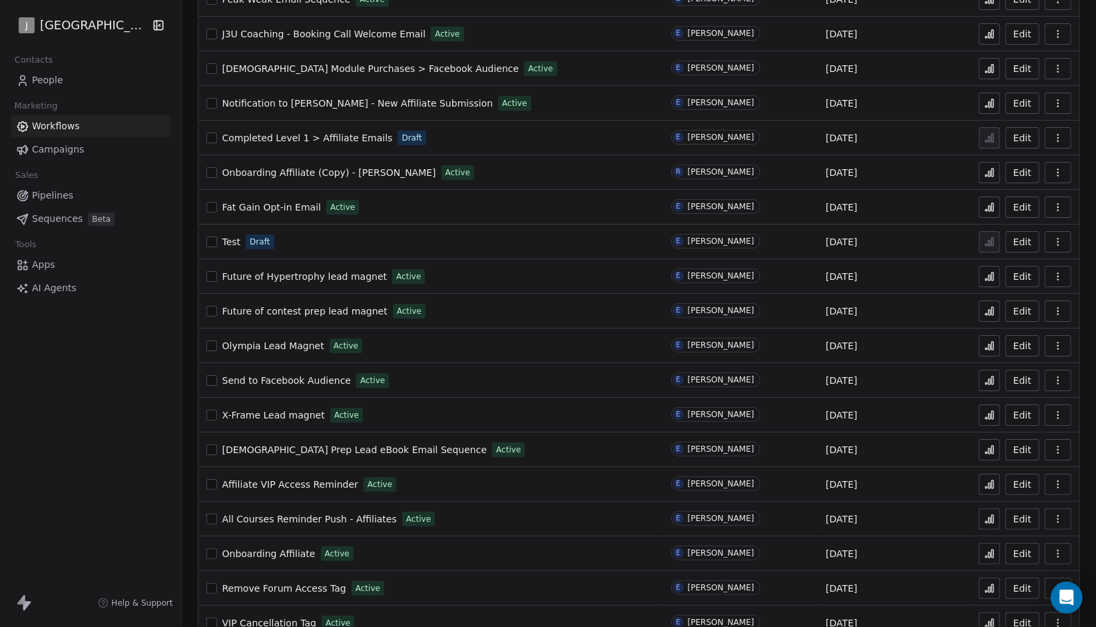
scroll to position [501, 0]
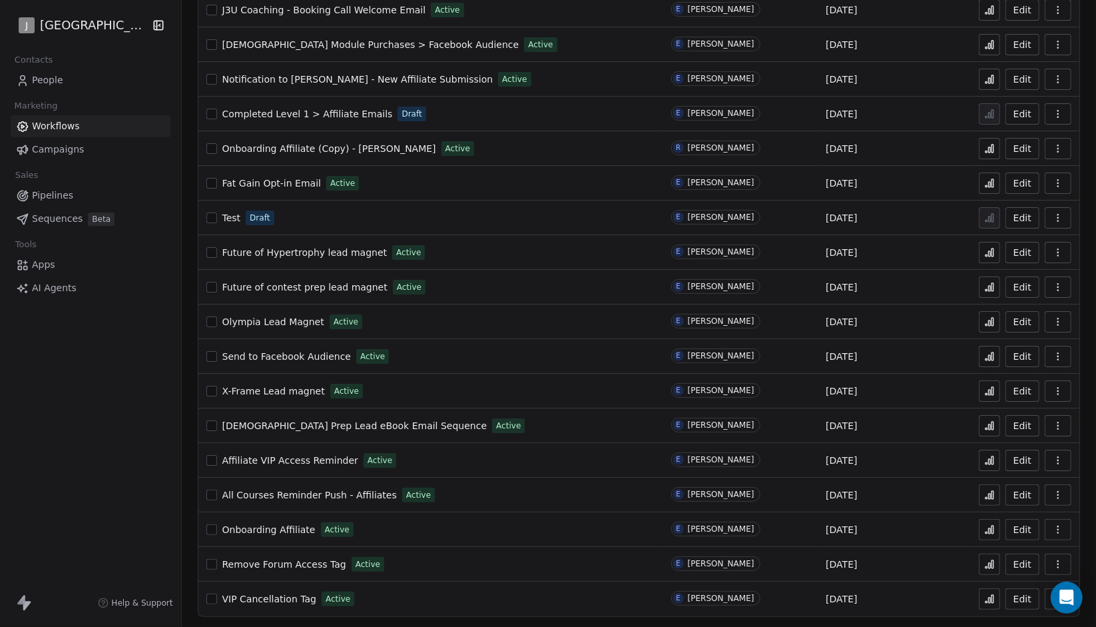
click at [310, 424] on span "[DEMOGRAPHIC_DATA] Prep Lead eBook Email Sequence" at bounding box center [354, 425] width 265 height 11
